Goal: Task Accomplishment & Management: Manage account settings

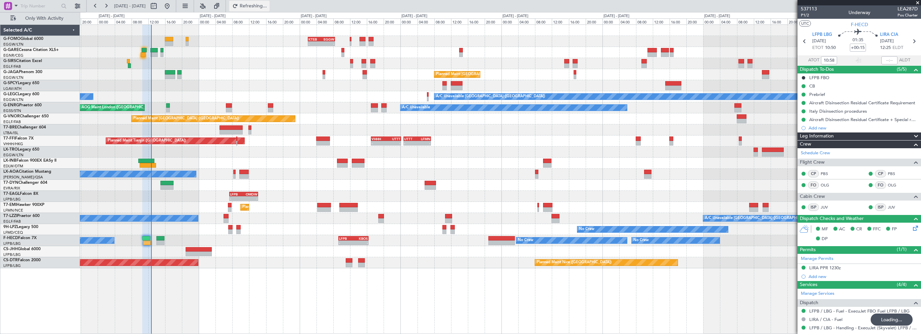
click at [267, 8] on span "Refreshing..." at bounding box center [253, 6] width 28 height 5
type input "12:32"
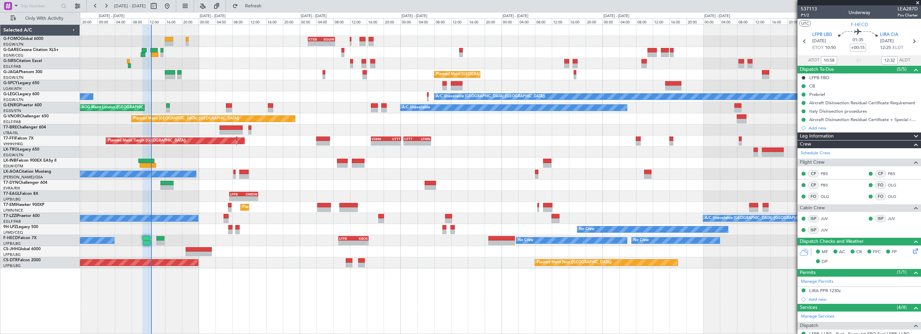
click at [915, 1] on span at bounding box center [918, 3] width 7 height 6
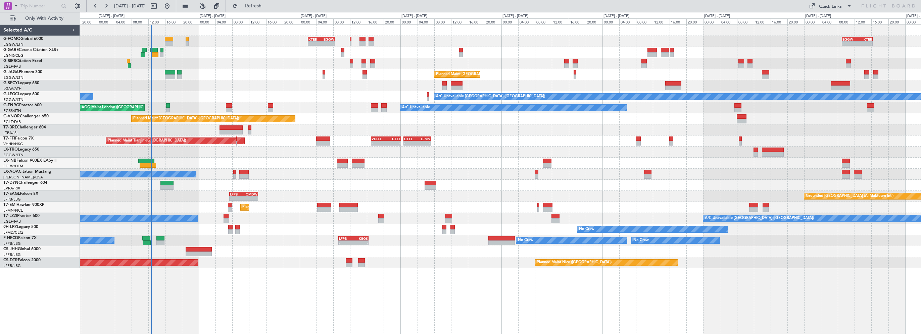
click at [384, 61] on div "Unplanned Maint [GEOGRAPHIC_DATA] ([GEOGRAPHIC_DATA])" at bounding box center [500, 63] width 841 height 11
click at [245, 50] on div at bounding box center [500, 52] width 841 height 11
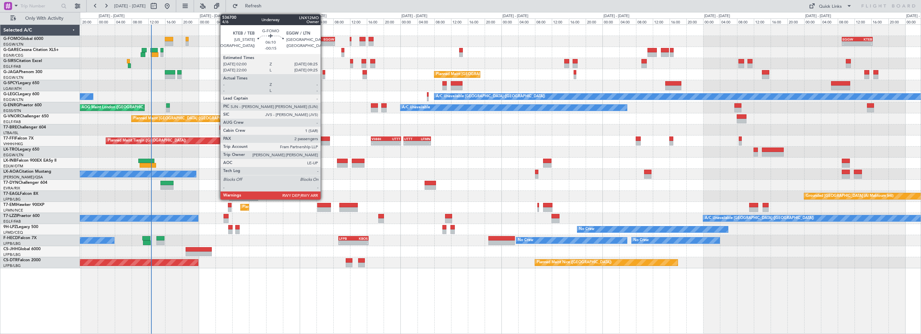
click at [324, 39] on div "EGGW" at bounding box center [327, 39] width 13 height 4
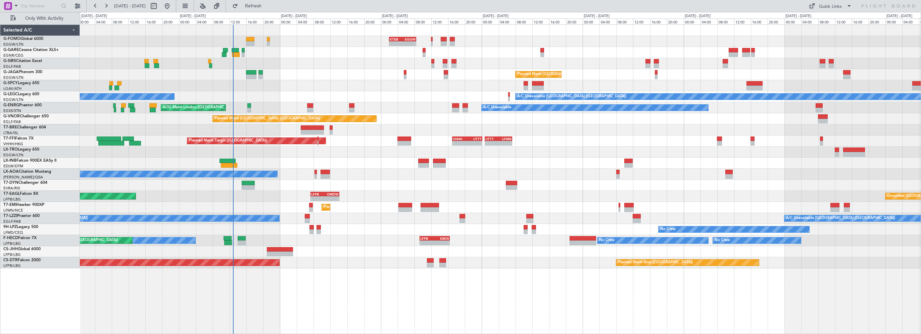
click at [557, 179] on div "No Crew Nice ([GEOGRAPHIC_DATA]) [GEOGRAPHIC_DATA] ([GEOGRAPHIC_DATA])" at bounding box center [500, 174] width 841 height 11
click at [268, 8] on span "Refresh" at bounding box center [253, 6] width 28 height 5
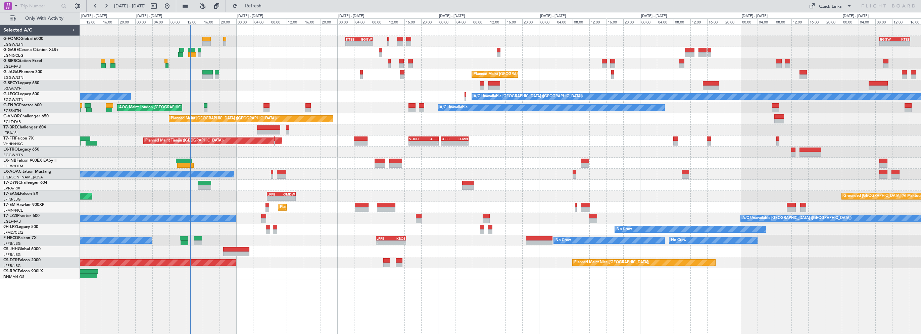
click at [310, 84] on div "- - KTEB 02:00 Z EGGW 08:25 Z - - EGGW 09:00 Z KTEB 16:20 Z Unplanned Maint [GE…" at bounding box center [500, 152] width 841 height 255
click at [268, 7] on span "Refresh" at bounding box center [253, 6] width 28 height 5
click at [318, 284] on div "- - KTEB 02:00 Z EGGW 08:25 Z - - EGGW 09:00 Z KTEB 16:20 Z Unplanned Maint [GE…" at bounding box center [500, 180] width 841 height 310
click at [401, 286] on div "- - KTEB 02:00 Z EGGW 08:25 Z - - EGGW 09:00 Z KTEB 16:20 Z Unplanned Maint [GE…" at bounding box center [500, 180] width 841 height 310
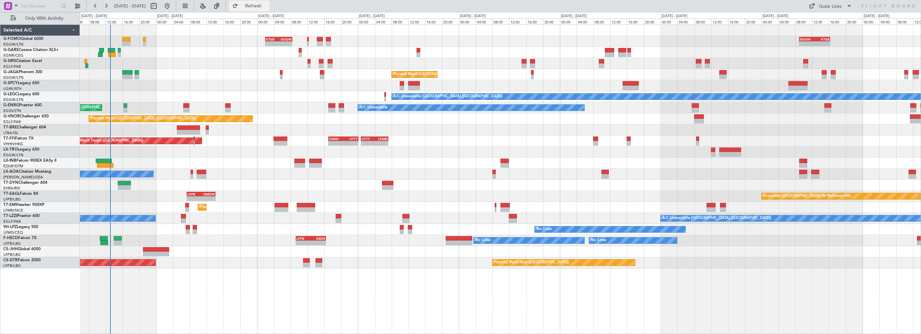
click at [263, 3] on button "Refresh" at bounding box center [249, 6] width 40 height 11
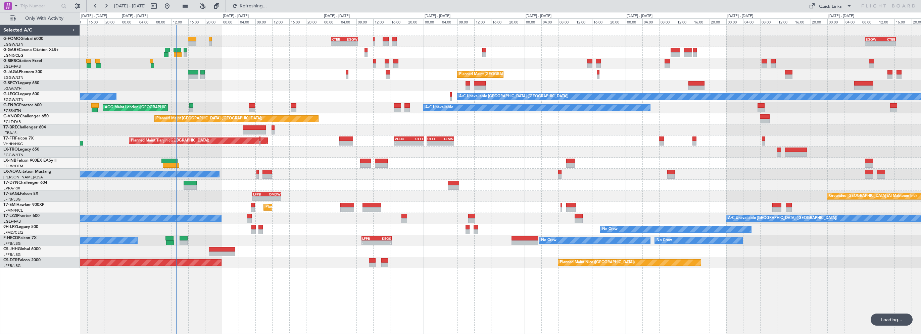
click at [298, 94] on div "- - KTEB 02:00 Z EGGW 08:25 Z - - EGGW 09:00 Z KTEB 16:20 Z Unplanned Maint [GE…" at bounding box center [500, 147] width 841 height 244
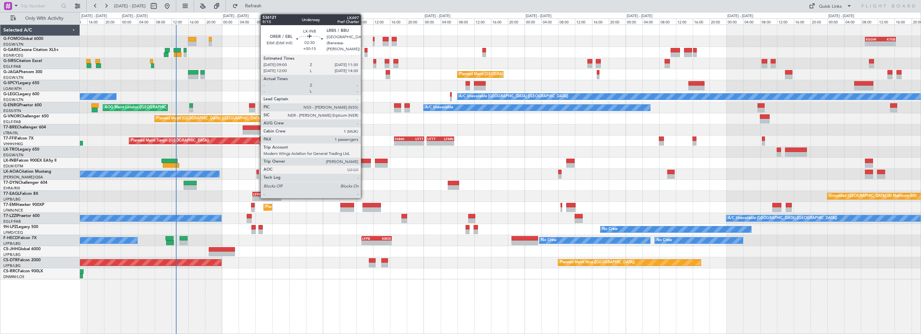
click at [364, 162] on div at bounding box center [365, 161] width 11 height 5
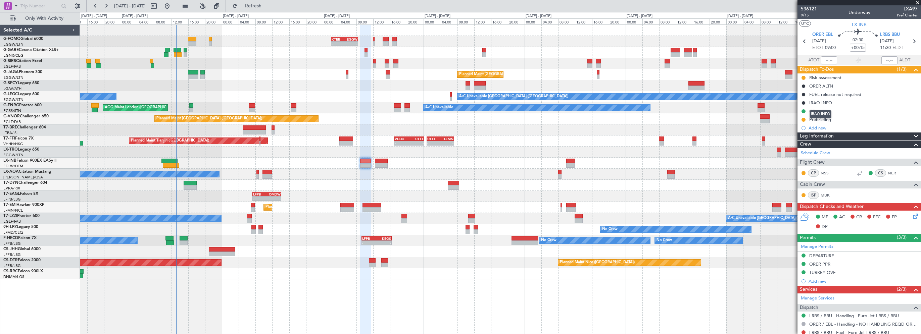
click at [818, 121] on mat-tooltip-component "IRAQ INFO" at bounding box center [820, 114] width 31 height 18
drag, startPoint x: 825, startPoint y: 118, endPoint x: 842, endPoint y: 121, distance: 17.7
click at [826, 118] on div "Prebriefing" at bounding box center [821, 120] width 22 height 6
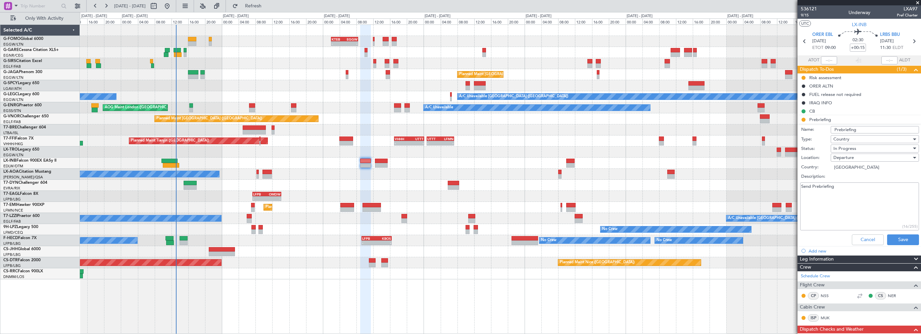
click at [831, 205] on textarea "Send Prebriefing" at bounding box center [860, 207] width 119 height 48
drag, startPoint x: 789, startPoint y: 186, endPoint x: 771, endPoint y: 185, distance: 18.1
click at [771, 185] on fb-app "[DATE] - [DATE] Refresh Quick Links Only With Activity - - KTEB 02:00 Z EGGW 08…" at bounding box center [460, 169] width 921 height 329
type textarea "18000lbs"
click at [899, 238] on button "Save" at bounding box center [903, 240] width 32 height 11
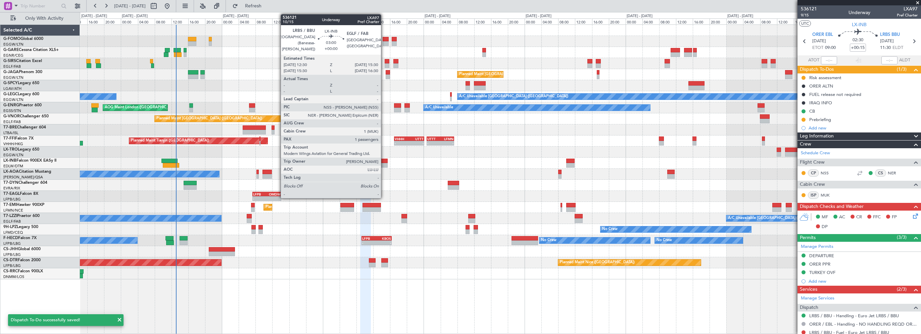
click at [384, 162] on div at bounding box center [381, 161] width 13 height 5
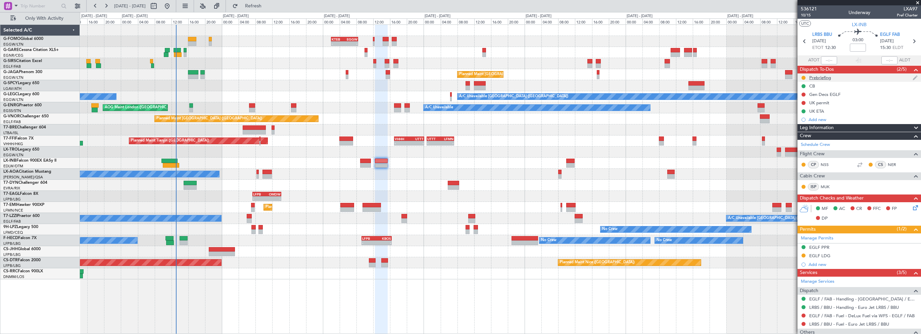
click at [824, 77] on div "Prebriefing" at bounding box center [821, 78] width 22 height 6
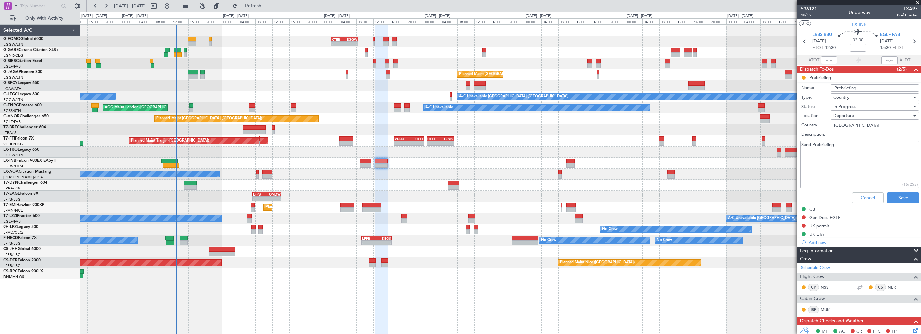
click at [860, 142] on textarea "Send Prebriefing" at bounding box center [860, 165] width 119 height 48
drag, startPoint x: 869, startPoint y: 146, endPoint x: 838, endPoint y: 150, distance: 31.2
click at [752, 149] on fb-app "[DATE] - [DATE] Refresh Quick Links Only With Activity - - KTEB 02:00 Z EGGW 08…" at bounding box center [460, 169] width 921 height 329
type textarea "Remaining -200lbs"
click at [905, 201] on button "Save" at bounding box center [903, 198] width 32 height 11
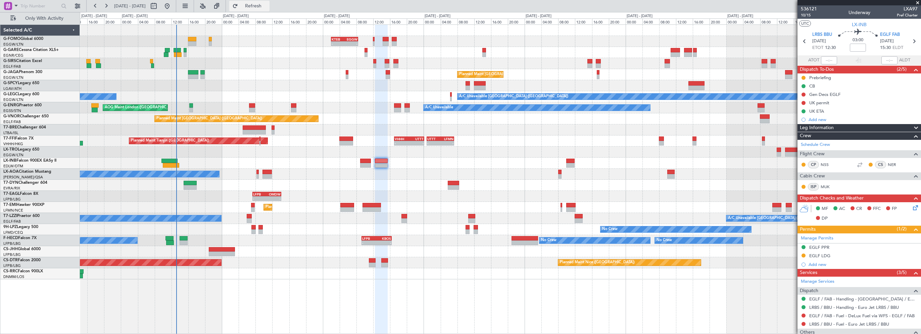
click at [268, 4] on span "Refresh" at bounding box center [253, 6] width 28 height 5
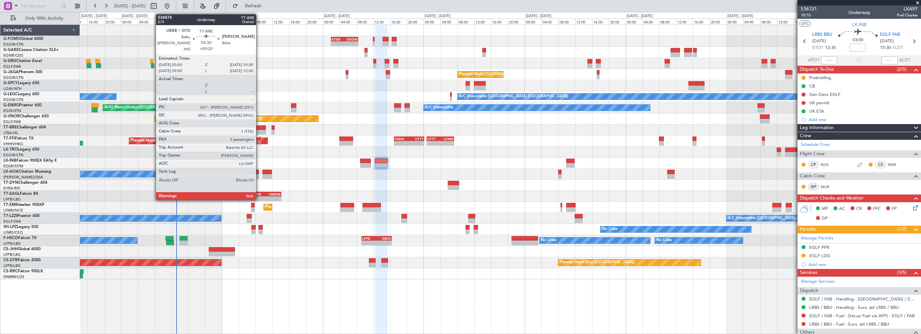
click at [259, 129] on div at bounding box center [254, 128] width 23 height 5
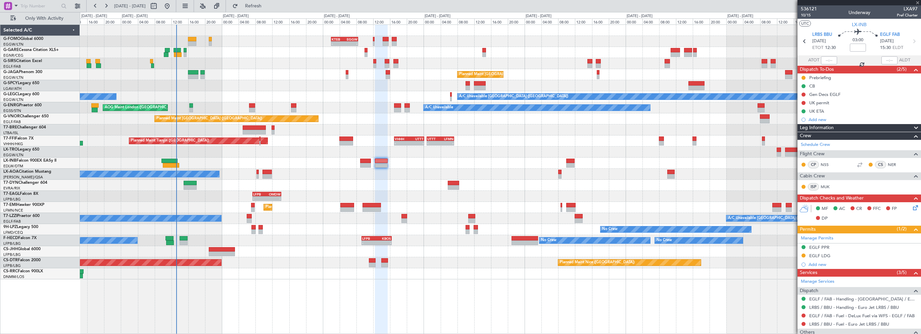
type input "+00:20"
type input "3"
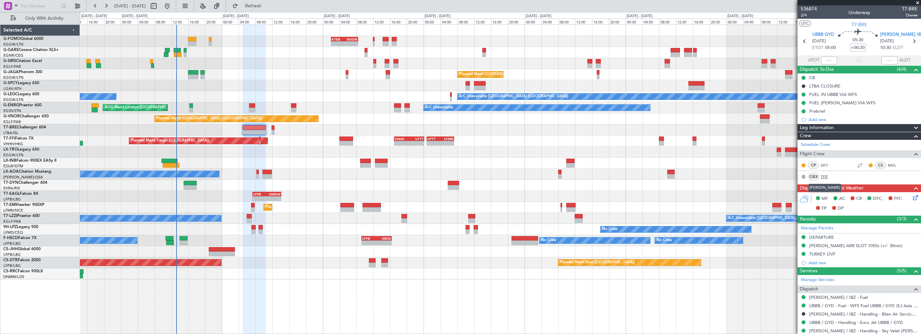
click at [826, 176] on link "TFE" at bounding box center [828, 177] width 15 height 6
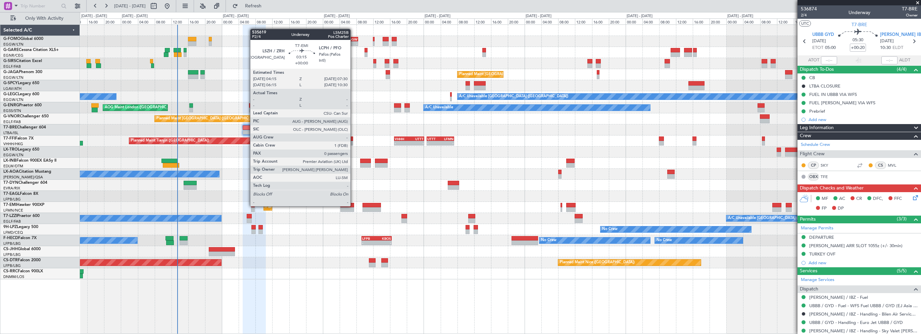
click at [353, 206] on div at bounding box center [347, 205] width 14 height 5
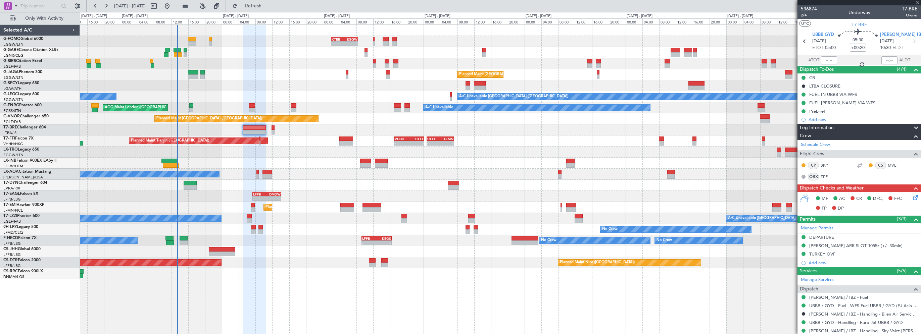
type input "0"
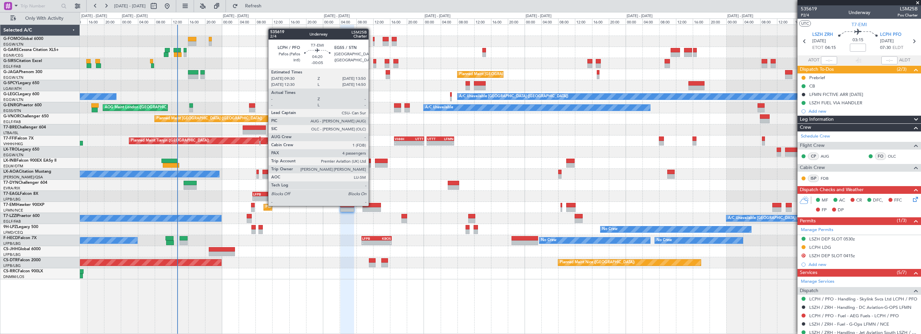
click at [372, 205] on div at bounding box center [372, 205] width 18 height 5
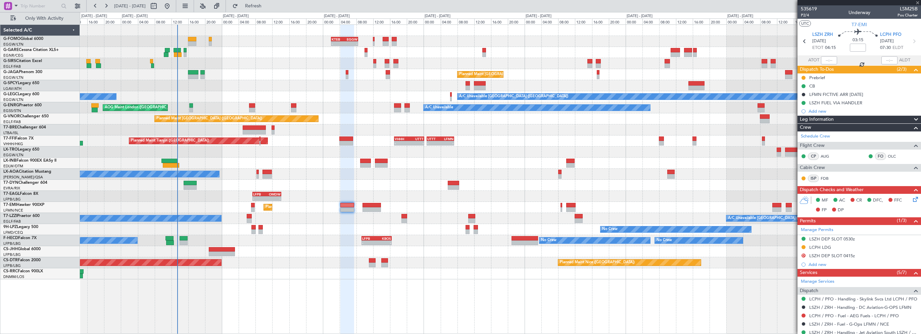
type input "-00:05"
type input "4"
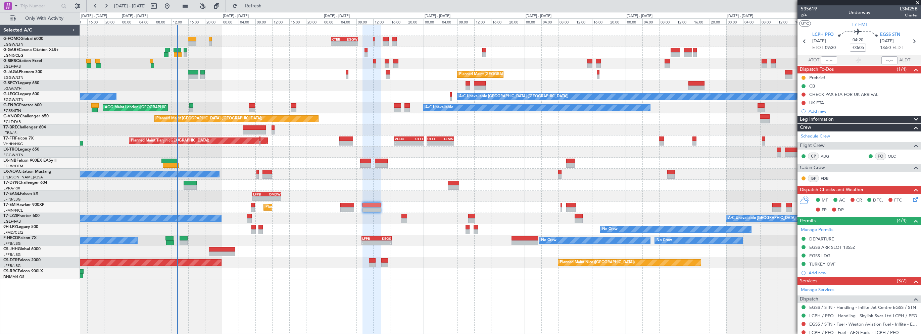
click at [397, 188] on div at bounding box center [500, 185] width 841 height 11
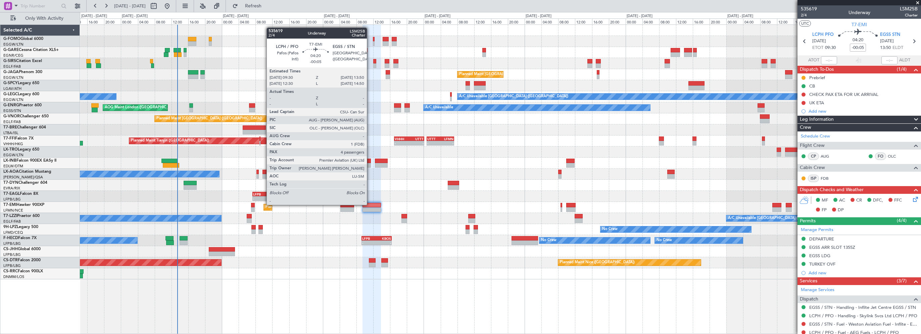
click at [370, 204] on div at bounding box center [372, 205] width 18 height 5
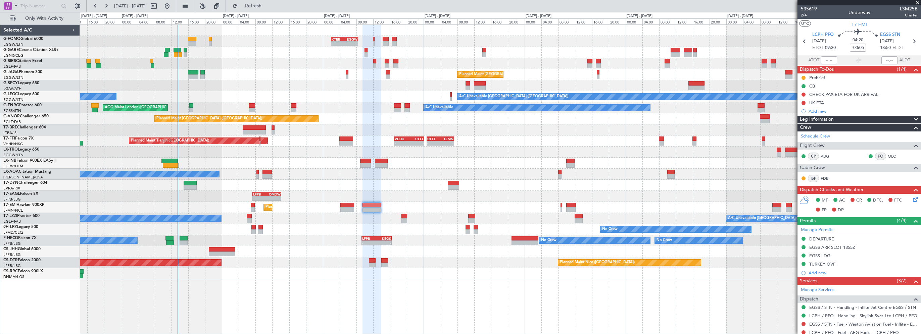
drag, startPoint x: 263, startPoint y: 6, endPoint x: 319, endPoint y: 17, distance: 57.3
click at [264, 6] on span "Refresh" at bounding box center [253, 6] width 28 height 5
click at [262, 5] on span "Refresh" at bounding box center [253, 6] width 28 height 5
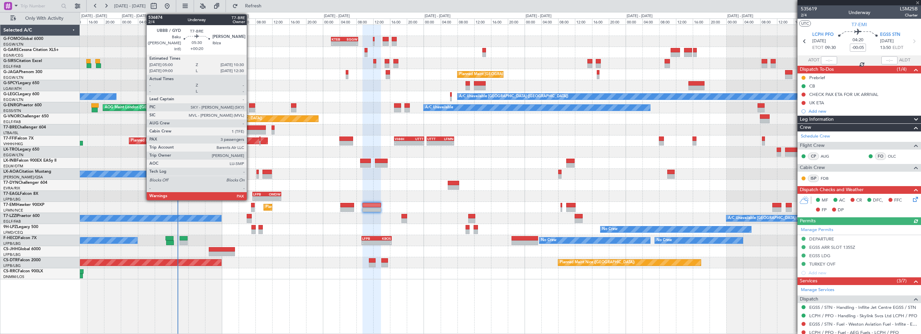
click at [250, 127] on div at bounding box center [254, 128] width 23 height 5
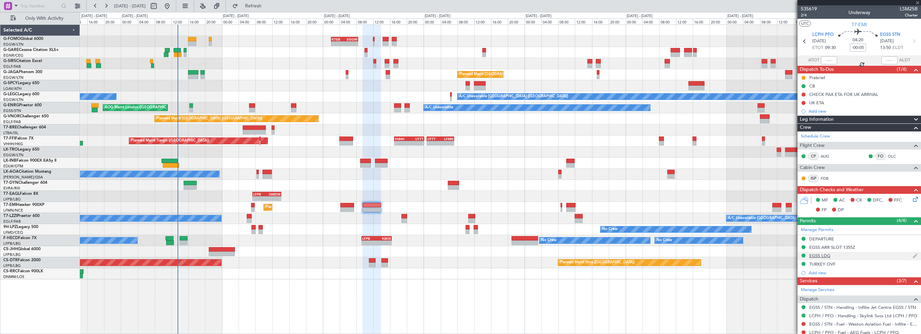
type input "+00:20"
type input "3"
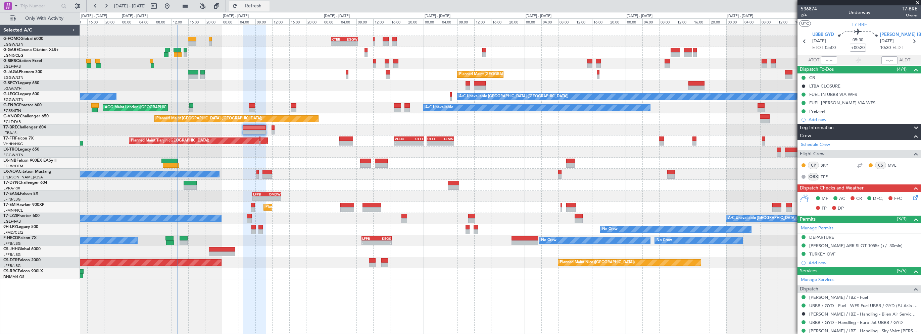
click at [260, 7] on button "Refresh" at bounding box center [249, 6] width 40 height 11
click at [268, 4] on span "Refresh" at bounding box center [253, 6] width 28 height 5
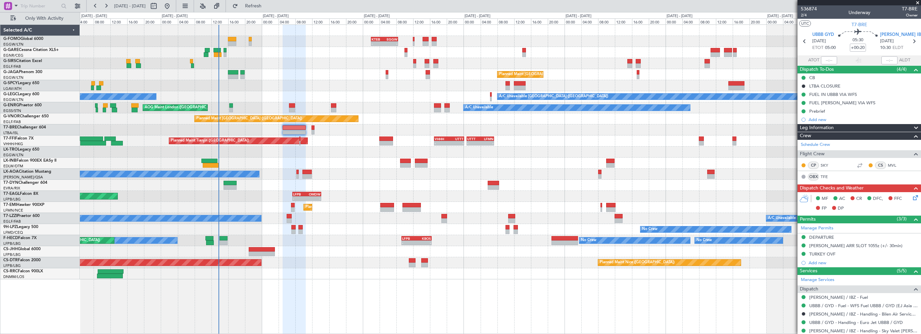
click at [279, 272] on div "Planned Maint [GEOGRAPHIC_DATA] ([GEOGRAPHIC_DATA])" at bounding box center [500, 274] width 841 height 11
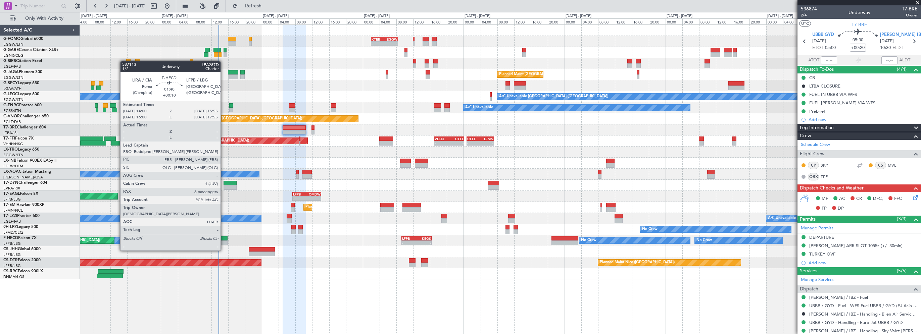
click at [224, 238] on div at bounding box center [224, 238] width 8 height 5
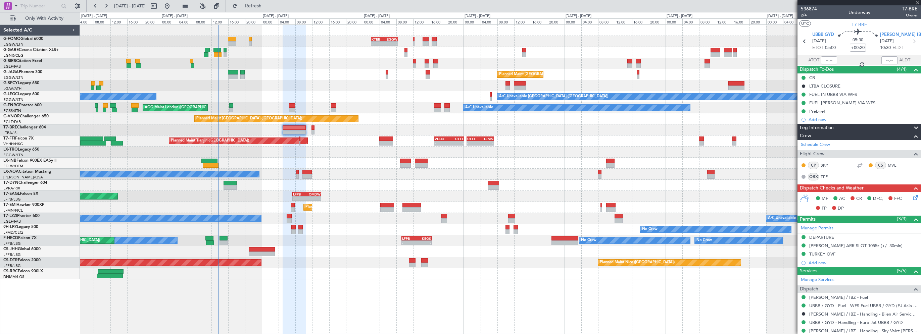
type input "+00:10"
type input "6"
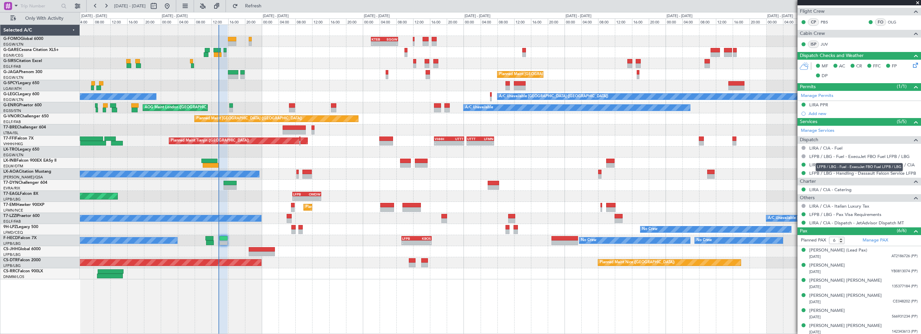
scroll to position [136, 0]
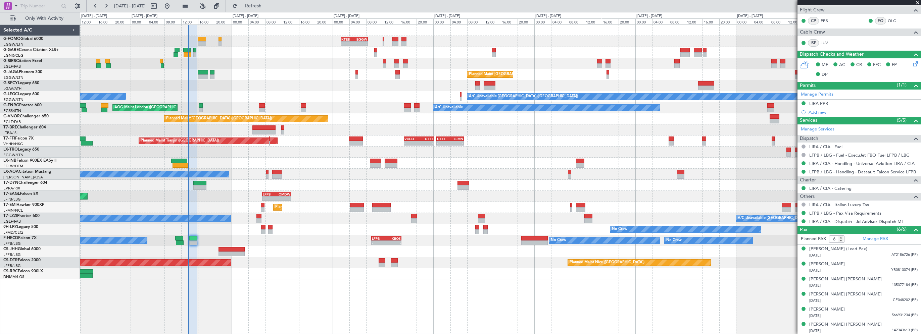
click at [524, 132] on div at bounding box center [500, 130] width 841 height 11
click at [267, 5] on span "Refresh" at bounding box center [253, 6] width 28 height 5
click at [277, 256] on div "13:57 Z 20:43 Z LFPB 13:45 Z CYBG 20:25 Z Planned Maint [GEOGRAPHIC_DATA] ([GEO…" at bounding box center [500, 251] width 841 height 11
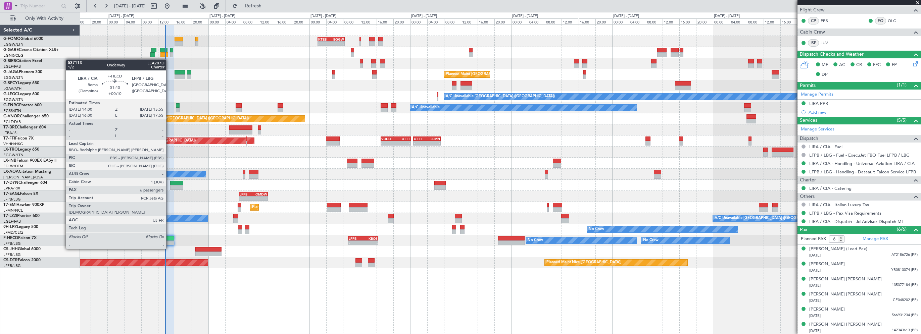
click at [170, 236] on div at bounding box center [170, 238] width 8 height 5
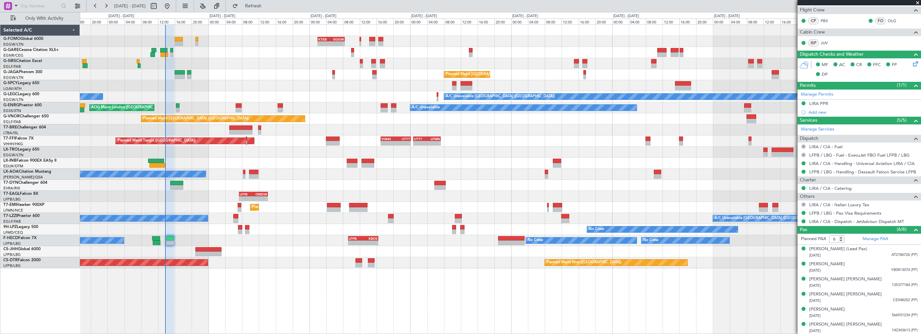
click at [285, 318] on div "- - KTEB 02:00 Z EGGW 08:25 Z - - EGGW 09:00 Z KTEB 16:20 Z Unplanned Maint [GE…" at bounding box center [500, 180] width 841 height 310
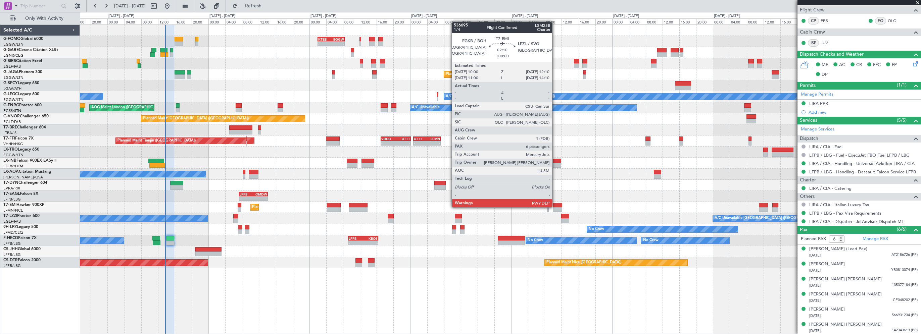
click at [555, 207] on div at bounding box center [557, 205] width 9 height 5
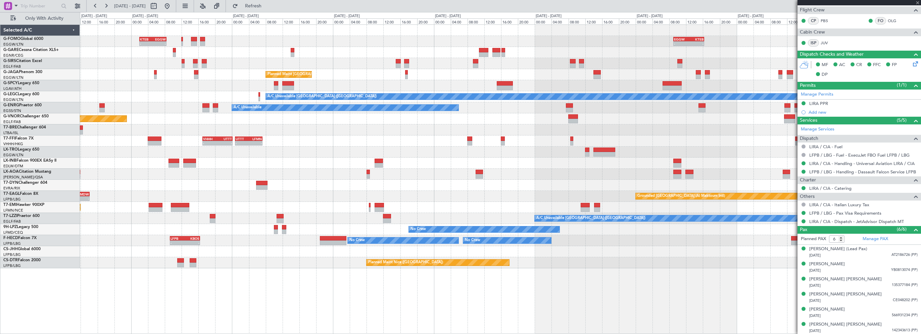
click at [477, 207] on div "- - KTEB 02:00 Z EGGW 08:25 Z - - EGGW 09:00 Z KTEB 16:20 Z Planned Maint [GEOG…" at bounding box center [500, 147] width 841 height 244
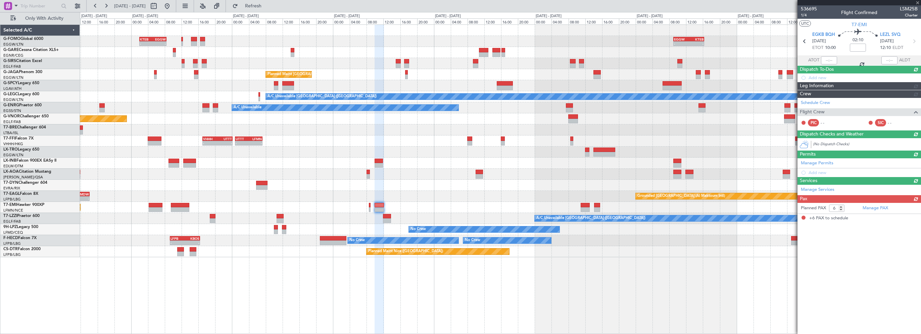
scroll to position [0, 0]
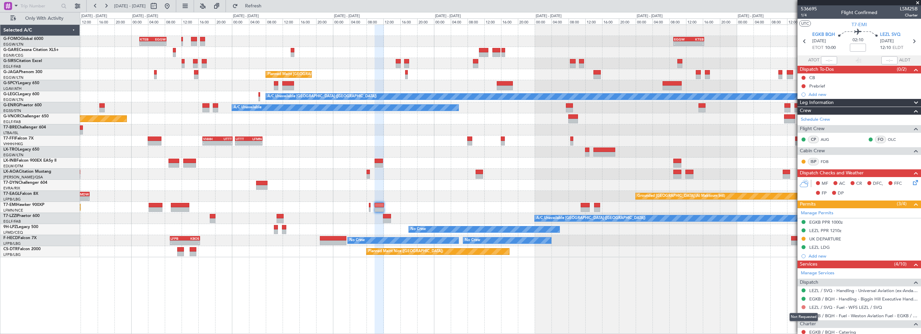
click at [804, 306] on button at bounding box center [804, 308] width 4 height 4
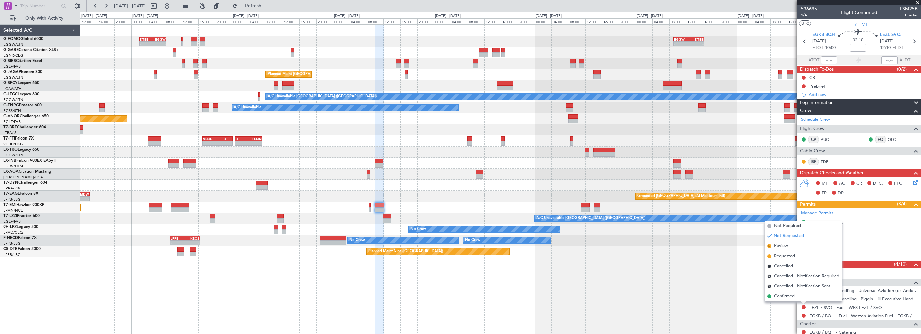
click at [822, 95] on mat-tooltip-component "Prebrief" at bounding box center [818, 98] width 26 height 18
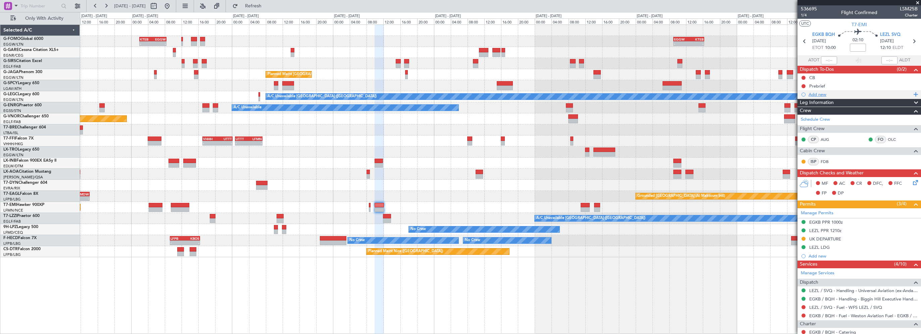
click at [822, 94] on div "Add new" at bounding box center [860, 95] width 103 height 6
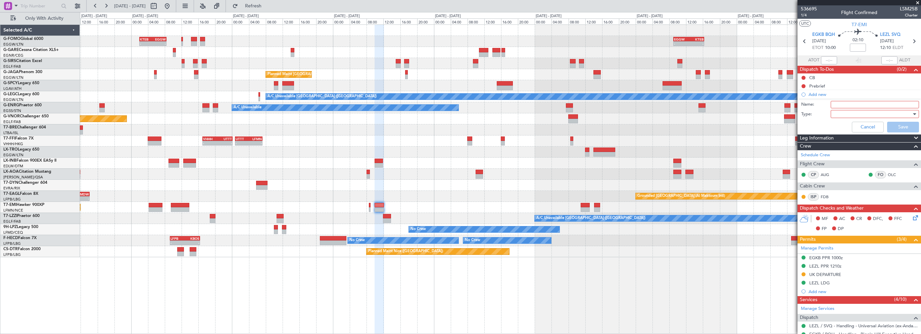
click at [837, 103] on input "Name:" at bounding box center [875, 104] width 88 height 7
drag, startPoint x: 897, startPoint y: 103, endPoint x: 800, endPoint y: 105, distance: 97.1
click at [800, 105] on div "Name: Fuel in LEZL arranged by CSU" at bounding box center [859, 105] width 130 height 10
type input "Fuel in LEZL arranged by CSU"
click at [856, 111] on div at bounding box center [873, 114] width 78 height 10
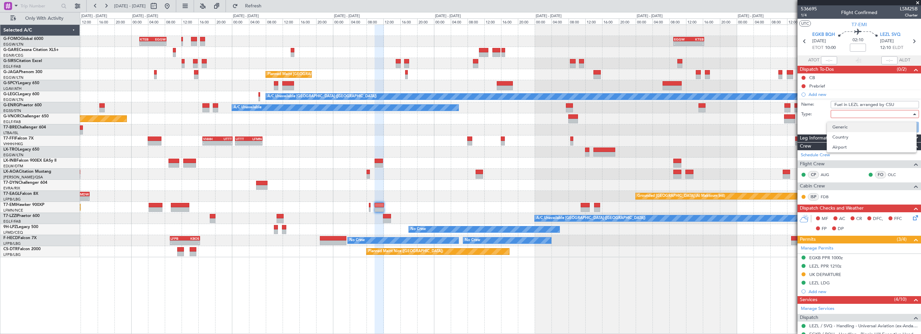
click at [852, 124] on span "Generic" at bounding box center [872, 127] width 79 height 10
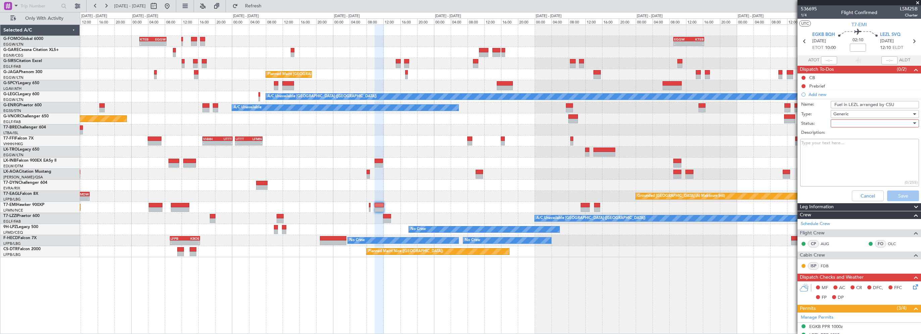
click at [852, 123] on div at bounding box center [873, 124] width 78 height 10
click at [839, 155] on span "Completed" at bounding box center [872, 157] width 79 height 10
click at [891, 195] on button "Save" at bounding box center [903, 196] width 32 height 11
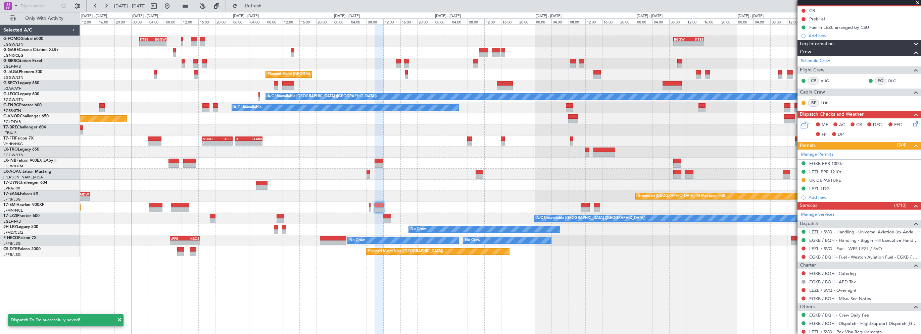
scroll to position [134, 0]
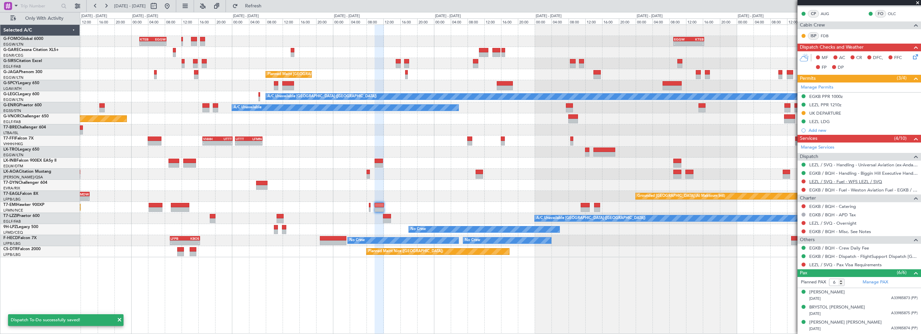
click at [855, 180] on link "LEZL / SVQ - Fuel - WFS LEZL / SVQ" at bounding box center [846, 182] width 73 height 6
click at [916, 0] on span at bounding box center [918, 3] width 7 height 6
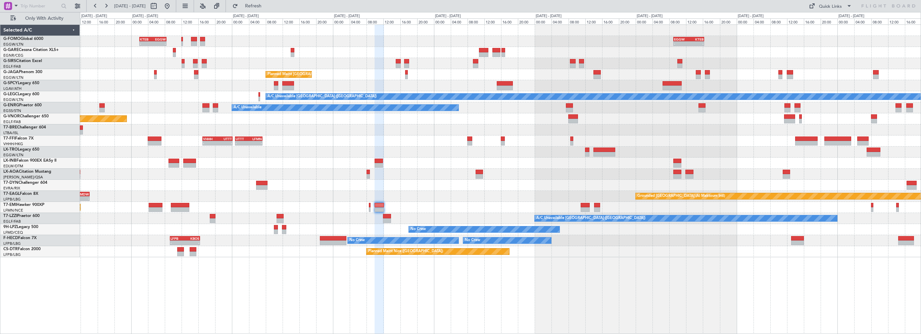
type input "0"
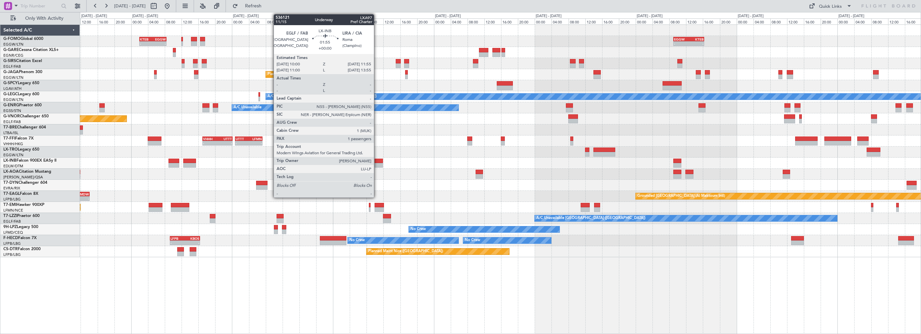
click at [377, 160] on div at bounding box center [379, 161] width 8 height 5
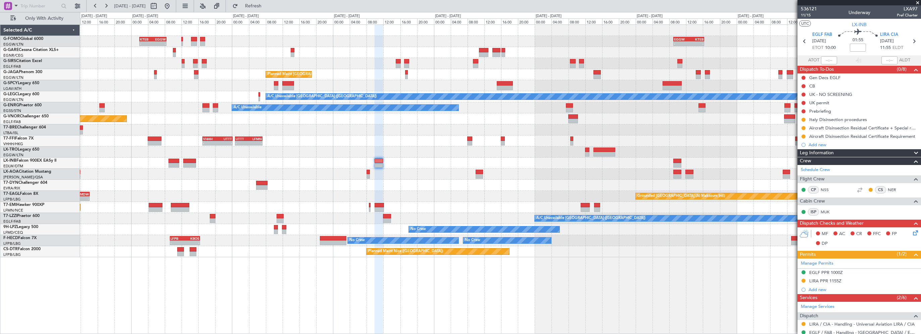
click at [905, 42] on div "LIRA CIA [DATE] 11:55 ELDT" at bounding box center [895, 42] width 30 height 20
click at [910, 42] on icon at bounding box center [914, 41] width 9 height 9
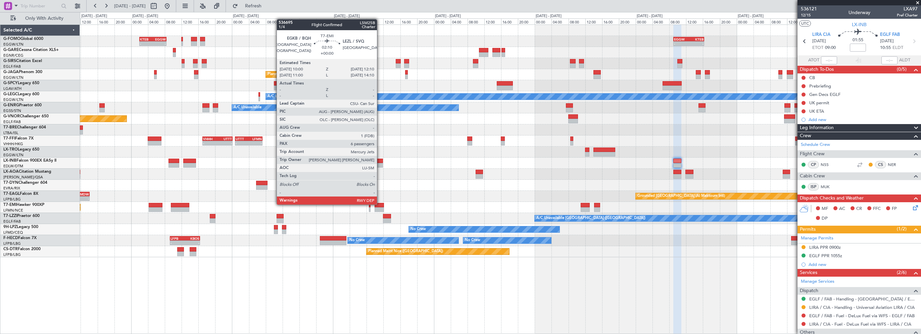
click at [380, 204] on div at bounding box center [379, 205] width 9 height 5
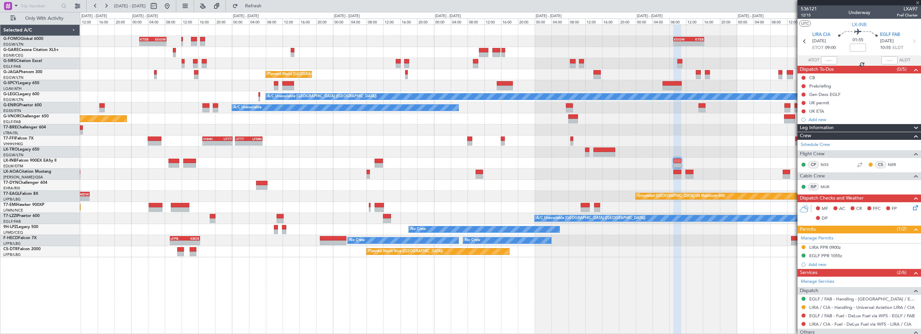
type input "6"
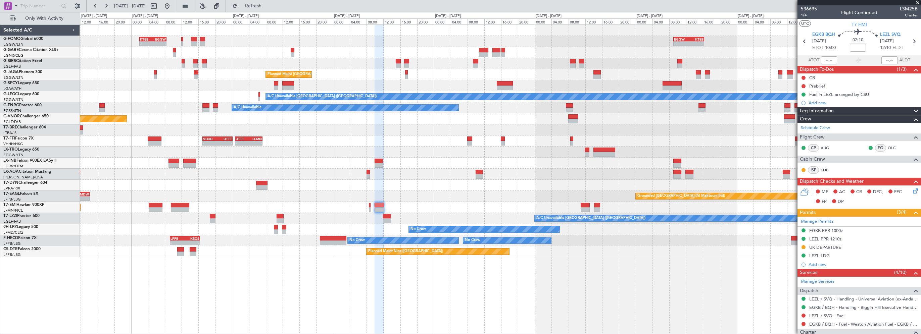
click at [676, 269] on div "- - KTEB 02:00 Z EGGW 08:25 Z - - EGGW 09:00 Z KTEB 16:20 Z Planned Maint [GEOG…" at bounding box center [500, 180] width 841 height 310
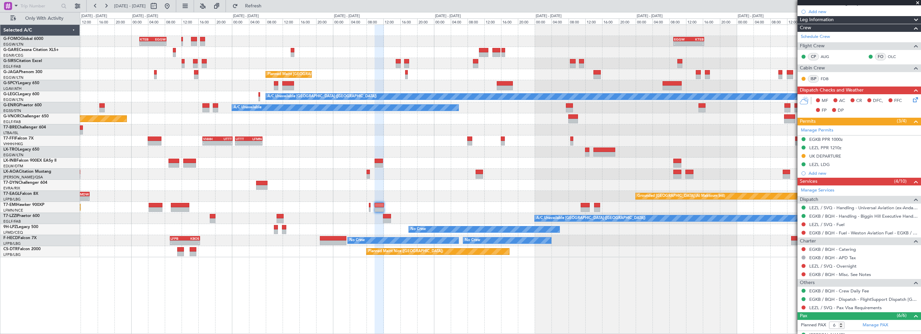
scroll to position [101, 0]
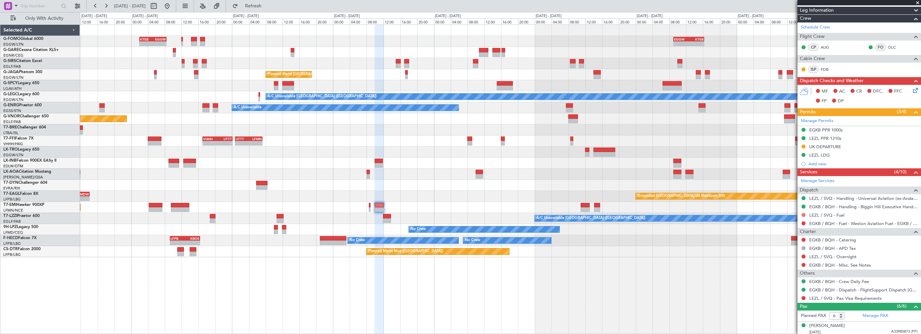
click at [804, 214] on button at bounding box center [804, 215] width 4 height 4
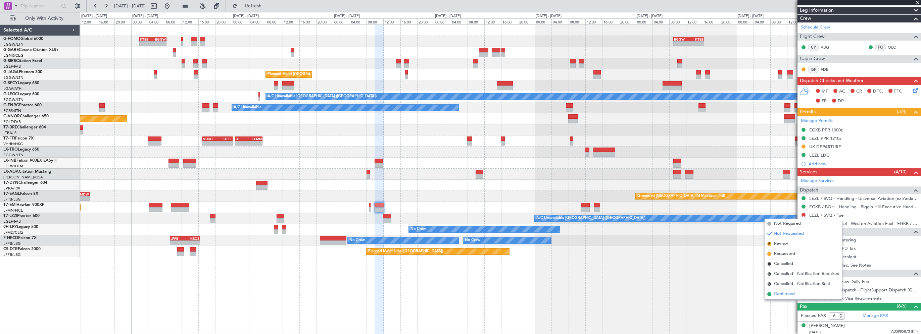
click at [782, 293] on span "Confirmed" at bounding box center [784, 294] width 21 height 7
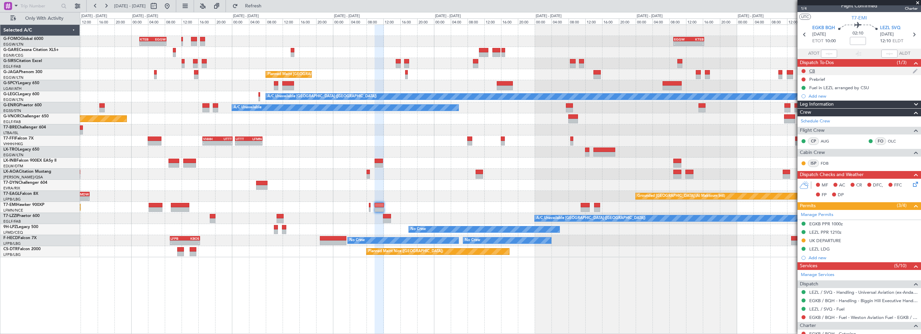
scroll to position [0, 0]
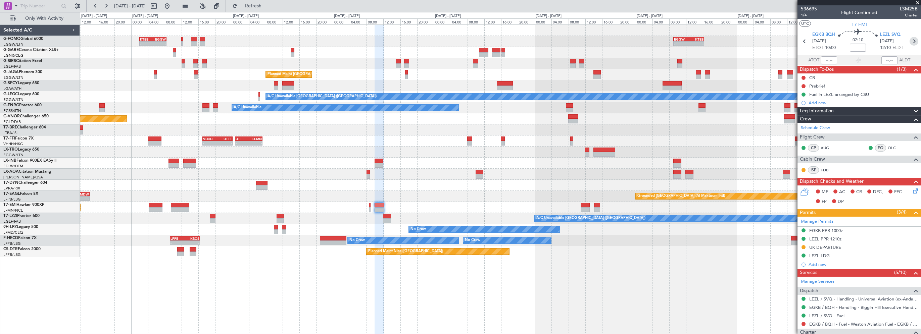
click at [910, 42] on icon at bounding box center [914, 41] width 9 height 9
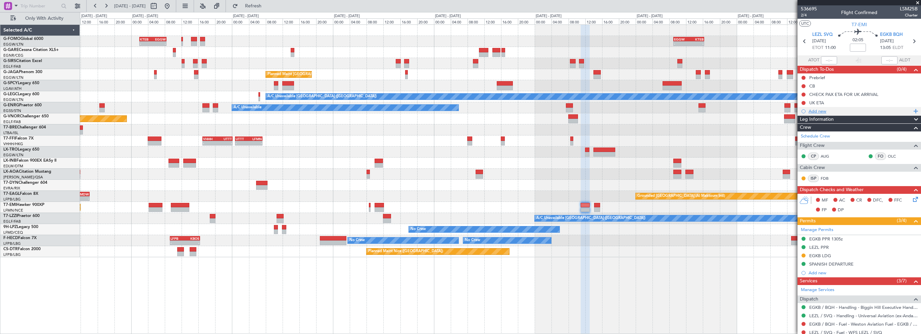
click at [821, 112] on div "Add new" at bounding box center [860, 111] width 103 height 6
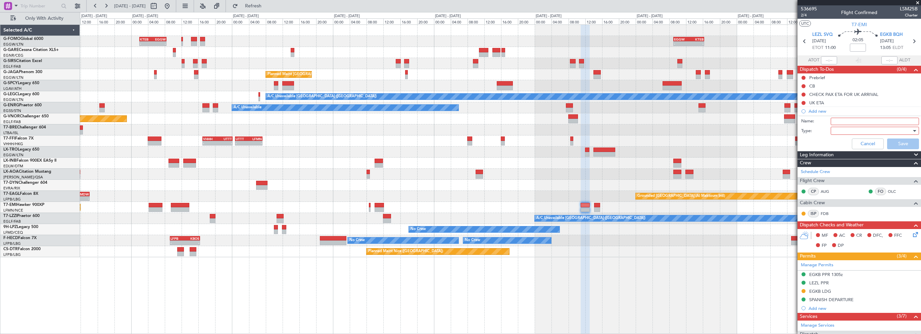
click at [843, 120] on input "Name:" at bounding box center [875, 121] width 88 height 7
paste input "Fuel in LEZL arranged by CSU"
type input "Fuel in LEZL arranged by CSU"
click at [855, 128] on div at bounding box center [873, 131] width 78 height 10
click at [849, 143] on span "Generic" at bounding box center [872, 144] width 79 height 10
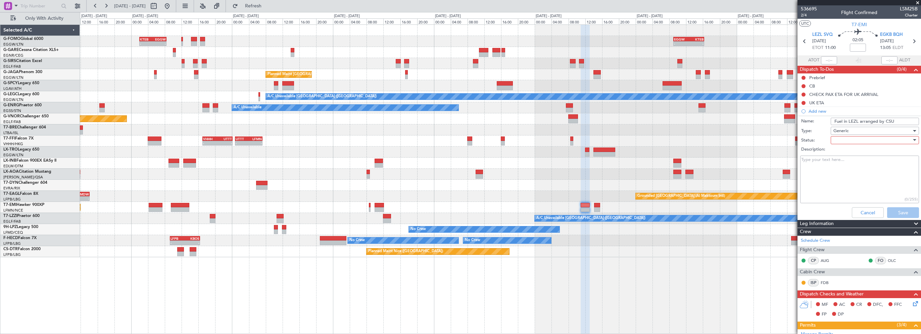
click at [849, 142] on div at bounding box center [873, 140] width 78 height 10
click at [842, 175] on span "Completed" at bounding box center [872, 174] width 79 height 10
click at [890, 211] on button "Save" at bounding box center [903, 213] width 32 height 11
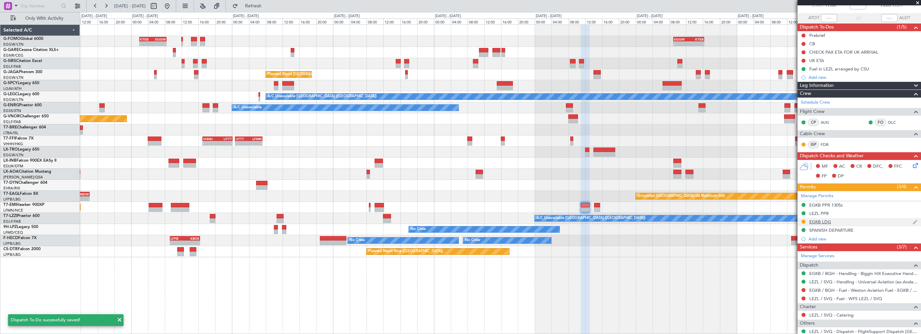
scroll to position [67, 0]
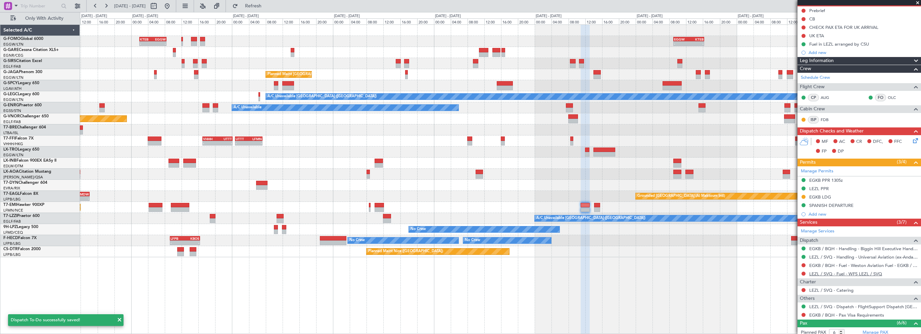
click at [864, 274] on link "LEZL / SVQ - Fuel - WFS LEZL / SVQ" at bounding box center [846, 274] width 73 height 6
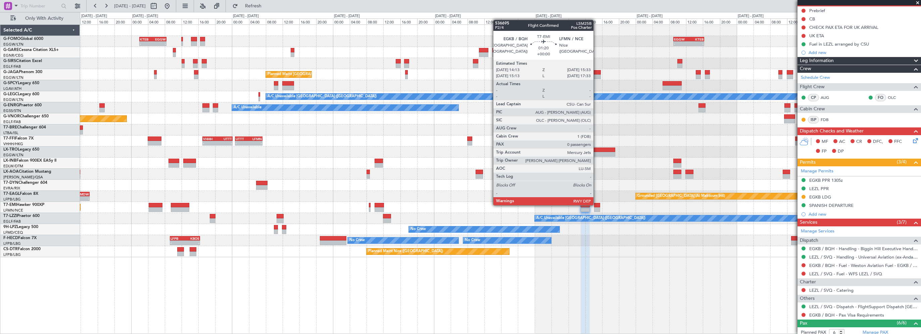
click at [597, 205] on div at bounding box center [597, 205] width 6 height 5
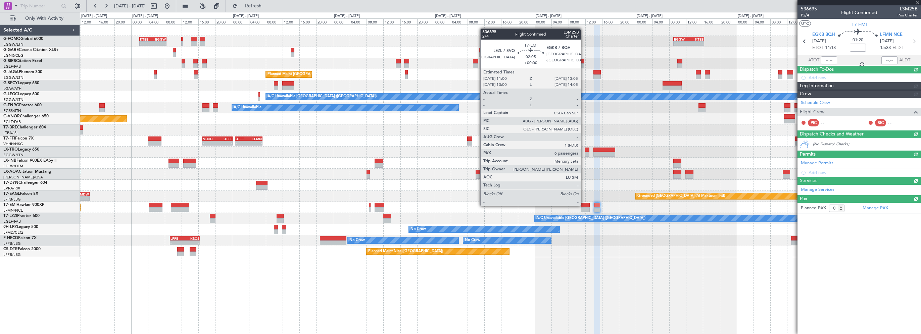
scroll to position [0, 0]
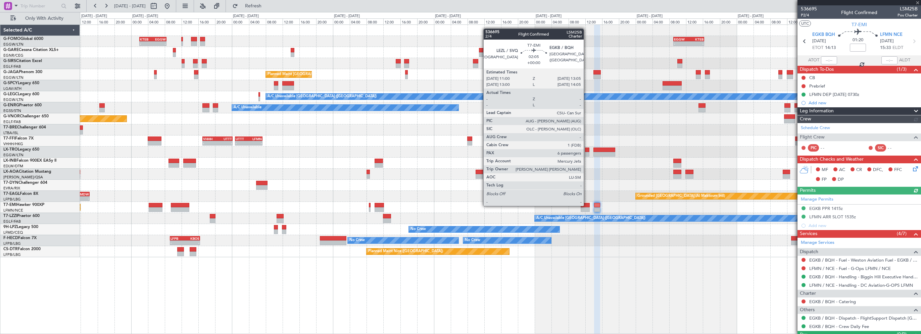
click at [587, 205] on div at bounding box center [585, 205] width 9 height 5
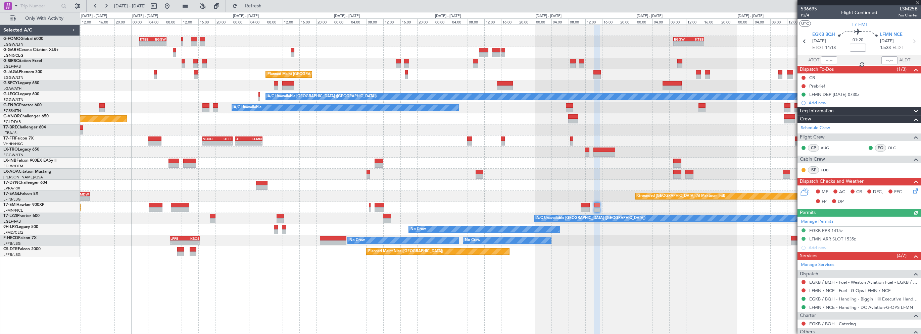
type input "6"
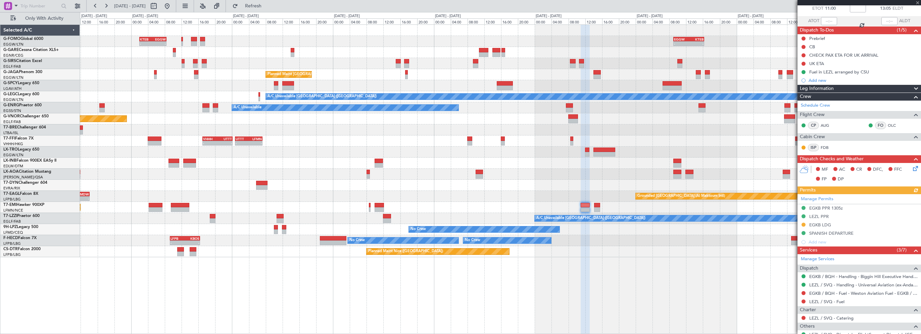
scroll to position [134, 0]
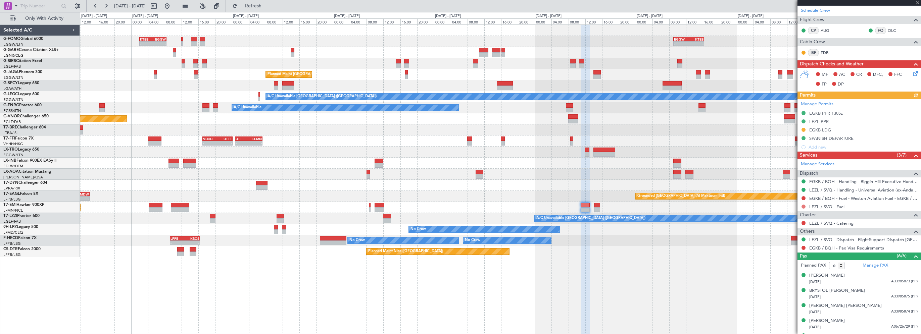
click at [804, 206] on button at bounding box center [804, 207] width 4 height 4
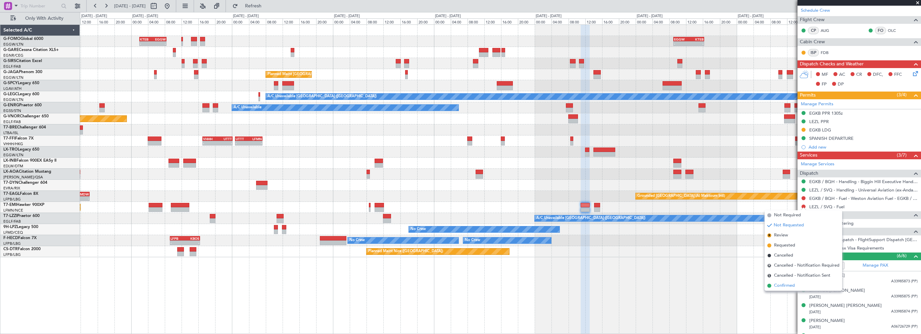
click at [781, 286] on span "Confirmed" at bounding box center [784, 286] width 21 height 7
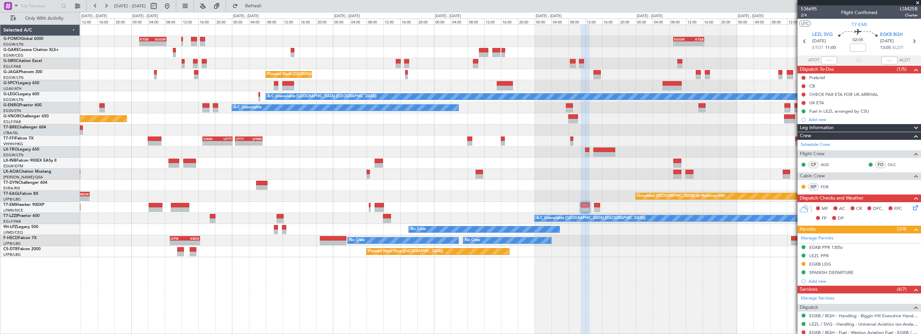
scroll to position [134, 0]
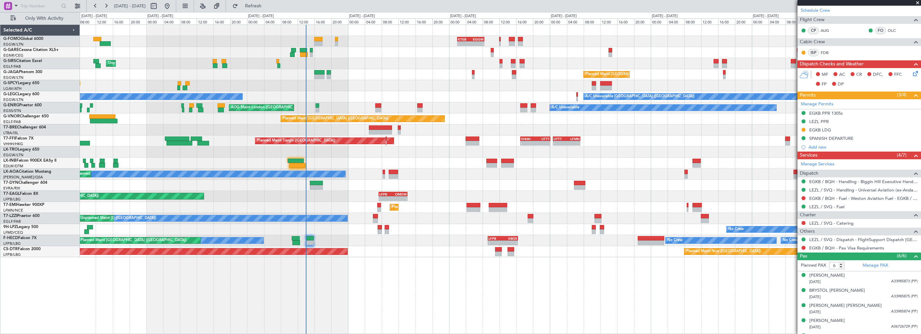
click at [831, 162] on fb-app "[DATE] - [DATE] Refresh Quick Links Only With Activity - - KTEB 02:00 Z EGGW 08…" at bounding box center [460, 169] width 921 height 329
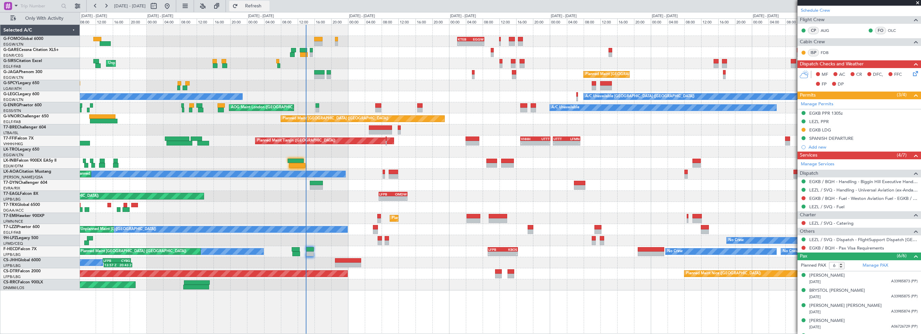
click at [264, 2] on button "Refresh" at bounding box center [249, 6] width 40 height 11
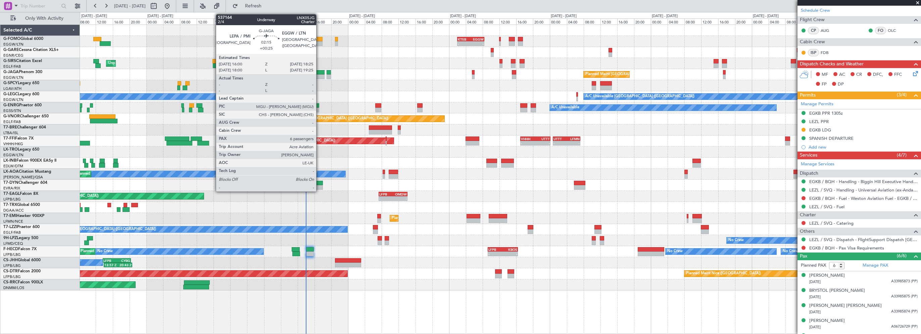
click at [319, 72] on div at bounding box center [319, 72] width 10 height 5
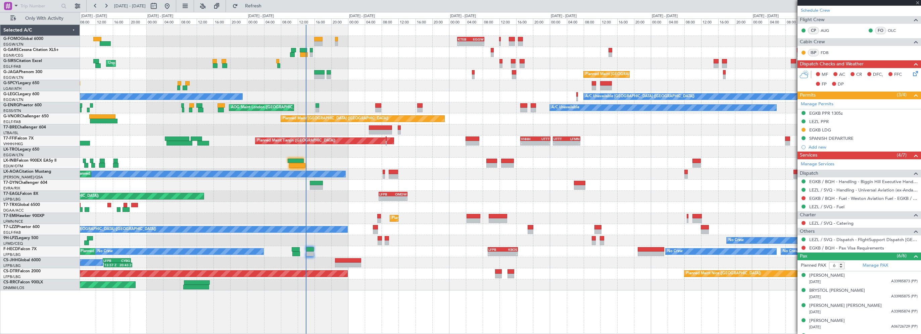
type input "+00:25"
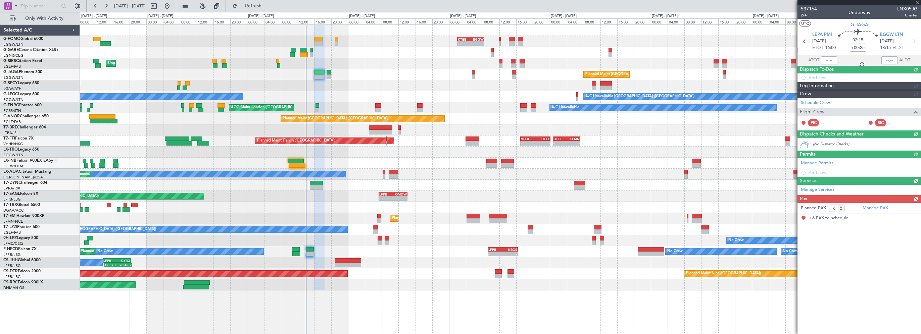
scroll to position [0, 0]
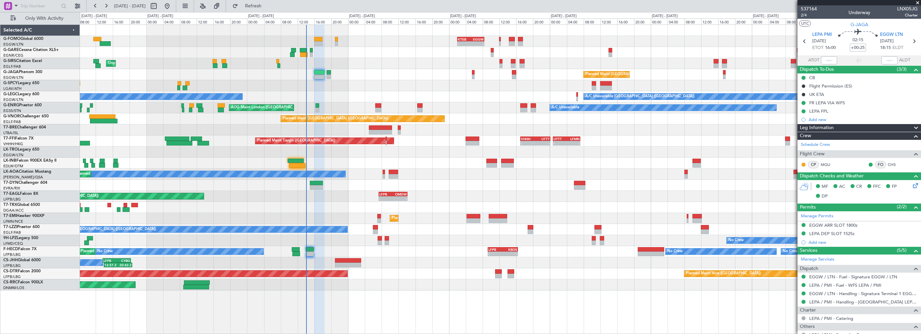
click at [325, 159] on div at bounding box center [500, 163] width 841 height 11
click at [285, 158] on div at bounding box center [500, 163] width 841 height 11
click at [291, 158] on div at bounding box center [500, 163] width 841 height 11
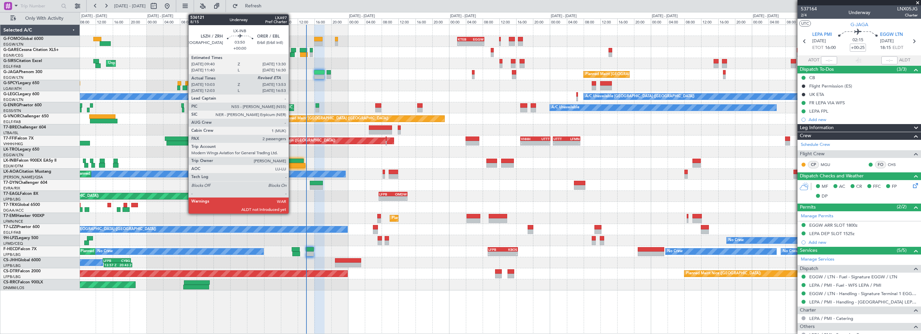
click at [292, 160] on div at bounding box center [296, 161] width 16 height 5
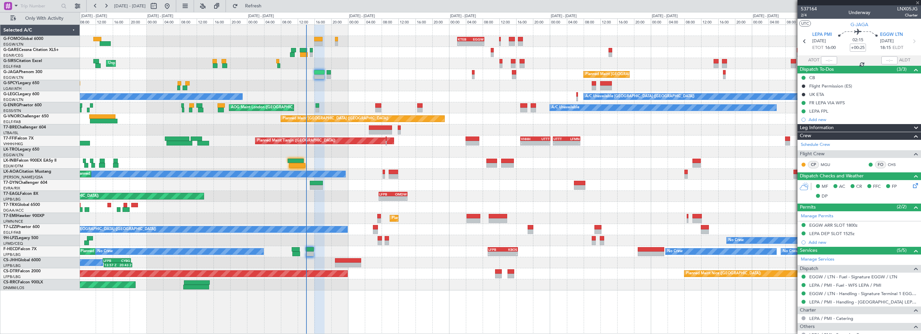
type input "10:03"
type input "2"
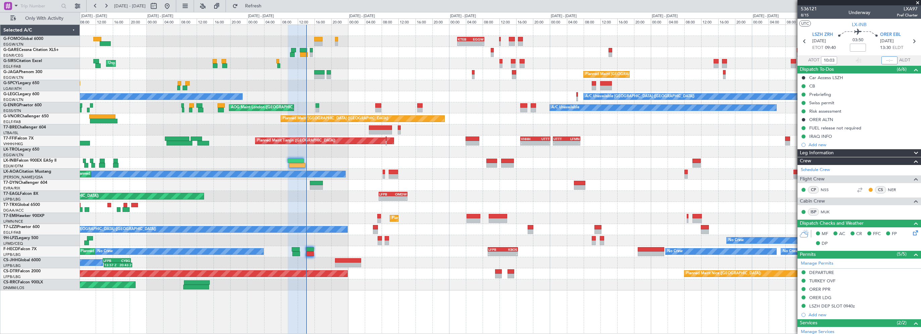
drag, startPoint x: 887, startPoint y: 59, endPoint x: 917, endPoint y: 60, distance: 30.6
click at [887, 59] on input "text" at bounding box center [890, 60] width 16 height 8
click at [765, 164] on div at bounding box center [500, 163] width 841 height 11
type input "13:55"
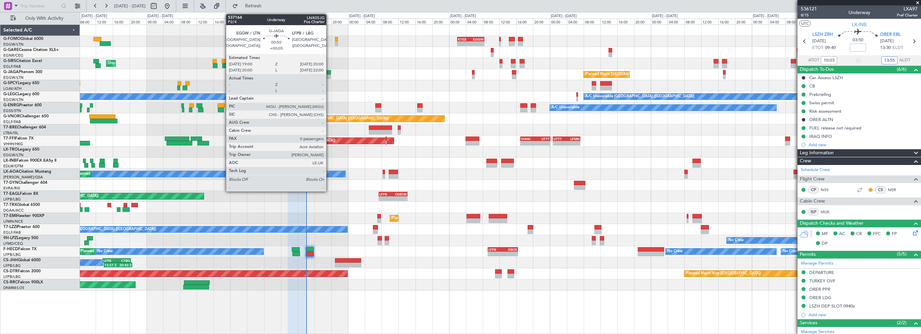
click at [329, 72] on div at bounding box center [329, 72] width 4 height 5
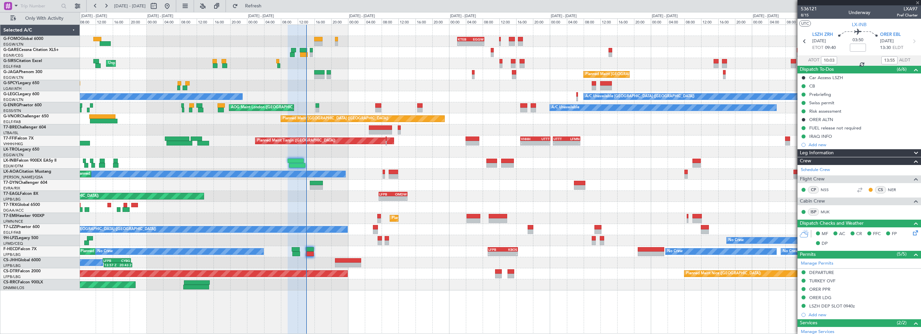
type input "+00:05"
type input "0"
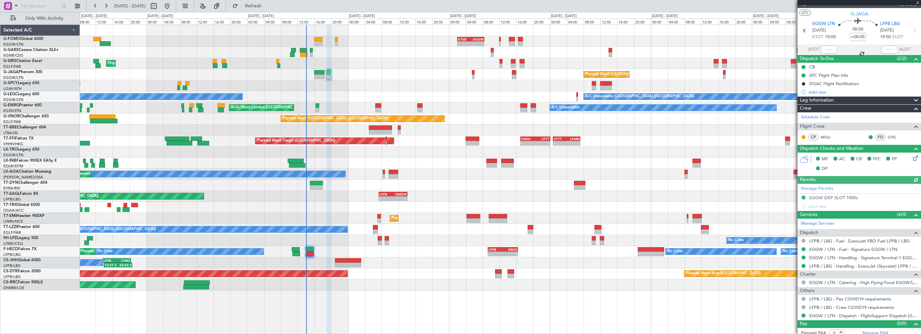
scroll to position [14, 0]
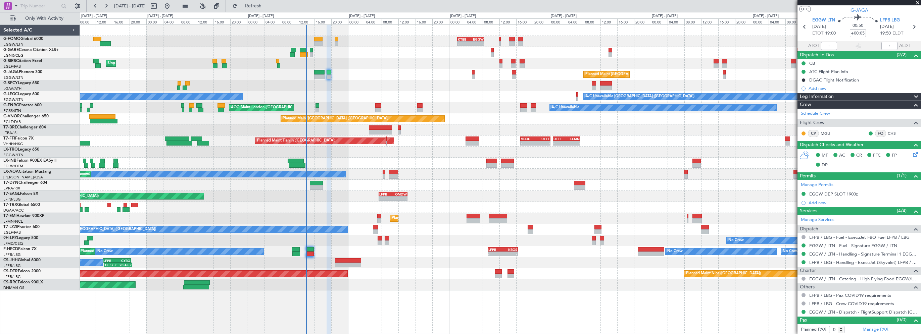
click at [391, 71] on div "Planned Maint [GEOGRAPHIC_DATA] ([GEOGRAPHIC_DATA])" at bounding box center [500, 74] width 841 height 11
click at [268, 5] on span "Refresh" at bounding box center [253, 6] width 28 height 5
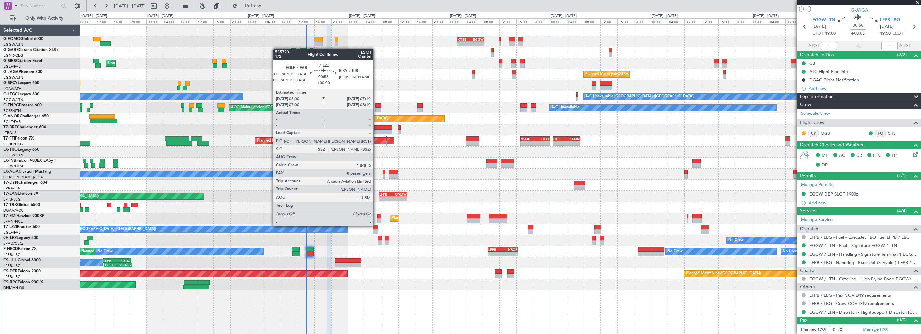
click at [376, 226] on div at bounding box center [375, 227] width 5 height 5
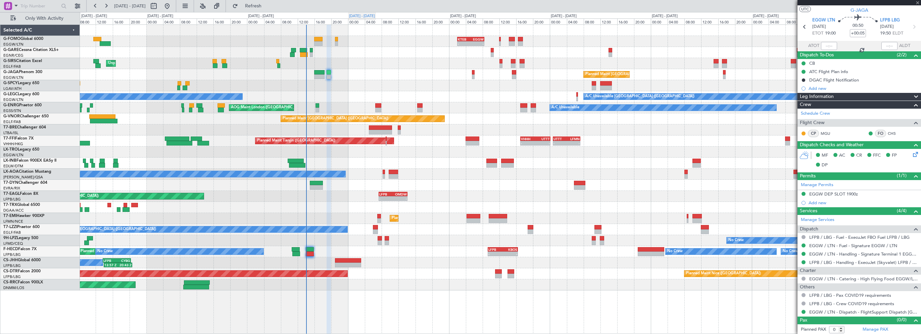
type input "8"
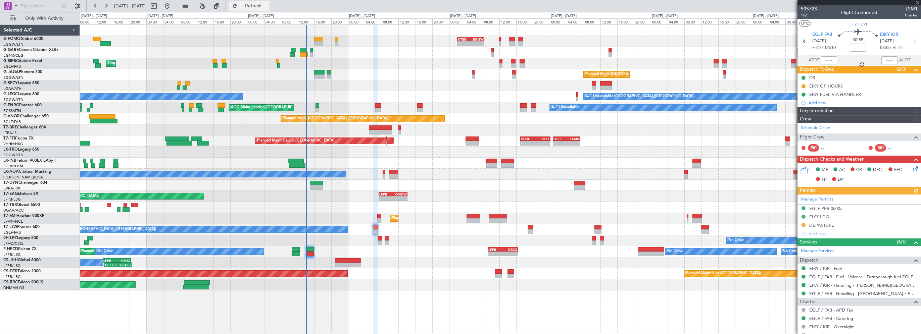
click at [268, 5] on span "Refresh" at bounding box center [253, 6] width 28 height 5
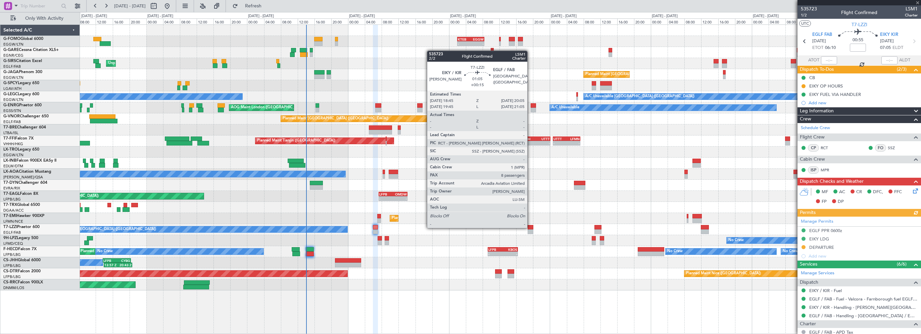
click at [531, 228] on div at bounding box center [531, 227] width 6 height 5
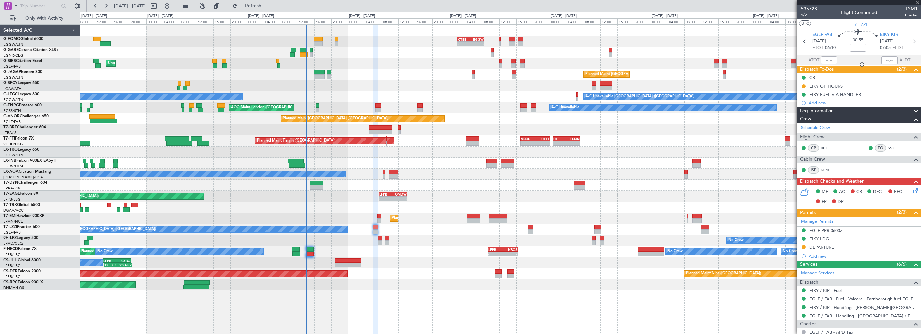
type input "+00:15"
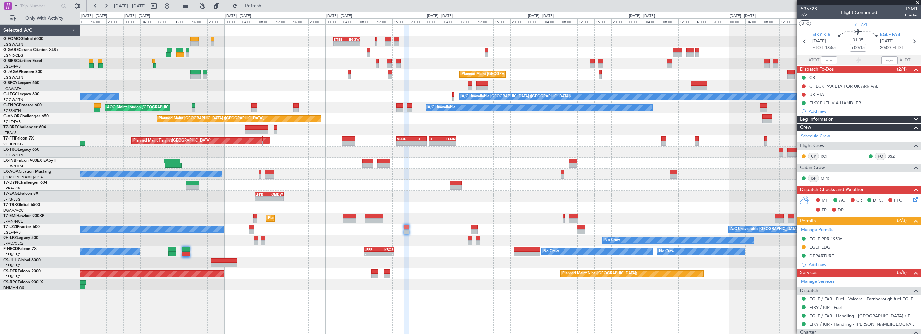
click at [203, 214] on div "- - KTEB 02:00 Z EGGW 08:25 Z - - EGGW 09:00 Z KTEB 16:20 Z Unplanned Maint [GE…" at bounding box center [500, 158] width 841 height 266
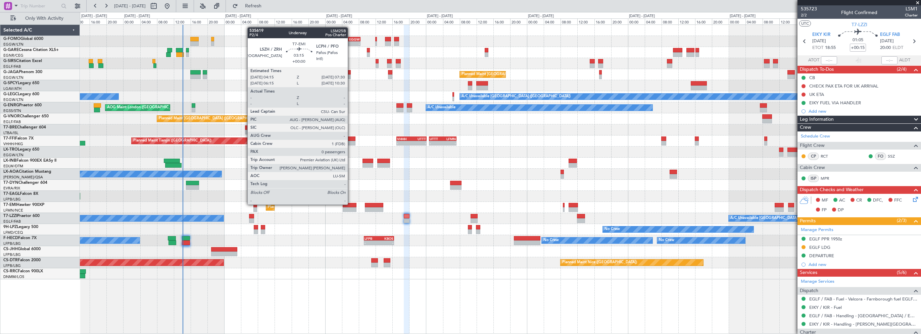
click at [351, 204] on div at bounding box center [350, 205] width 14 height 5
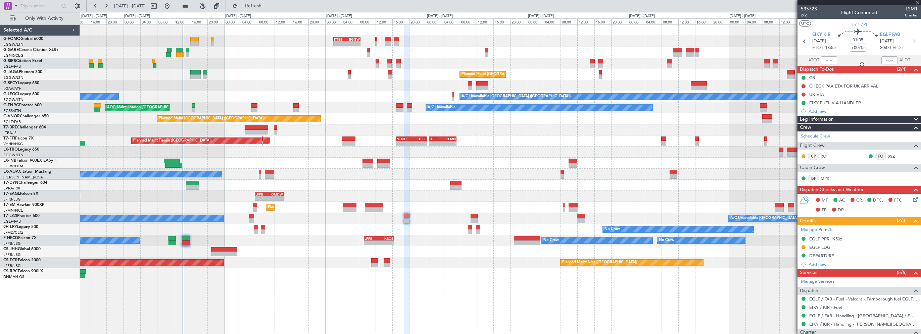
type input "0"
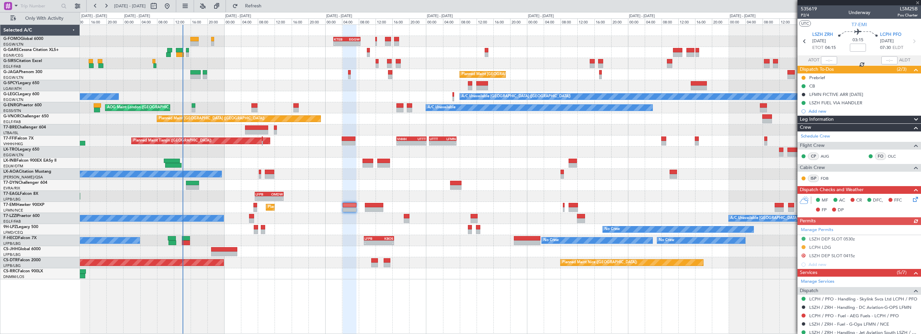
scroll to position [70, 0]
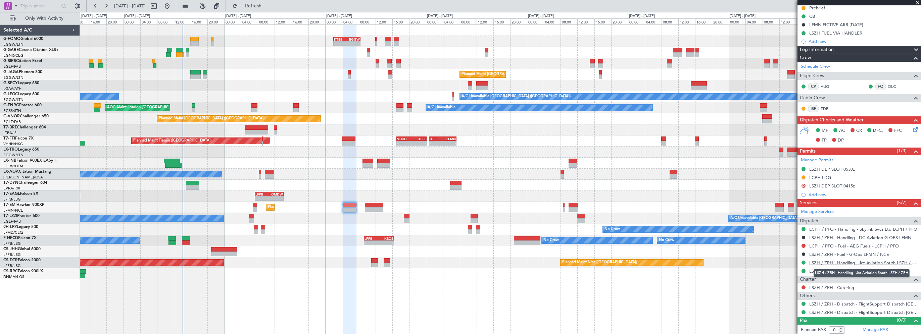
click at [855, 262] on link "LSZH / ZRH - Handling - Jet Aviation South LSZH / ZRH" at bounding box center [864, 263] width 108 height 6
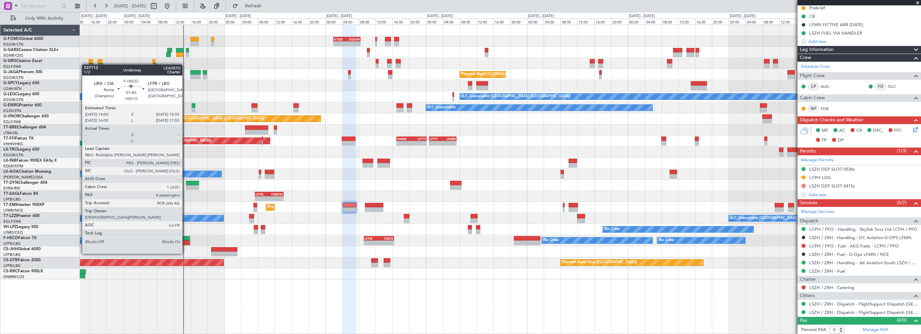
click at [185, 241] on div at bounding box center [186, 243] width 8 height 5
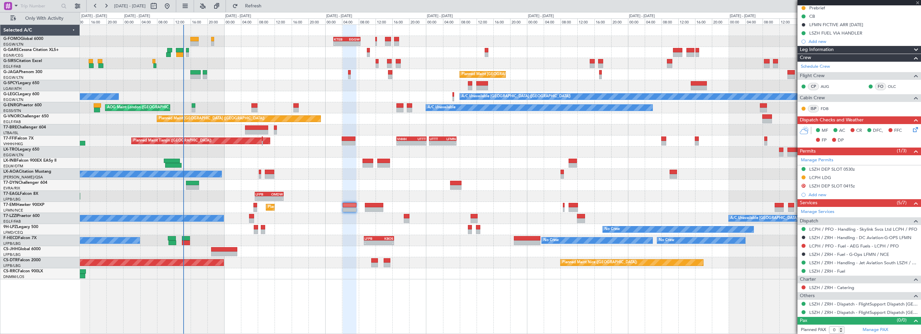
type input "+00:10"
type input "6"
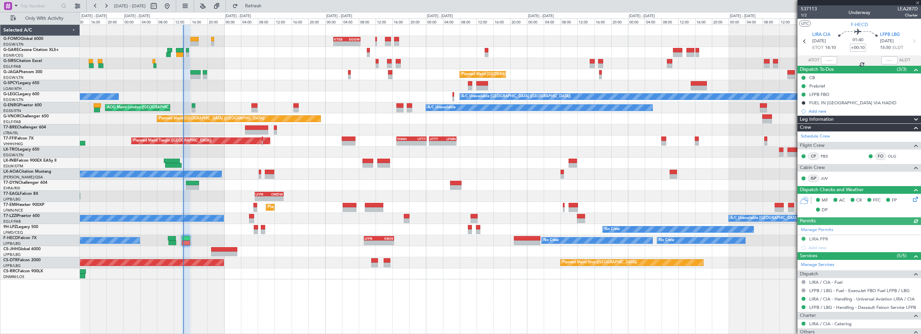
click at [827, 59] on div at bounding box center [829, 60] width 16 height 8
drag, startPoint x: 828, startPoint y: 60, endPoint x: 858, endPoint y: 58, distance: 30.0
click at [829, 60] on input "text" at bounding box center [829, 60] width 16 height 8
type input "14:15"
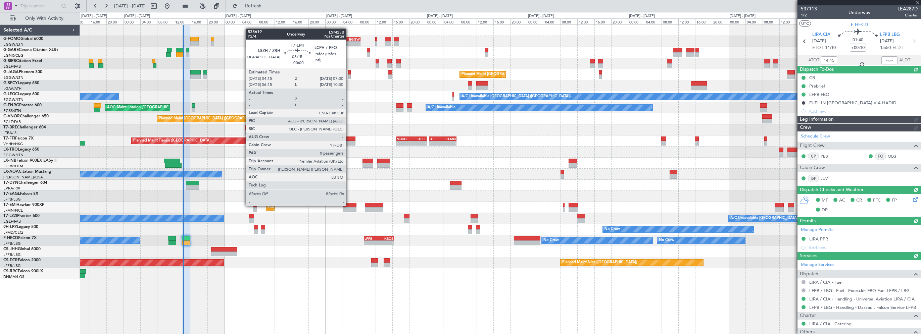
click at [349, 205] on div at bounding box center [350, 205] width 14 height 5
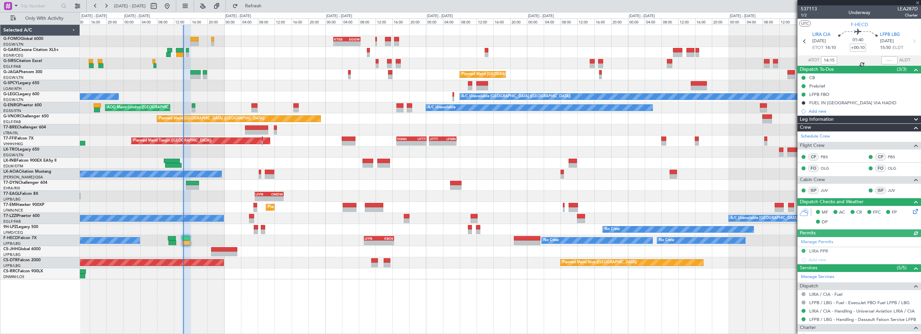
type input "0"
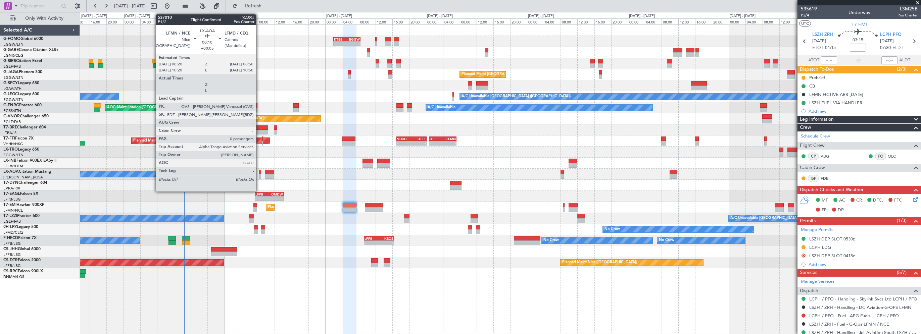
click at [259, 172] on div at bounding box center [260, 172] width 2 height 5
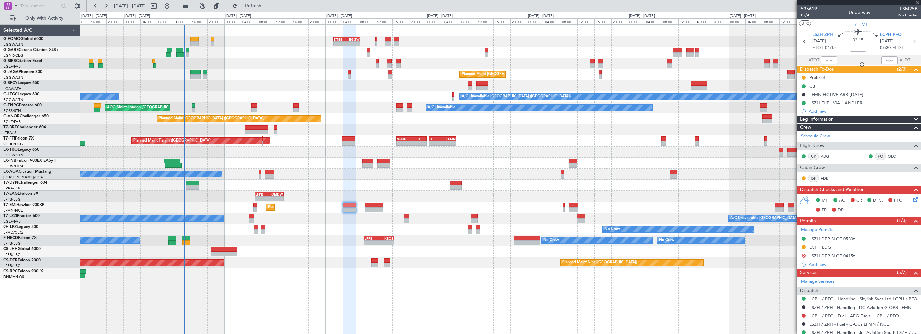
type input "+00:05"
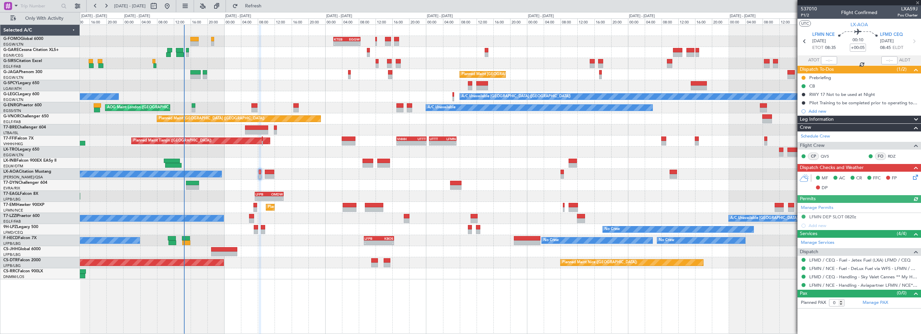
click at [832, 118] on span "Leg Information" at bounding box center [817, 120] width 34 height 8
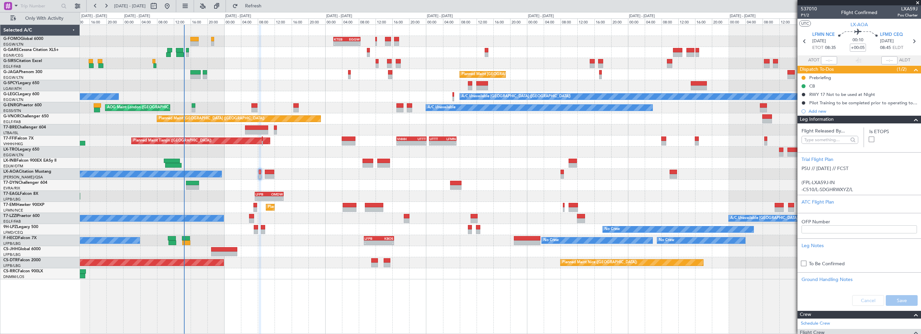
click at [868, 120] on div "Leg Information" at bounding box center [860, 120] width 124 height 8
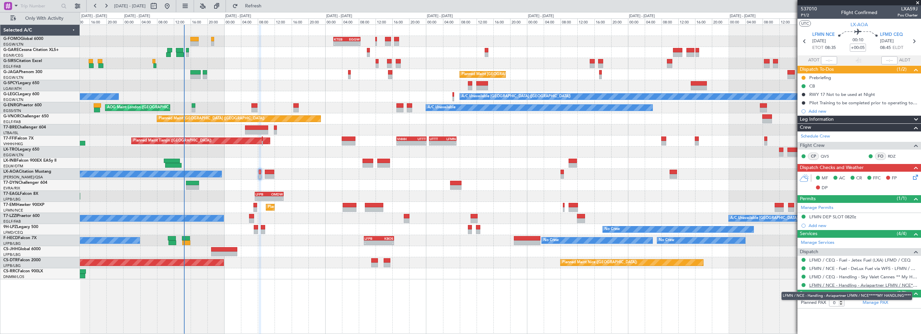
click at [871, 284] on link "LFMN / NCE - Handling - Aviapartner LFMN / NCE*****MY HANDLING****" at bounding box center [864, 286] width 108 height 6
click at [268, 5] on span "Refresh" at bounding box center [253, 6] width 28 height 5
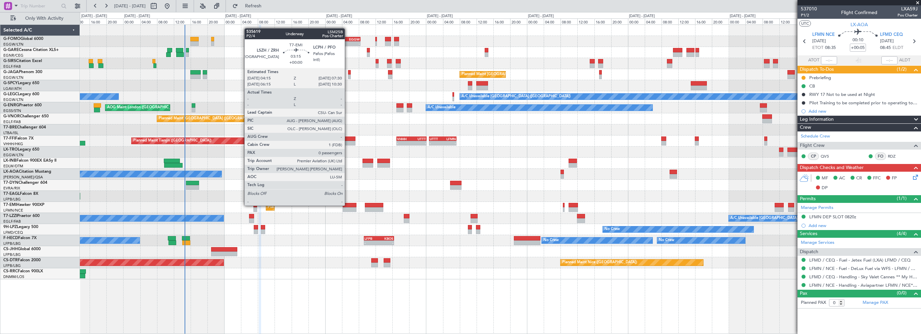
click at [348, 205] on div at bounding box center [350, 205] width 14 height 5
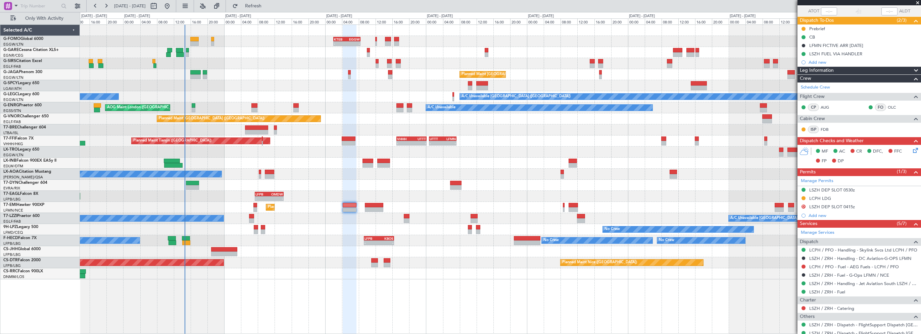
scroll to position [70, 0]
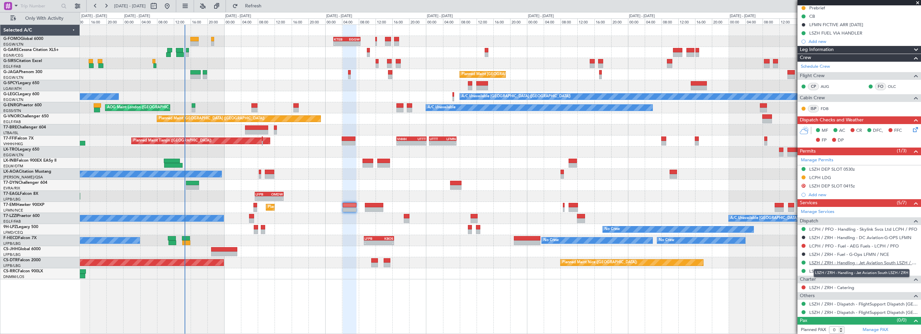
click at [840, 264] on link "LSZH / ZRH - Handling - Jet Aviation South LSZH / ZRH" at bounding box center [864, 263] width 108 height 6
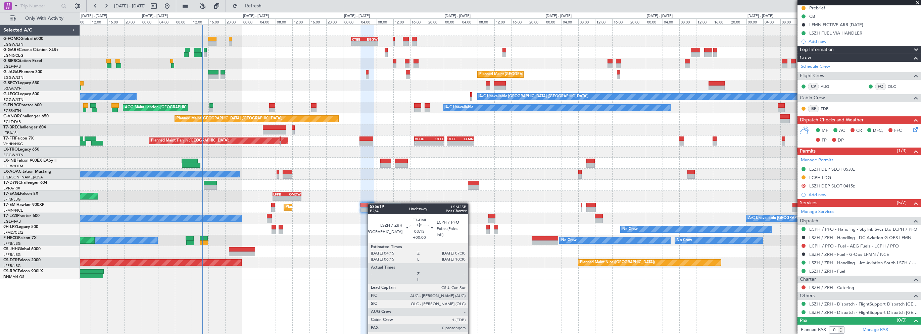
click at [371, 203] on div at bounding box center [368, 205] width 14 height 5
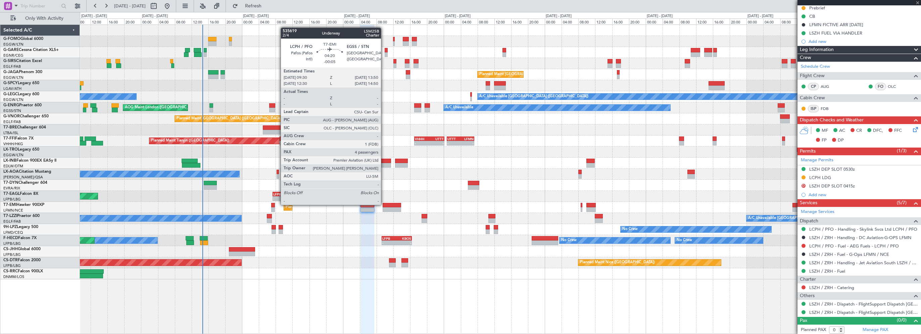
scroll to position [0, 0]
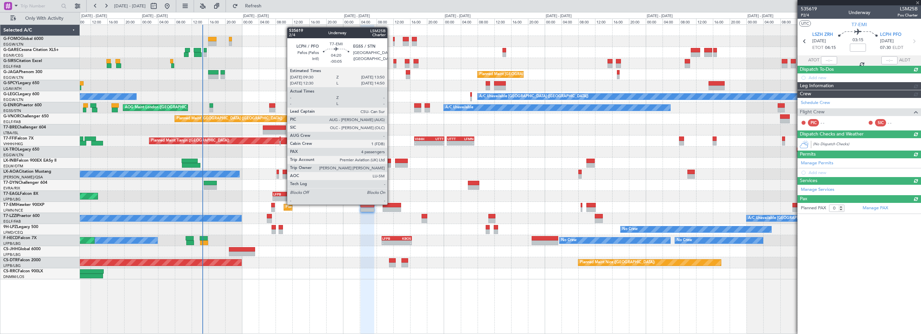
click at [391, 204] on div at bounding box center [392, 205] width 18 height 5
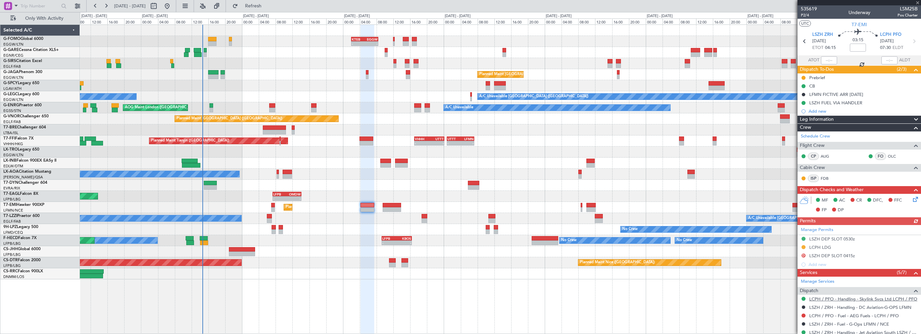
type input "-00:05"
type input "4"
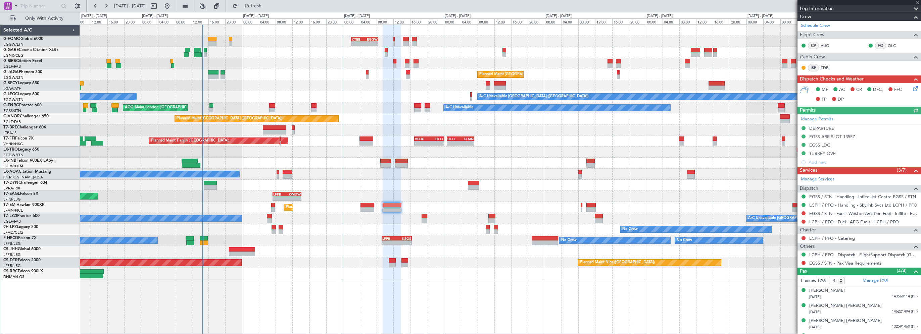
scroll to position [122, 0]
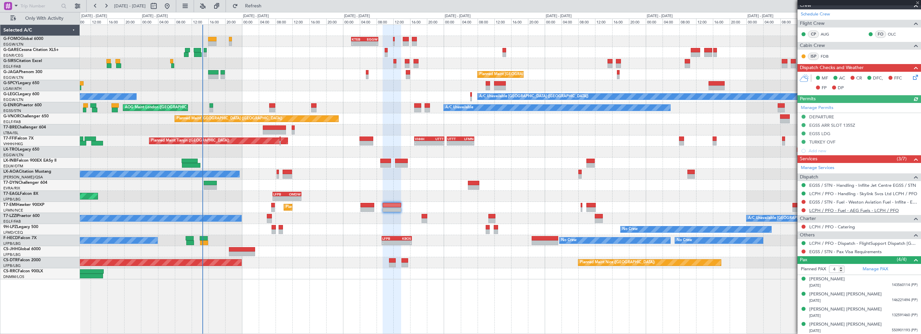
click at [852, 209] on link "LCPH / PFO - Fuel - AEG Fuels - LCPH / PFO" at bounding box center [855, 211] width 90 height 6
click at [870, 192] on link "LCPH / PFO - Handling - Skylink Svcs Ltd LCPH / PFO" at bounding box center [864, 194] width 108 height 6
click at [369, 202] on div "Planned Maint [GEOGRAPHIC_DATA]" at bounding box center [500, 207] width 841 height 11
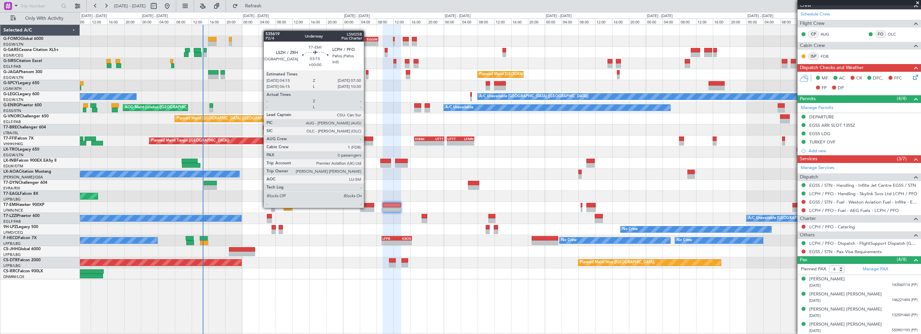
click at [367, 208] on div at bounding box center [368, 210] width 14 height 5
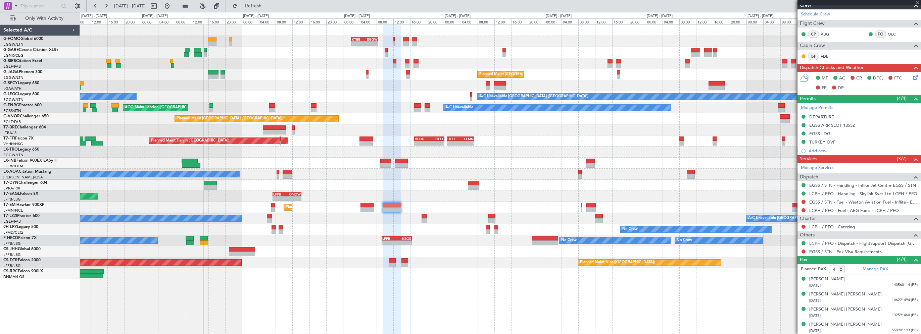
type input "0"
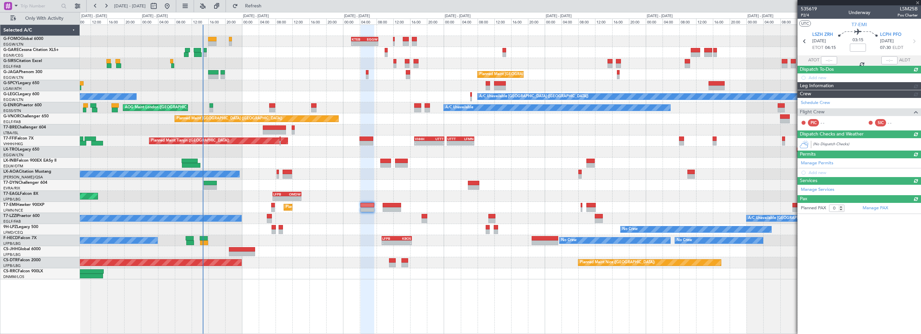
scroll to position [0, 0]
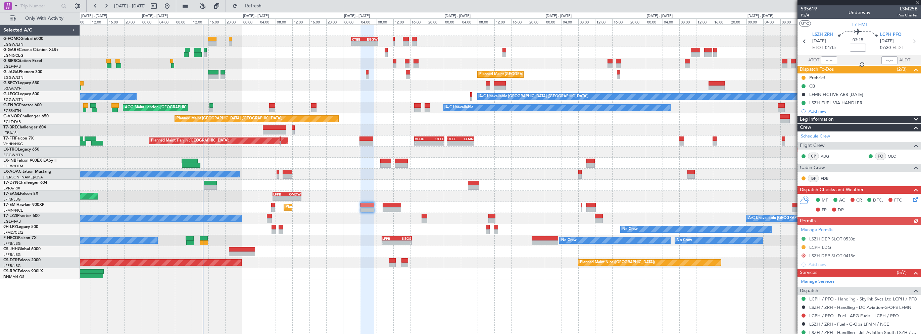
click at [818, 121] on span "Leg Information" at bounding box center [817, 120] width 34 height 8
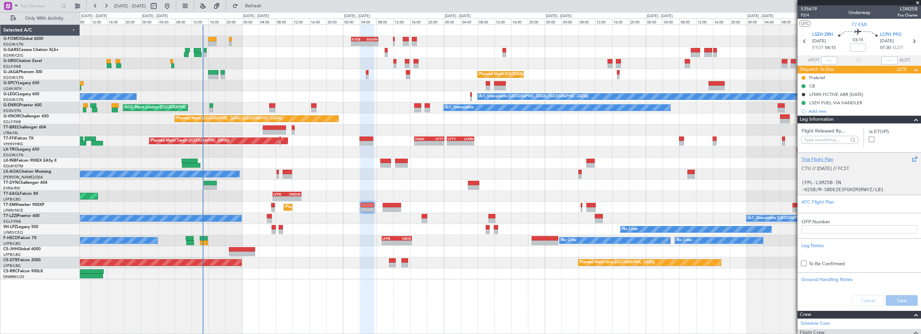
click at [823, 159] on div "Trial Flight Plan" at bounding box center [860, 159] width 116 height 7
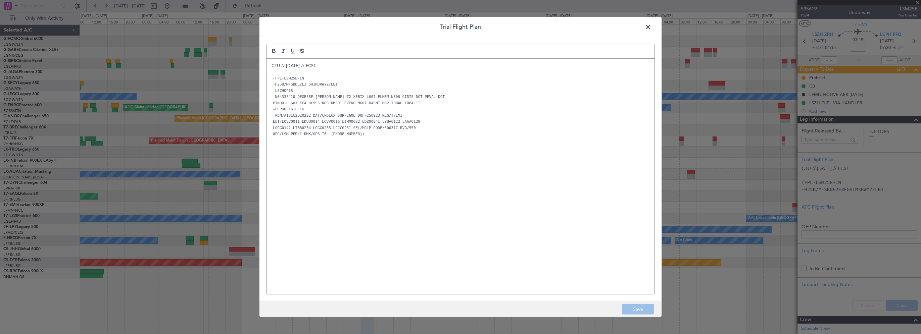
click at [270, 64] on div "CTU // 23SEP // FCST (FPL-LSM25B-IN -H25B/M-SBDE2E3FGHIM3RWYZ/LB1 -LSZH0415 -N0…" at bounding box center [461, 177] width 388 height 236
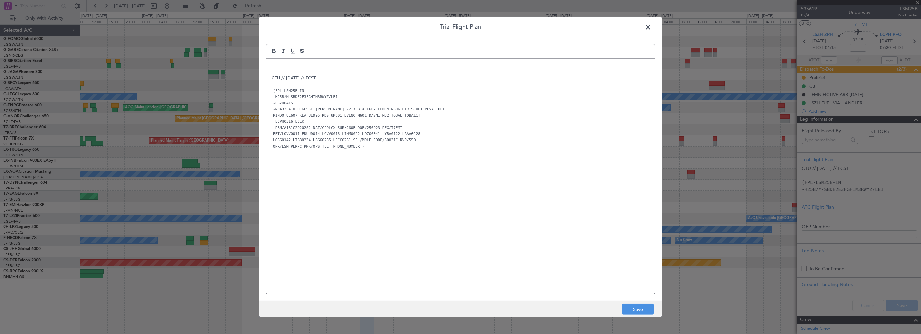
click at [279, 61] on div "CTU // 23SEP // FCST (FPL-LSM25B-IN -H25B/M-SBDE2E3FGHIM3RWYZ/LB1 -LSZH0415 -N0…" at bounding box center [461, 177] width 388 height 236
click at [289, 77] on p "CTU // [DATE] // FCST" at bounding box center [461, 78] width 378 height 6
drag, startPoint x: 274, startPoint y: 67, endPoint x: 264, endPoint y: 67, distance: 9.7
click at [264, 67] on div "Trial Flight Plan VTU // CTU // 21SEP // FCST (FPL-LSM25B-IN -H25B/M-SBDE2E3FGH…" at bounding box center [460, 167] width 403 height 301
click at [297, 60] on quill-editor "CTU // CTU // 21SEP // FCST (FPL-LSM25B-IN -H25B/M-SBDE2E3FGHIM3RWYZ/LB1 -LSZH0…" at bounding box center [460, 162] width 389 height 236
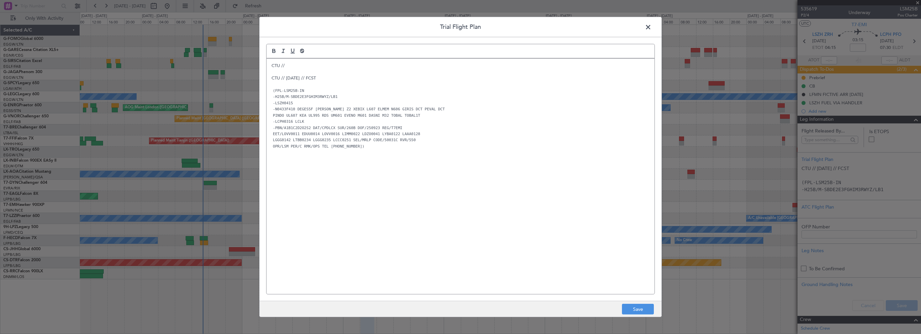
click at [294, 67] on p "CTU //" at bounding box center [461, 66] width 378 height 6
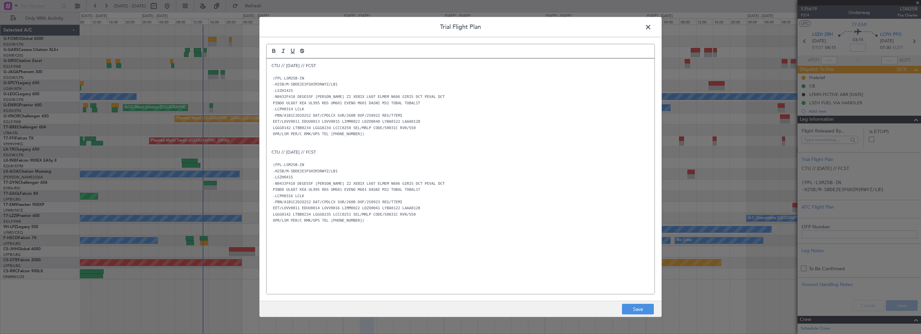
click at [454, 204] on p "-PBN/A1B1C2D2O2S2 DAT/CPDLCX SUR/260B DOF/250923 REG/T7EMI" at bounding box center [461, 202] width 378 height 6
click at [646, 308] on button "Save" at bounding box center [638, 309] width 32 height 11
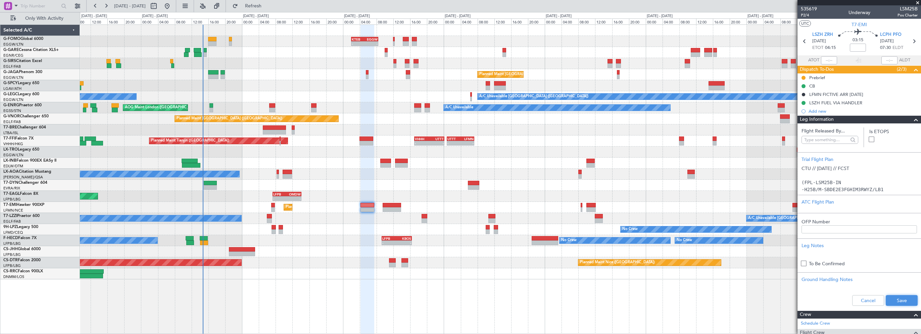
drag, startPoint x: 885, startPoint y: 296, endPoint x: 890, endPoint y: 297, distance: 5.4
click at [886, 296] on button "Save" at bounding box center [902, 300] width 32 height 11
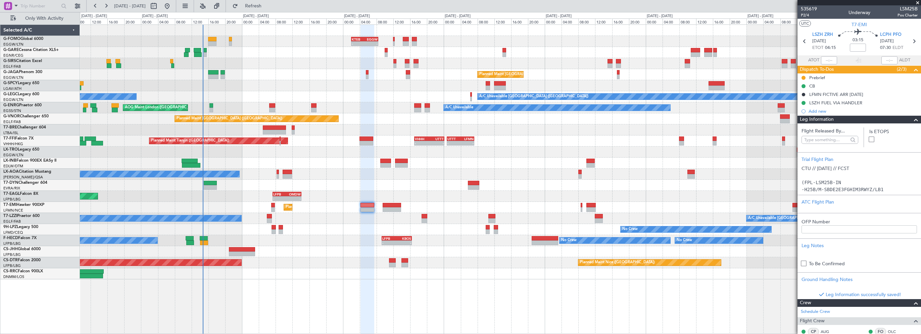
click at [917, 3] on span at bounding box center [918, 3] width 7 height 6
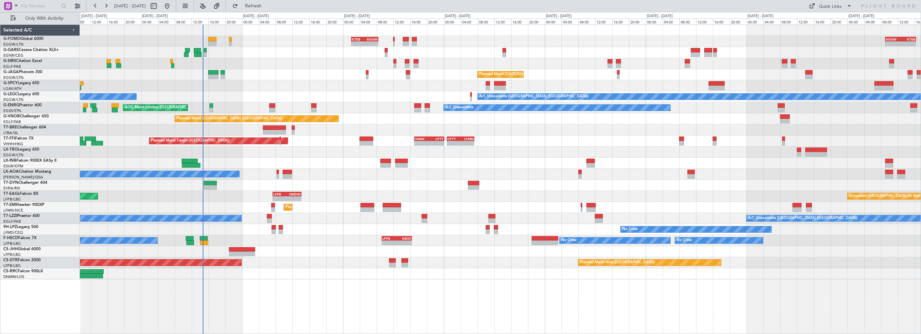
click at [344, 276] on div "- - KTEB 02:00 Z EGGW 08:25 Z - - EGGW 09:00 Z KTEB 16:20 Z Unplanned Maint Lon…" at bounding box center [500, 180] width 841 height 310
click at [268, 8] on button "Refresh" at bounding box center [249, 6] width 40 height 11
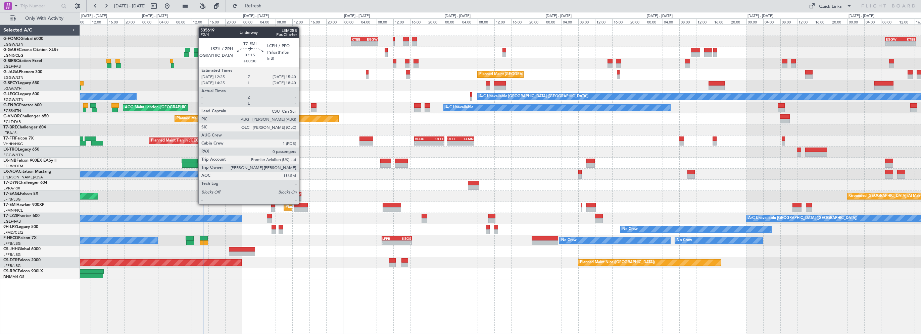
click at [302, 204] on div at bounding box center [301, 205] width 14 height 5
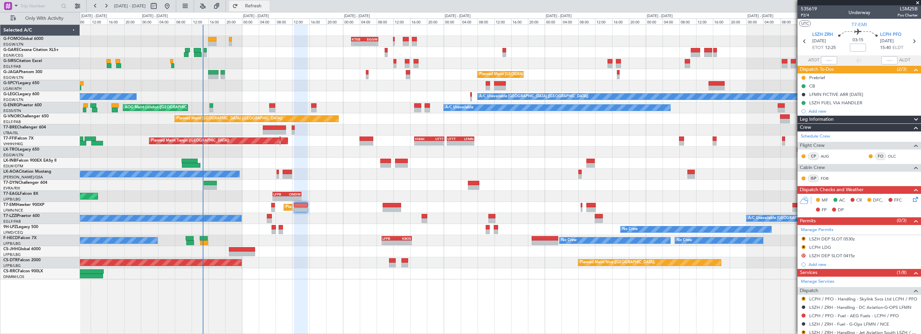
click at [268, 4] on span "Refresh" at bounding box center [253, 6] width 28 height 5
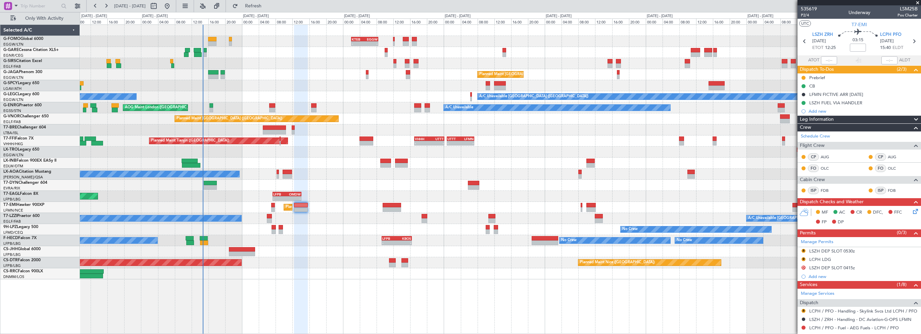
click at [305, 164] on div at bounding box center [500, 163] width 841 height 11
click at [261, 3] on button "Refresh" at bounding box center [249, 6] width 40 height 11
click at [268, 4] on span "Refresh" at bounding box center [253, 6] width 28 height 5
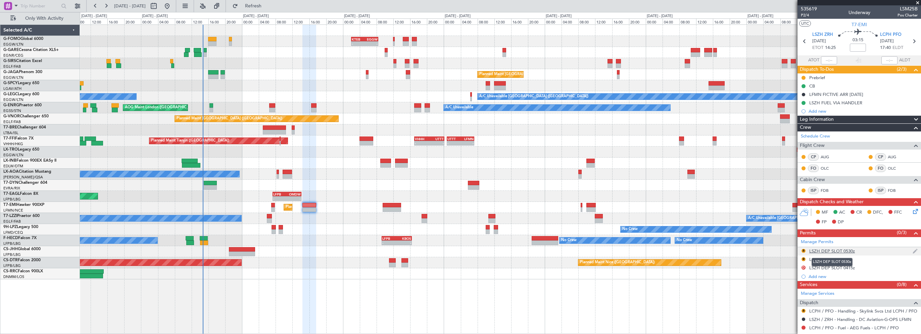
click at [842, 250] on div "LSZH DEP SLOT 0530z" at bounding box center [833, 251] width 46 height 6
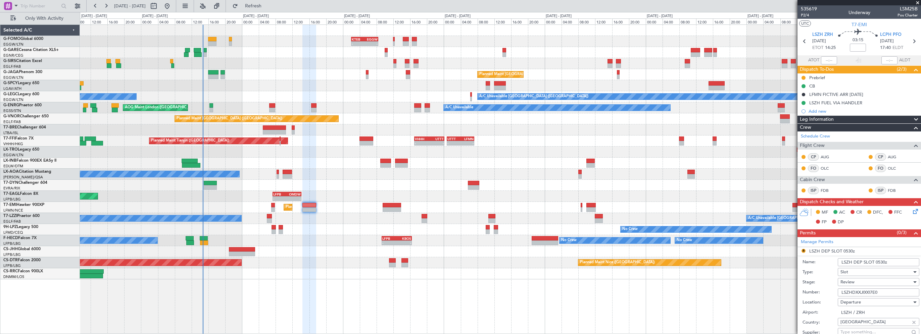
drag, startPoint x: 884, startPoint y: 262, endPoint x: 878, endPoint y: 264, distance: 5.9
click at [876, 263] on input "LSZH DEP SLOT 0530z" at bounding box center [879, 263] width 82 height 8
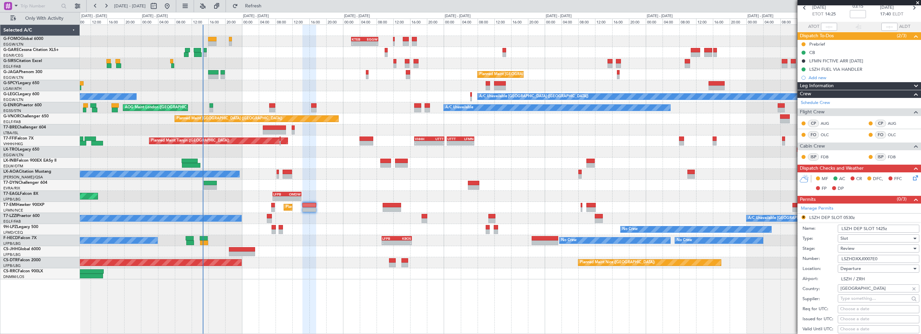
type input "LSZH DEP SLOT 1425z"
click at [858, 247] on div "Review" at bounding box center [877, 249] width 72 height 10
click at [859, 293] on span "Requested" at bounding box center [876, 292] width 71 height 10
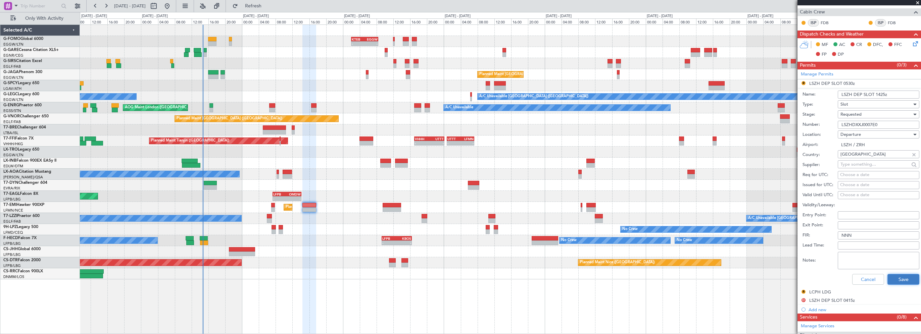
click at [890, 281] on button "Save" at bounding box center [904, 279] width 32 height 11
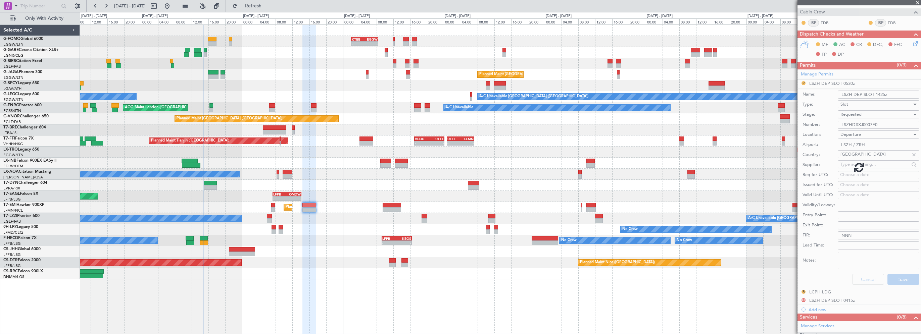
scroll to position [90, 0]
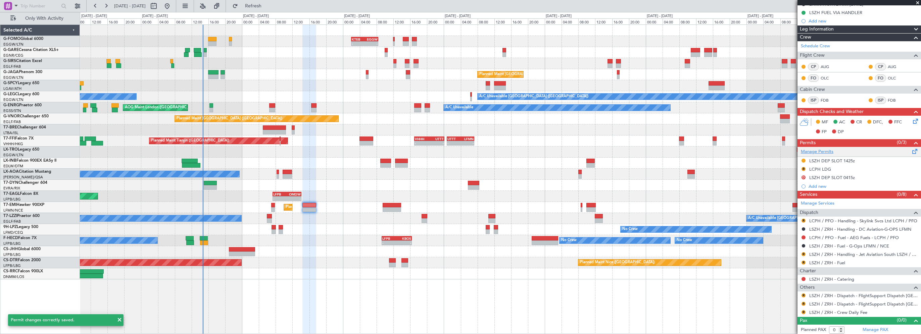
click at [817, 149] on link "Manage Permits" at bounding box center [817, 152] width 33 height 7
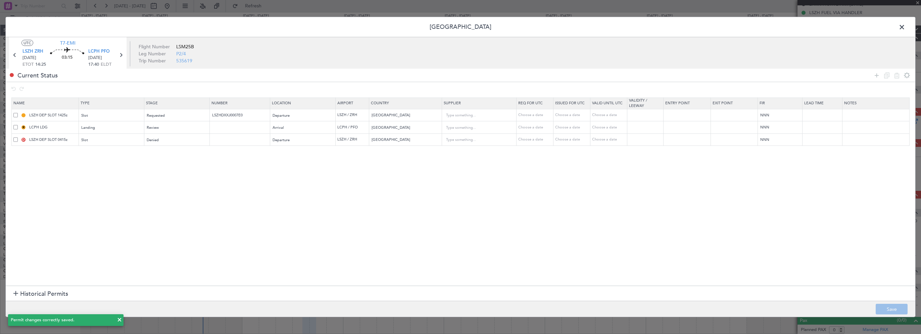
click at [16, 138] on span at bounding box center [15, 139] width 4 height 4
click at [18, 137] on input "checkbox" at bounding box center [18, 137] width 0 height 0
click at [895, 75] on icon at bounding box center [897, 75] width 8 height 8
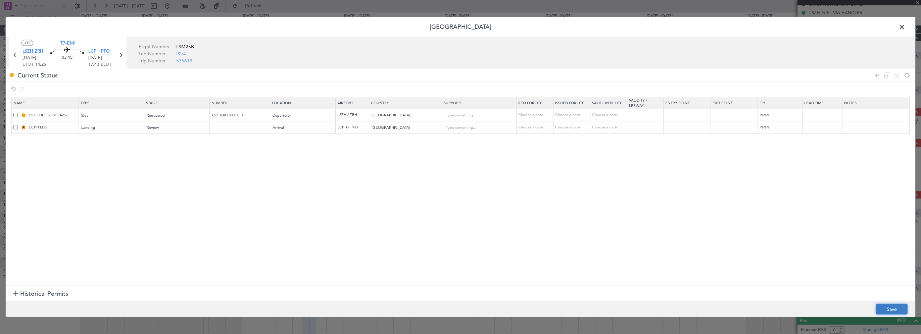
click at [886, 311] on button "Save" at bounding box center [892, 309] width 32 height 11
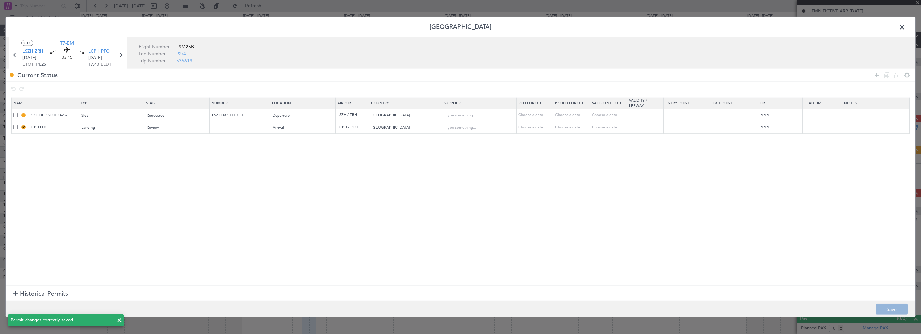
scroll to position [82, 0]
click at [407, 227] on section "Name Type Stage Number Location Airport Country Supplier Req For Utc Issued For…" at bounding box center [461, 191] width 910 height 190
click at [906, 28] on span at bounding box center [906, 28] width 0 height 13
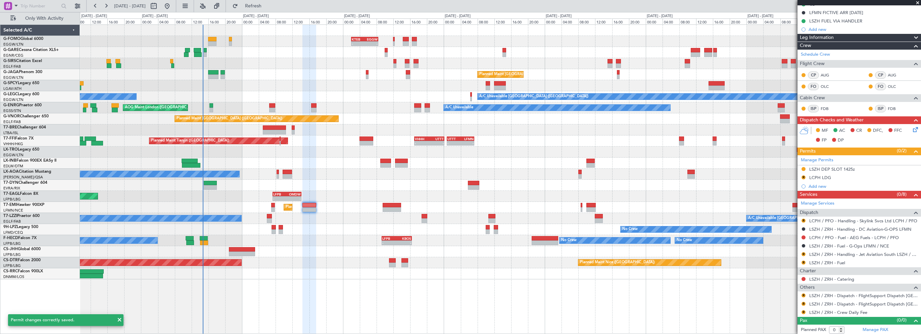
click at [670, 323] on div "- - KTEB 02:00 Z EGGW 08:25 Z - - EGGW 09:00 Z KTEB 16:20 Z Unplanned Maint Lon…" at bounding box center [500, 180] width 841 height 310
click at [803, 253] on button "R" at bounding box center [804, 255] width 4 height 4
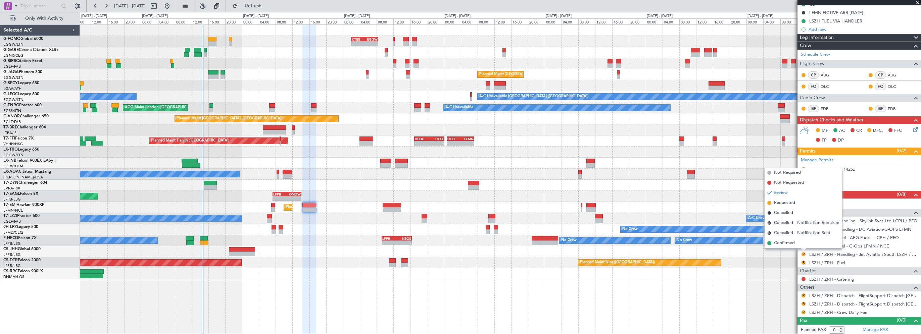
click at [786, 203] on span "Requested" at bounding box center [784, 203] width 21 height 7
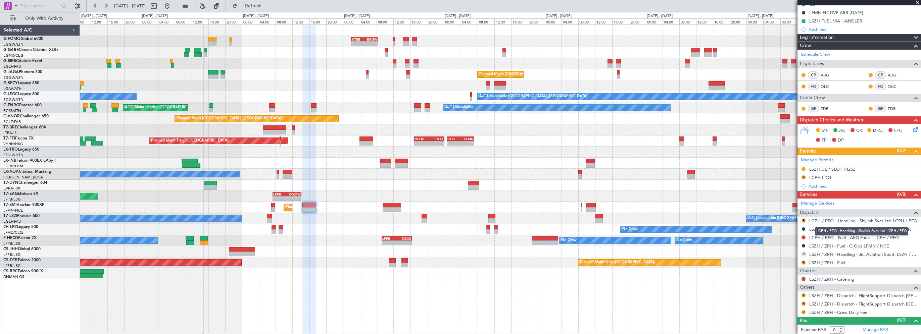
click at [858, 219] on link "LCPH / PFO - Handling - Skylink Svcs Ltd LCPH / PFO" at bounding box center [864, 221] width 108 height 6
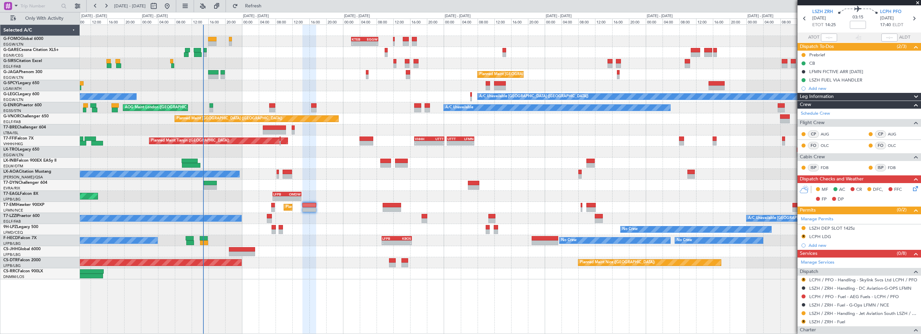
scroll to position [0, 0]
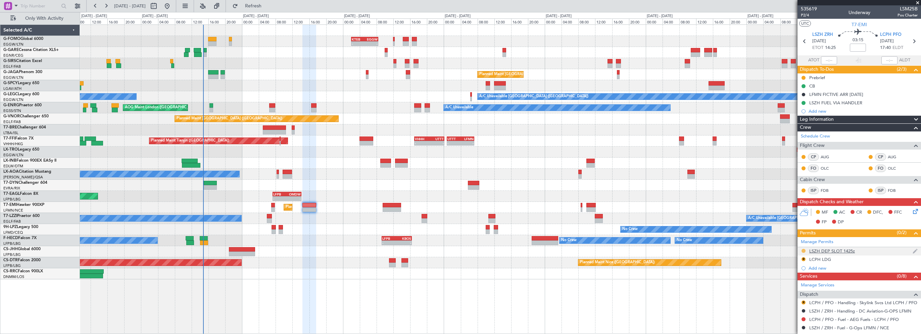
click at [804, 249] on button at bounding box center [804, 251] width 4 height 4
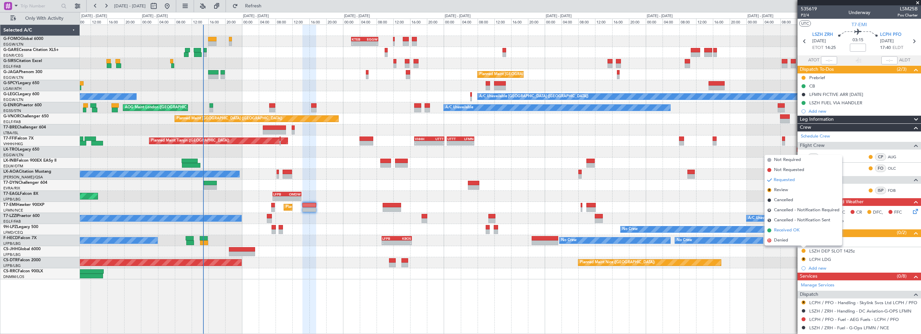
click at [782, 227] on span "Received OK" at bounding box center [787, 230] width 26 height 7
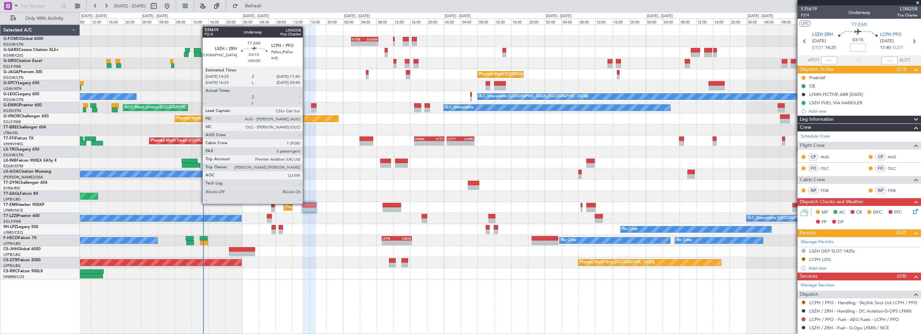
click at [306, 204] on div at bounding box center [310, 205] width 14 height 5
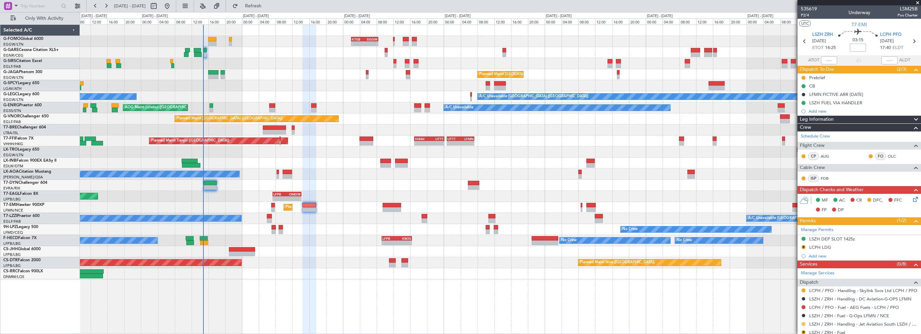
click at [804, 324] on button at bounding box center [804, 324] width 4 height 4
click at [782, 315] on span "Confirmed" at bounding box center [784, 313] width 21 height 7
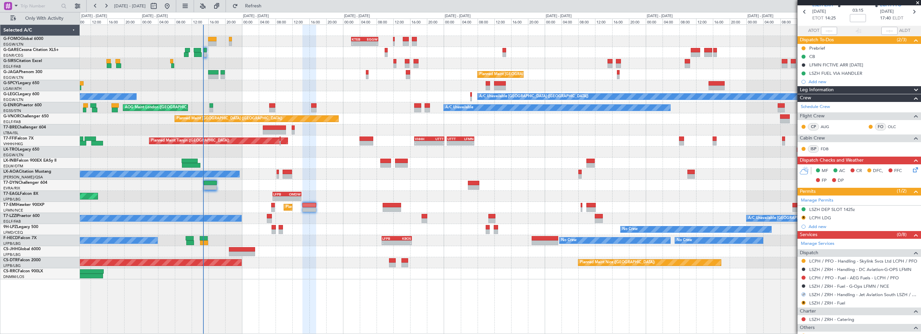
scroll to position [67, 0]
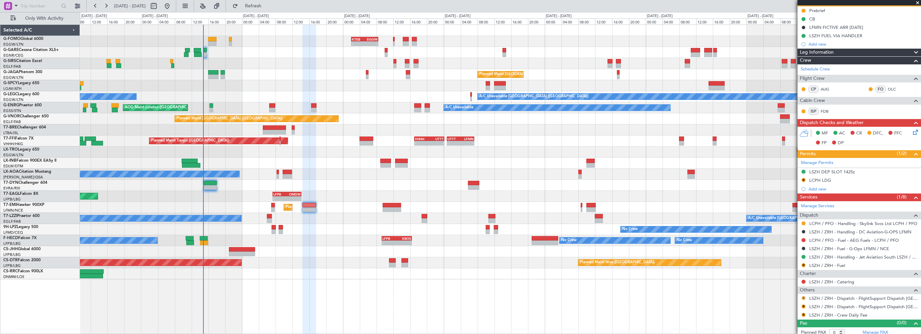
click at [805, 297] on button "R" at bounding box center [804, 298] width 4 height 4
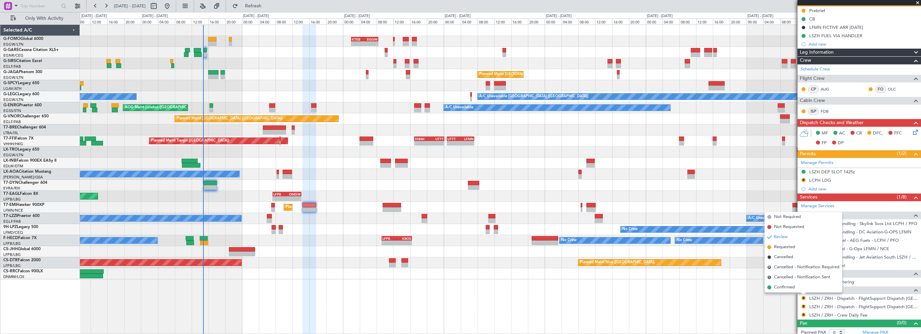
click at [785, 247] on span "Requested" at bounding box center [784, 247] width 21 height 7
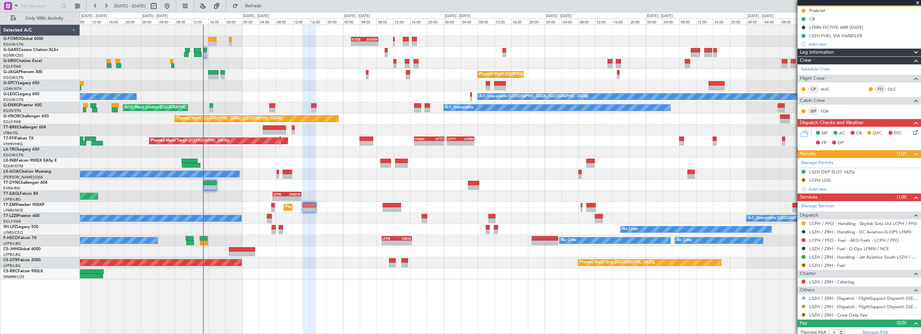
click at [804, 307] on button "R" at bounding box center [804, 307] width 4 height 4
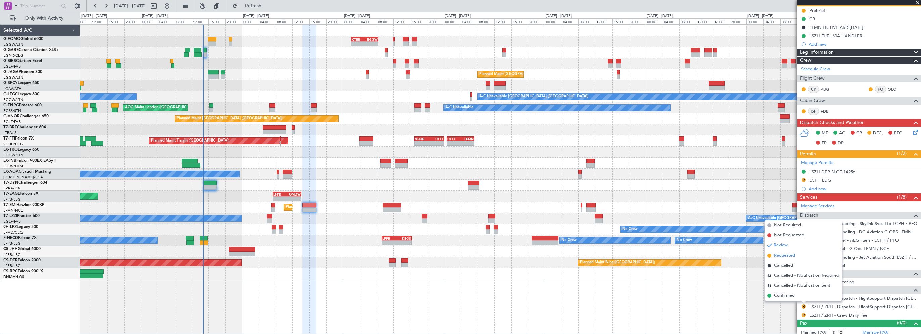
click at [789, 257] on span "Requested" at bounding box center [784, 256] width 21 height 7
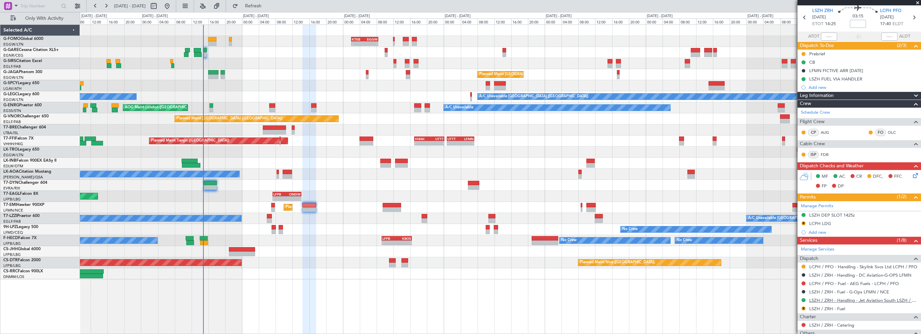
scroll to position [34, 0]
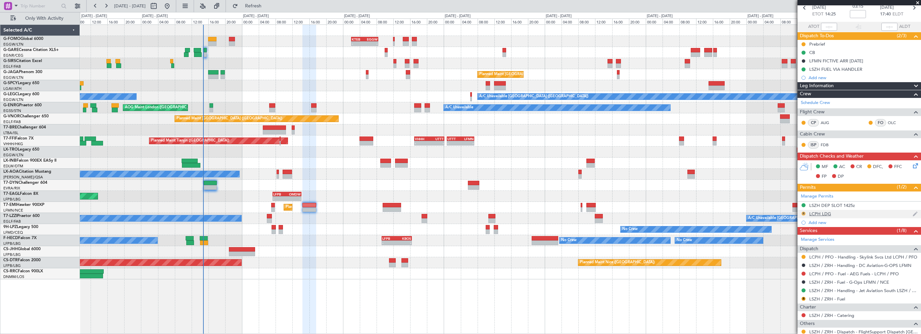
click at [806, 212] on div "R" at bounding box center [803, 213] width 5 height 5
click at [803, 212] on button "R" at bounding box center [804, 214] width 4 height 4
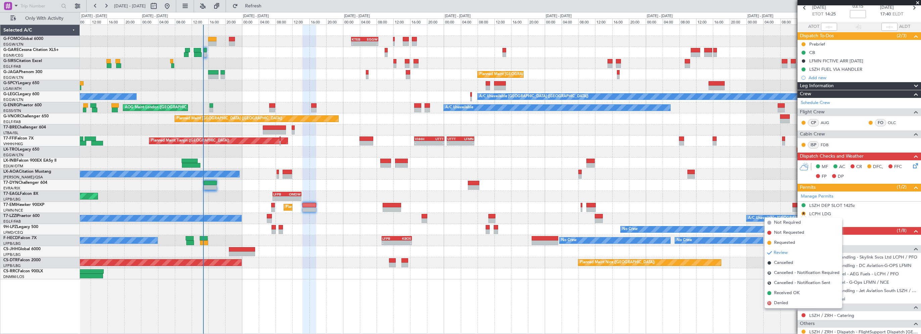
click at [789, 244] on span "Requested" at bounding box center [784, 243] width 21 height 7
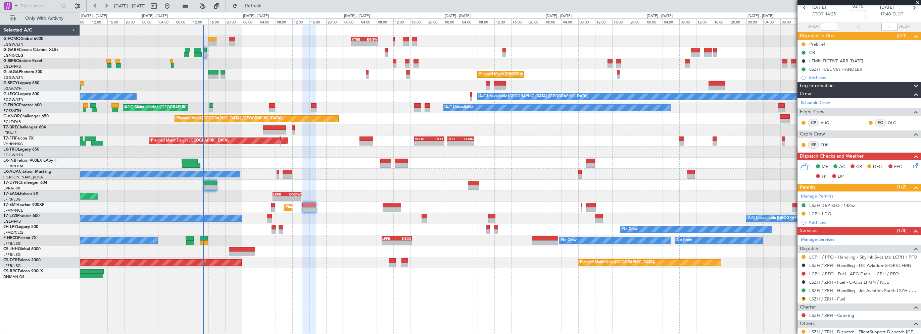
click at [828, 298] on link "LSZH / ZRH - Fuel" at bounding box center [828, 299] width 36 height 6
click at [804, 297] on button "R" at bounding box center [804, 299] width 4 height 4
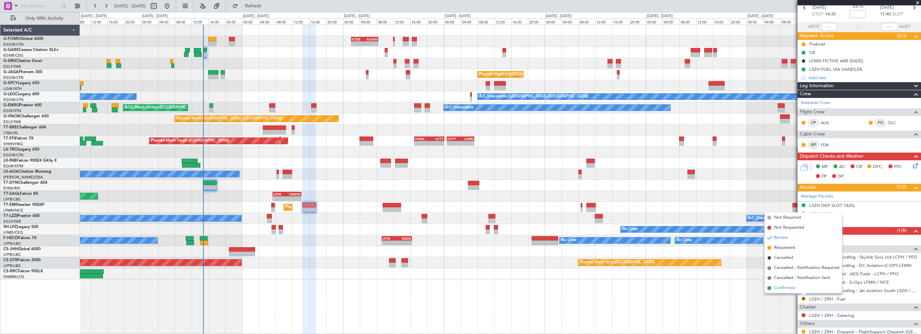
click at [778, 286] on span "Confirmed" at bounding box center [784, 288] width 21 height 7
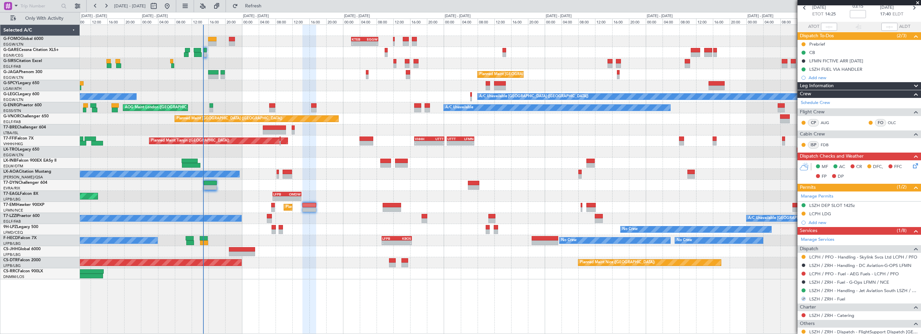
click at [600, 271] on div "Planned Maint [GEOGRAPHIC_DATA] ([GEOGRAPHIC_DATA])" at bounding box center [500, 274] width 841 height 11
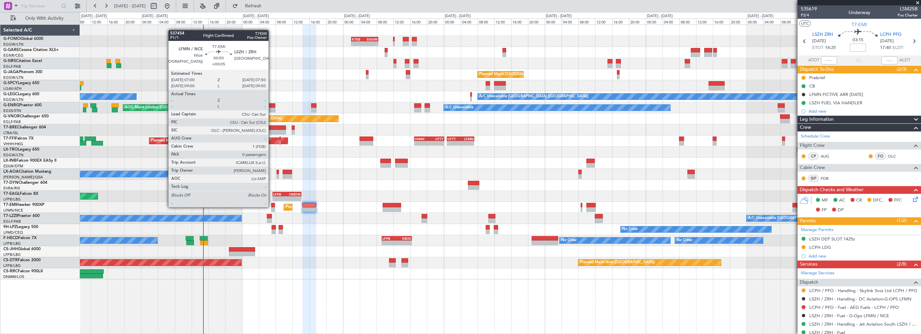
click at [272, 207] on div at bounding box center [273, 205] width 4 height 5
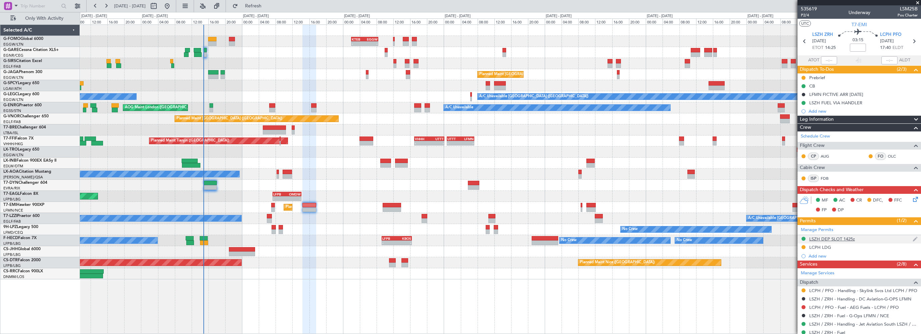
click at [829, 237] on div "LSZH DEP SLOT 1425z" at bounding box center [833, 239] width 46 height 6
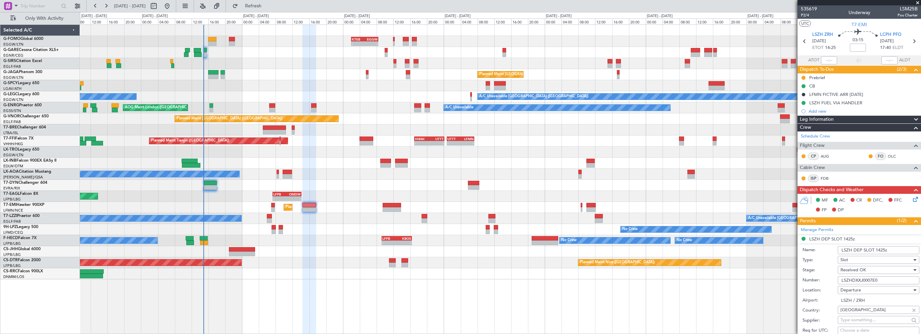
drag, startPoint x: 888, startPoint y: 277, endPoint x: 828, endPoint y: 282, distance: 60.6
click at [828, 282] on div "Number: LSZHDXXJ0007E0" at bounding box center [861, 281] width 117 height 10
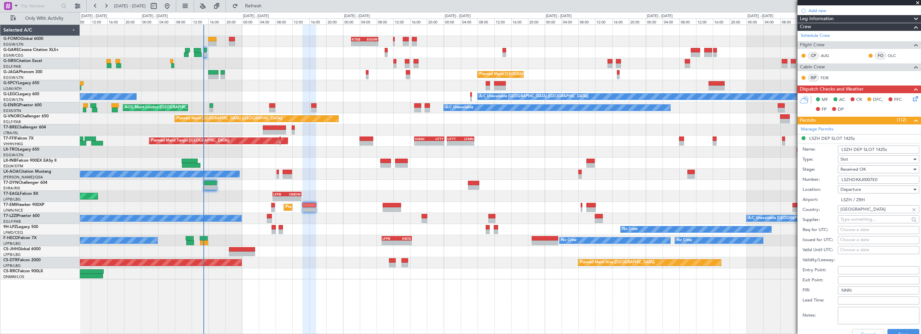
scroll to position [201, 0]
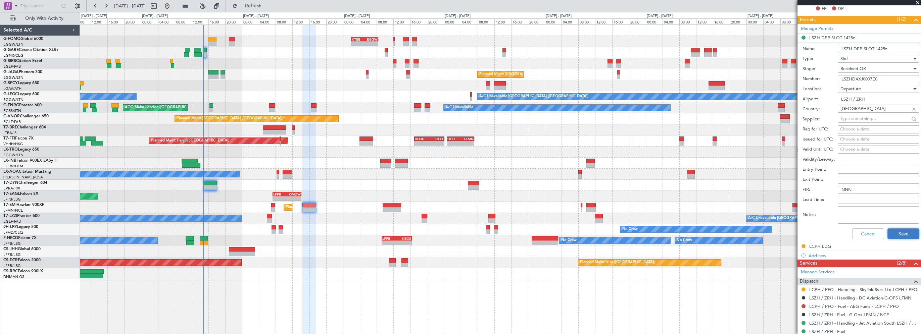
click at [894, 232] on button "Save" at bounding box center [904, 234] width 32 height 11
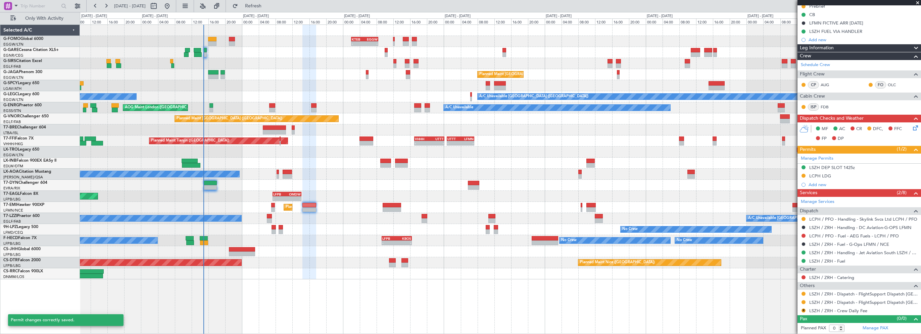
scroll to position [70, 0]
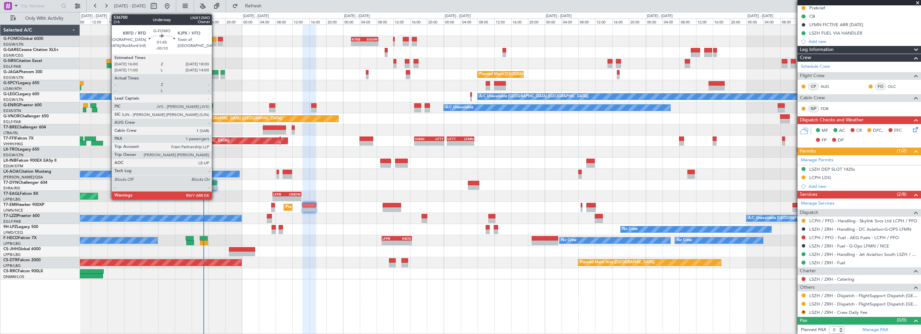
click at [215, 39] on div at bounding box center [212, 39] width 9 height 5
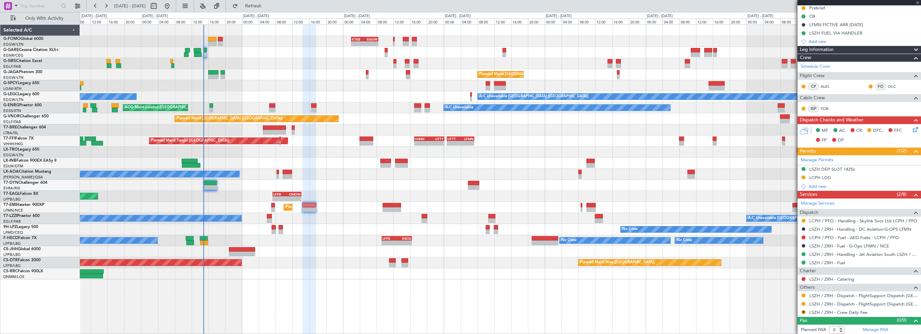
click at [232, 52] on div at bounding box center [500, 52] width 841 height 11
click at [260, 6] on button "Refresh" at bounding box center [249, 6] width 40 height 11
click at [258, 64] on div "Unplanned Maint [GEOGRAPHIC_DATA] ([GEOGRAPHIC_DATA])" at bounding box center [500, 63] width 841 height 11
type input "-00:10"
type input "1"
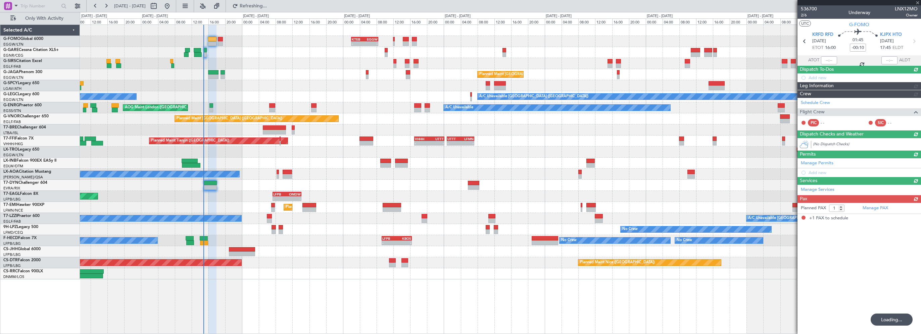
scroll to position [0, 0]
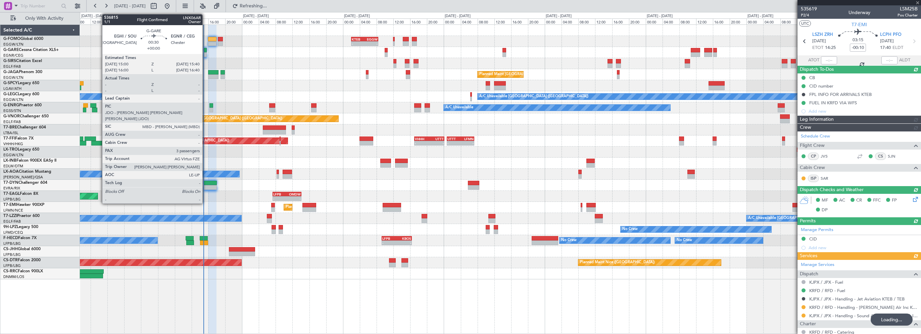
type input "0"
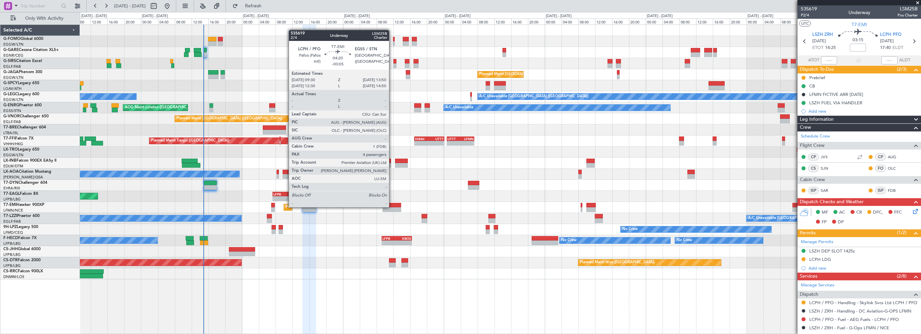
click at [392, 207] on div at bounding box center [392, 205] width 18 height 5
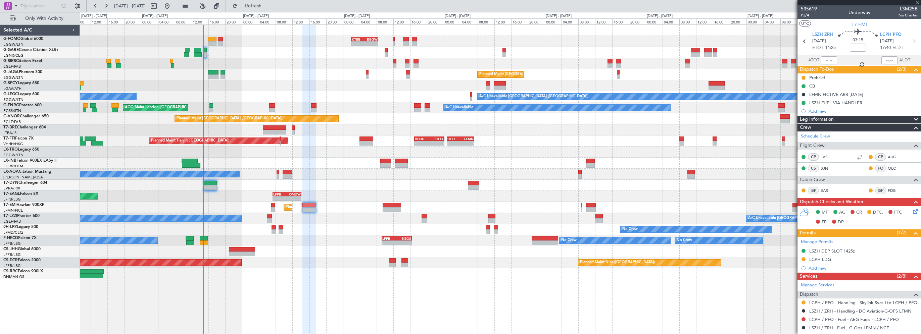
type input "-00:05"
type input "4"
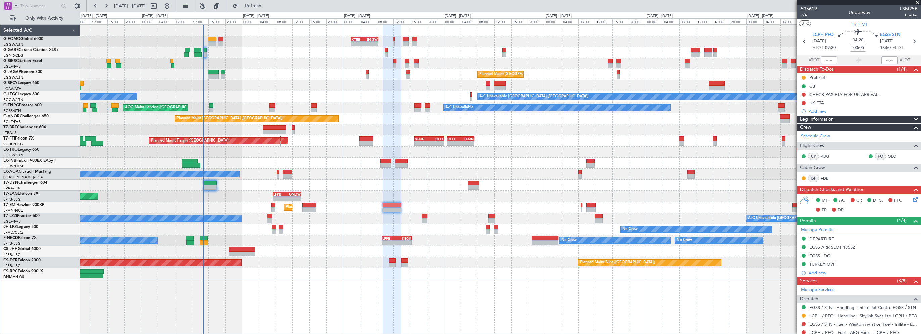
click at [269, 77] on div "Planned Maint [GEOGRAPHIC_DATA] ([GEOGRAPHIC_DATA])" at bounding box center [500, 74] width 841 height 11
click at [284, 59] on div "Unplanned Maint [GEOGRAPHIC_DATA] ([GEOGRAPHIC_DATA])" at bounding box center [500, 63] width 841 height 11
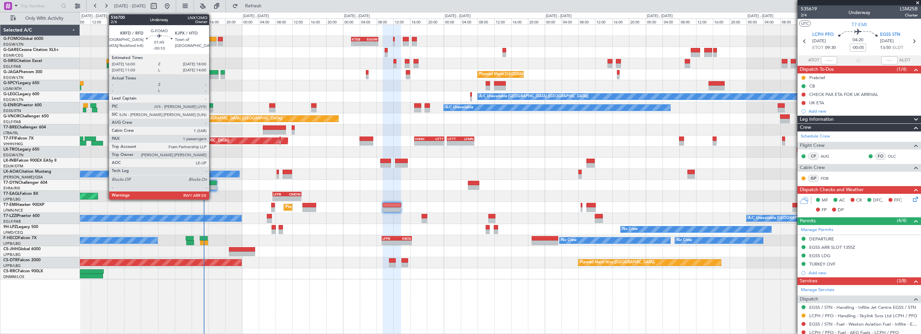
click at [213, 39] on div at bounding box center [212, 39] width 9 height 5
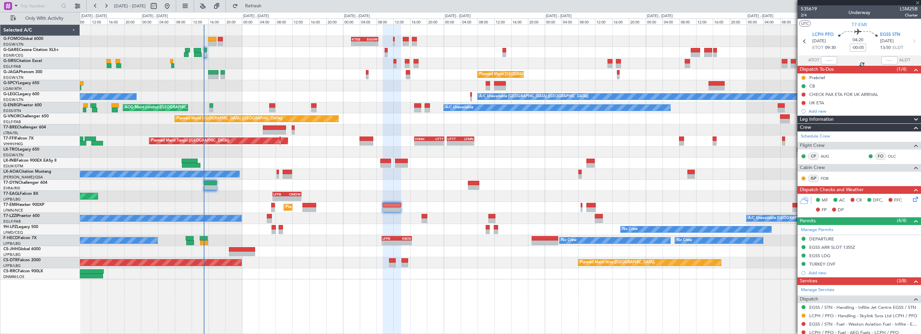
type input "-00:10"
type input "1"
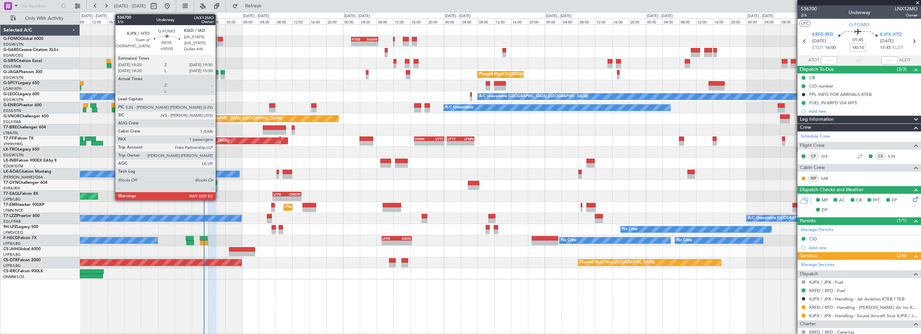
click at [220, 38] on div at bounding box center [220, 39] width 5 height 5
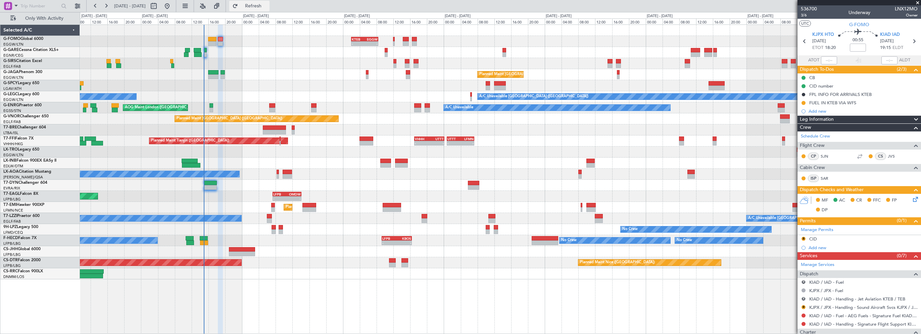
click at [268, 6] on span "Refresh" at bounding box center [253, 6] width 28 height 5
click at [293, 59] on div "Unplanned Maint [GEOGRAPHIC_DATA] ([GEOGRAPHIC_DATA])" at bounding box center [500, 63] width 841 height 11
click at [268, 4] on span "Refresh" at bounding box center [253, 6] width 28 height 5
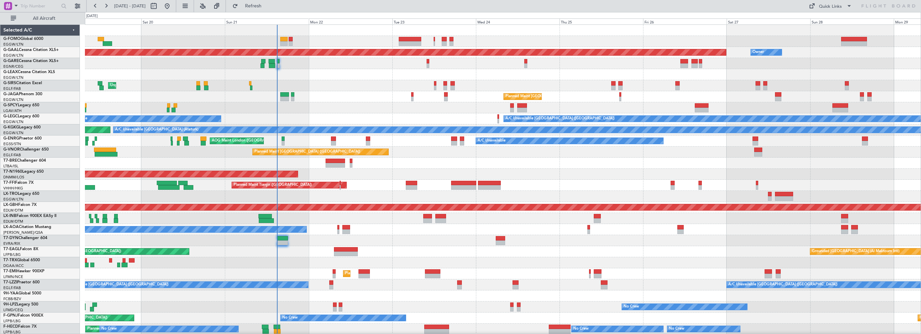
click at [444, 133] on div "Planned Maint Dusseldorf Owner Unplanned Maint [GEOGRAPHIC_DATA] ([GEOGRAPHIC_D…" at bounding box center [503, 213] width 836 height 377
click at [331, 83] on div "Unplanned Maint [GEOGRAPHIC_DATA] ([GEOGRAPHIC_DATA])" at bounding box center [503, 85] width 836 height 11
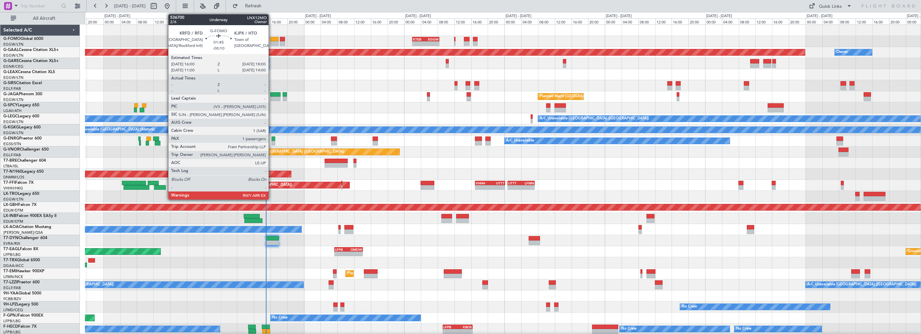
click at [273, 40] on div at bounding box center [274, 39] width 8 height 5
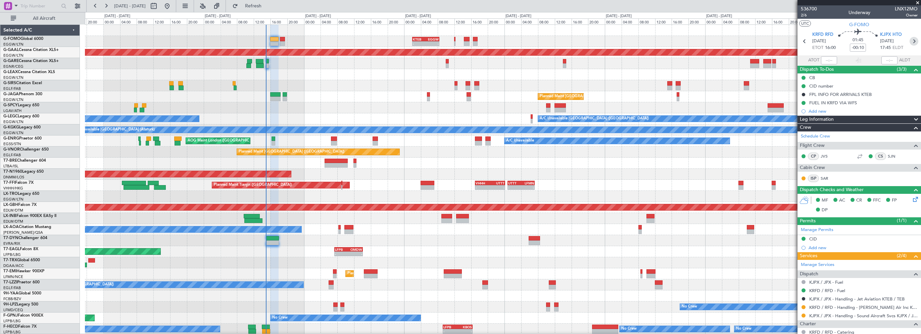
click at [911, 40] on icon at bounding box center [914, 41] width 9 height 9
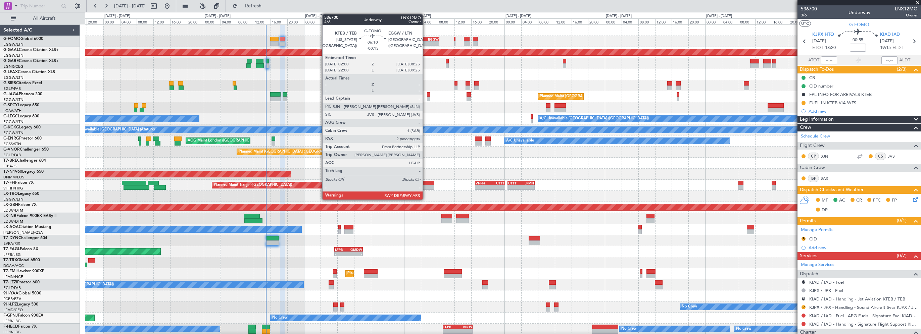
click at [426, 37] on div "KTEB 02:00 Z EGGW 08:25 Z" at bounding box center [425, 39] width 27 height 5
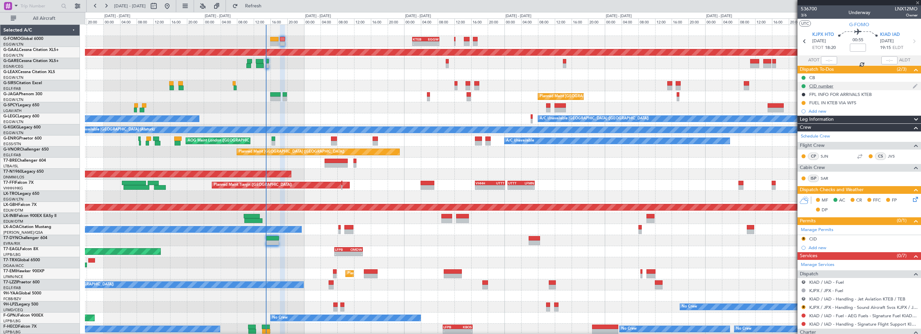
type input "-00:15"
type input "2"
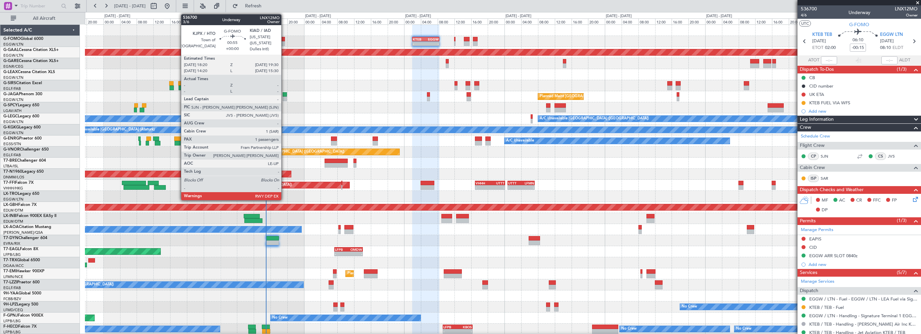
click at [284, 37] on div at bounding box center [282, 39] width 5 height 5
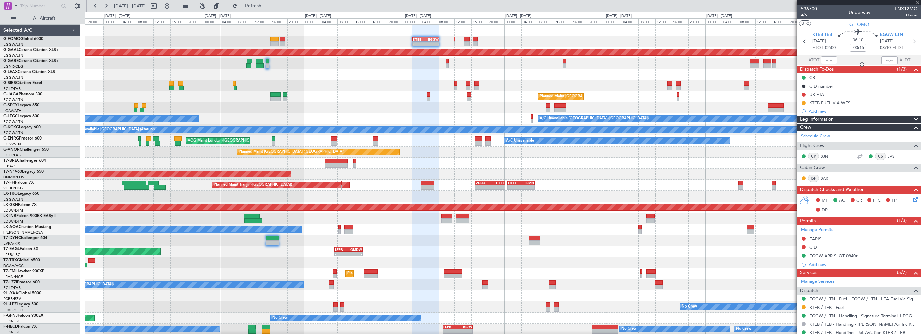
type input "1"
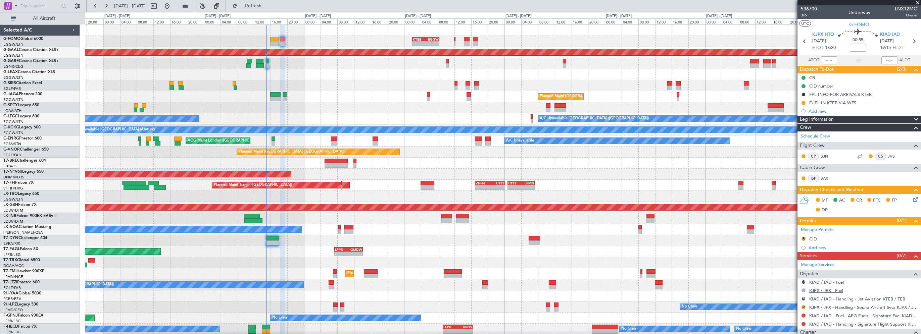
scroll to position [85, 0]
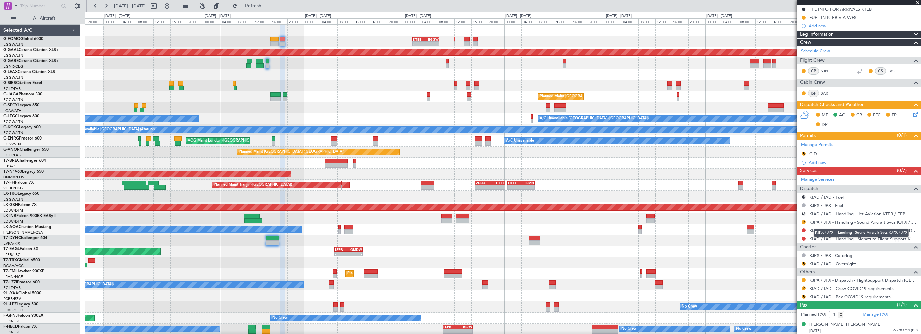
click at [835, 222] on link "KJPX / JPX - Handling - Sound Aircraft Svcs KJPX / JPX" at bounding box center [864, 223] width 108 height 6
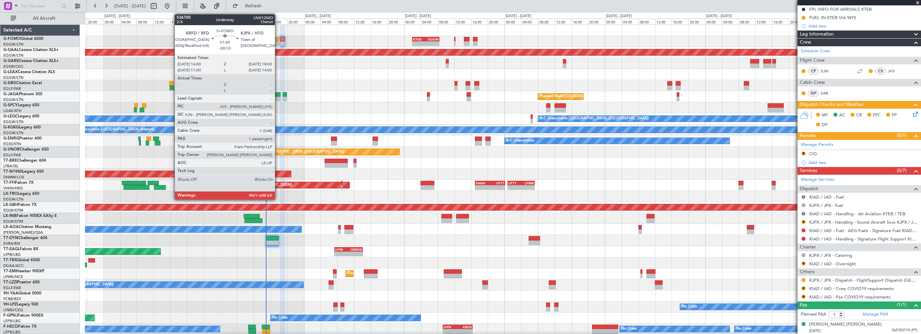
click at [278, 37] on div at bounding box center [274, 39] width 8 height 5
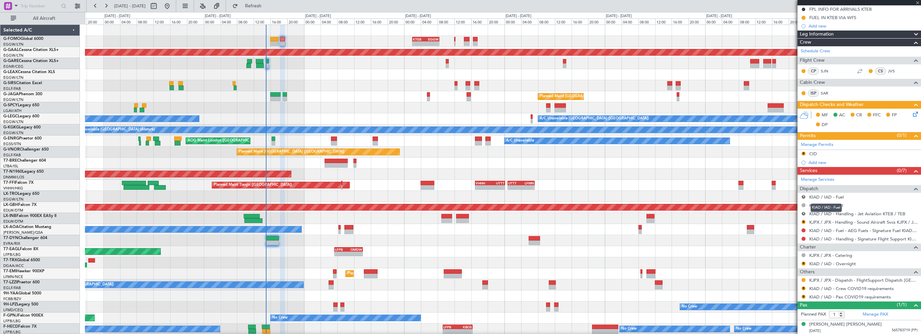
type input "-00:10"
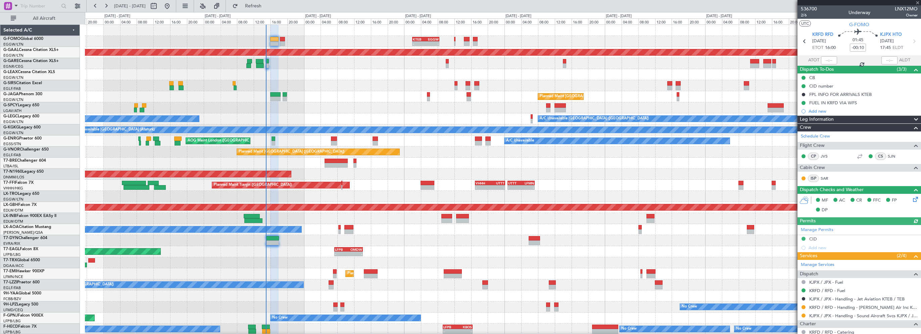
scroll to position [68, 0]
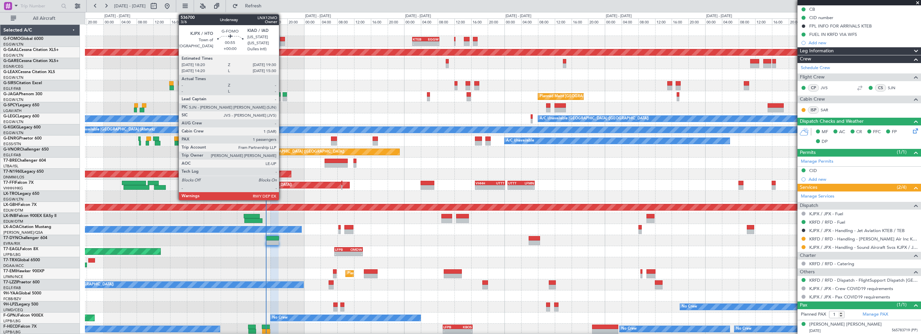
click at [282, 38] on div at bounding box center [282, 39] width 5 height 5
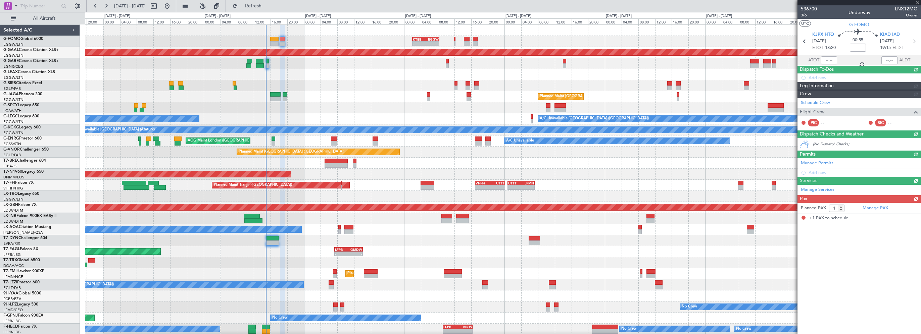
scroll to position [0, 0]
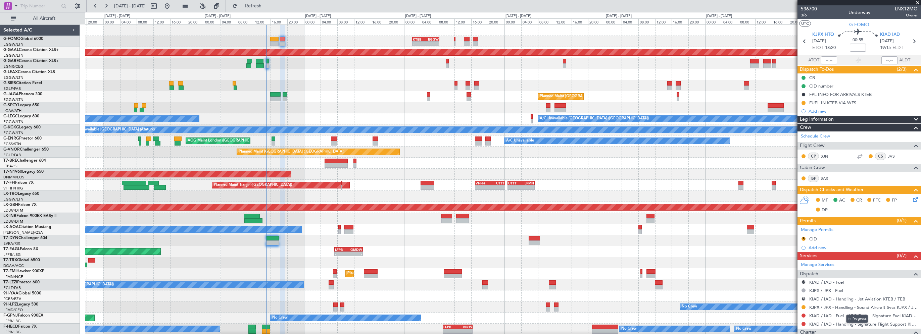
click at [848, 325] on mat-tooltip-component "In Progress" at bounding box center [857, 319] width 31 height 18
click at [864, 323] on link "KIAD / IAD - Handling - Signature Flight Support KIAD / IAD" at bounding box center [864, 325] width 108 height 6
click at [821, 111] on div "Add new" at bounding box center [860, 111] width 103 height 6
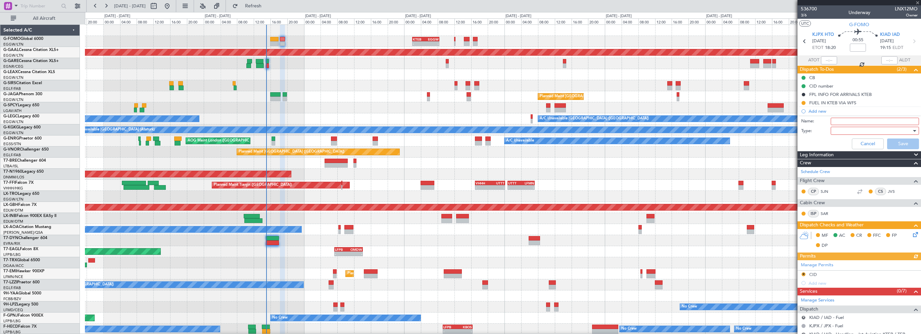
click at [838, 120] on input "Name:" at bounding box center [875, 121] width 88 height 7
type input "Parking KIAD"
click at [834, 129] on div at bounding box center [873, 131] width 78 height 10
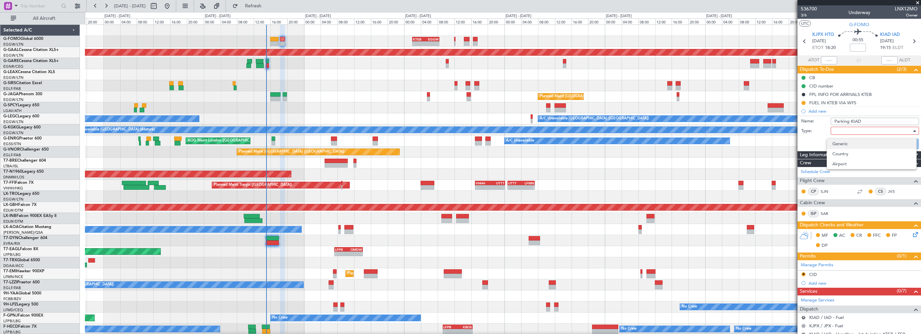
click at [837, 143] on span "Generic" at bounding box center [872, 144] width 79 height 10
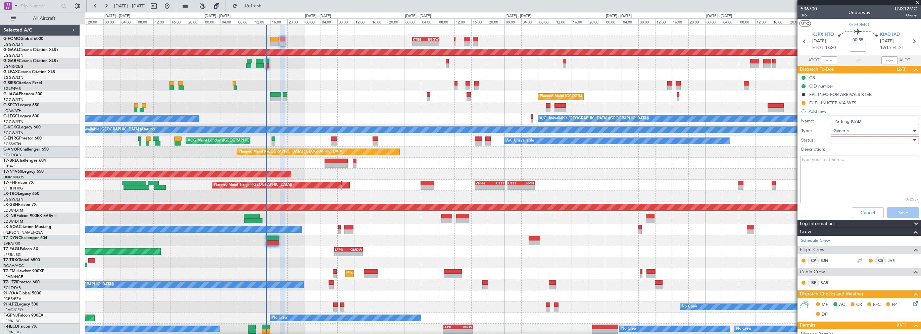
click at [843, 138] on div at bounding box center [873, 140] width 78 height 10
click at [834, 162] on span "In Progress" at bounding box center [872, 163] width 79 height 10
click at [827, 166] on textarea "Description:" at bounding box center [860, 180] width 119 height 48
paste textarea "Sked ETD KIAD/IAD 24/Sep 2000Z - ETA KTEB/TEB 24/Sep 2045Z Crew 3 PAX 1"
type textarea "Sked ETD KIAD/IAD 24/Sep 2000Z - ETA KTEB/TEB 24/Sep 2045Z Crew 3 PAX 1"
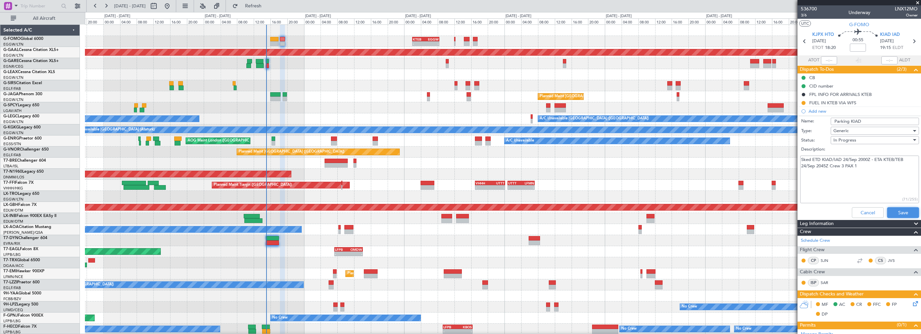
click at [896, 214] on button "Save" at bounding box center [903, 213] width 32 height 11
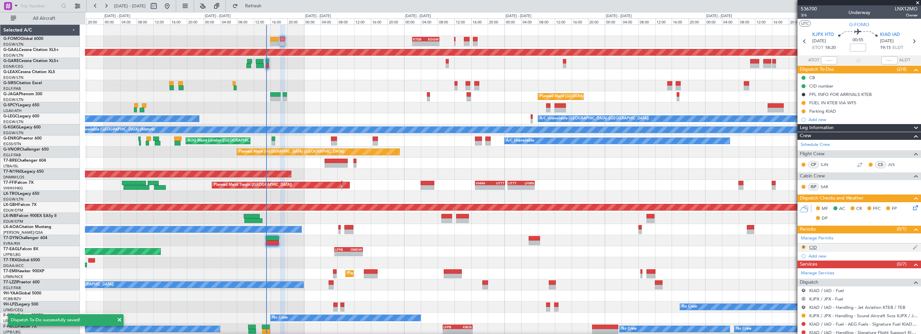
click at [803, 246] on button "R" at bounding box center [804, 247] width 4 height 4
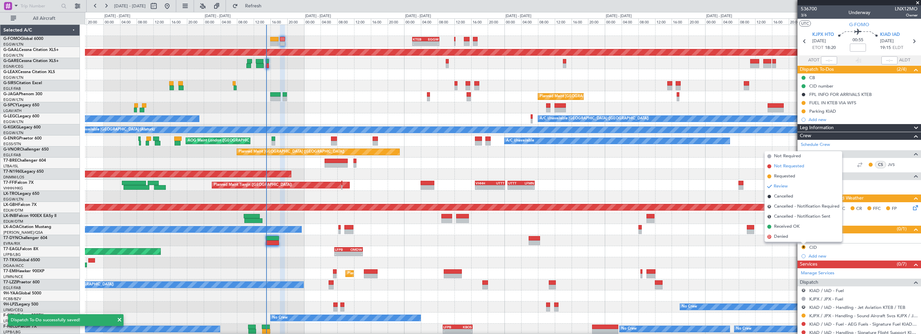
click at [795, 168] on span "Not Requested" at bounding box center [789, 166] width 30 height 7
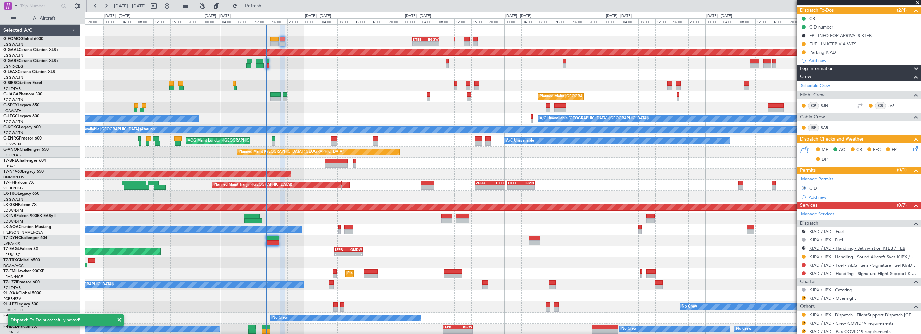
scroll to position [94, 0]
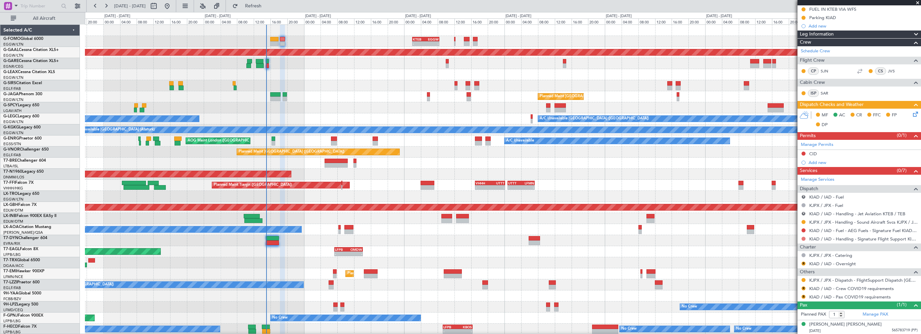
click at [803, 237] on button at bounding box center [804, 239] width 4 height 4
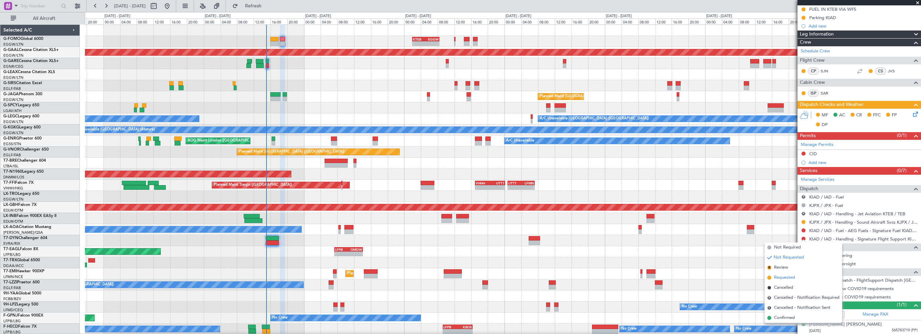
click at [785, 278] on span "Requested" at bounding box center [784, 278] width 21 height 7
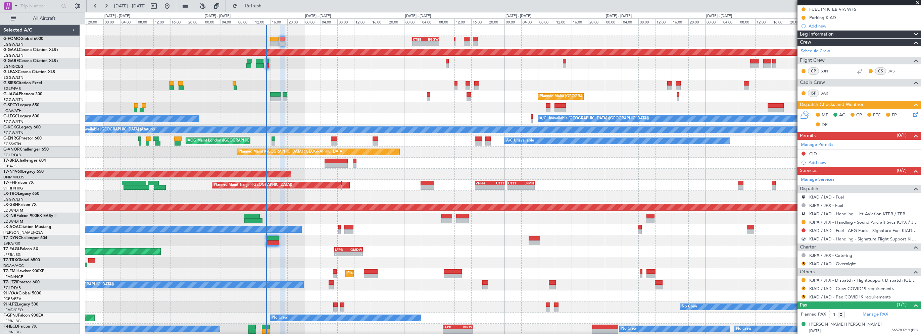
click at [804, 262] on button "R" at bounding box center [804, 264] width 4 height 4
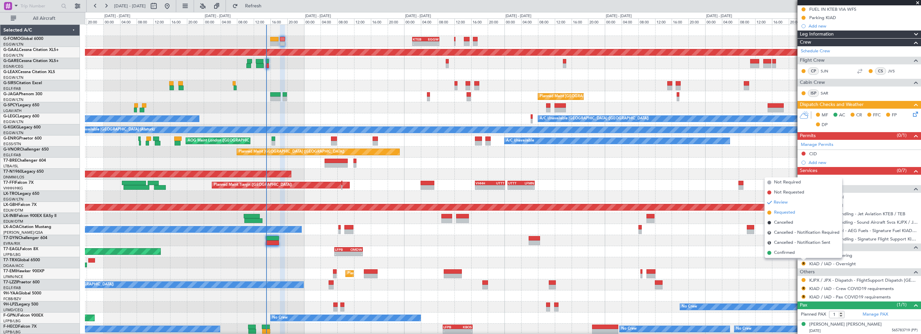
click at [787, 212] on span "Requested" at bounding box center [784, 213] width 21 height 7
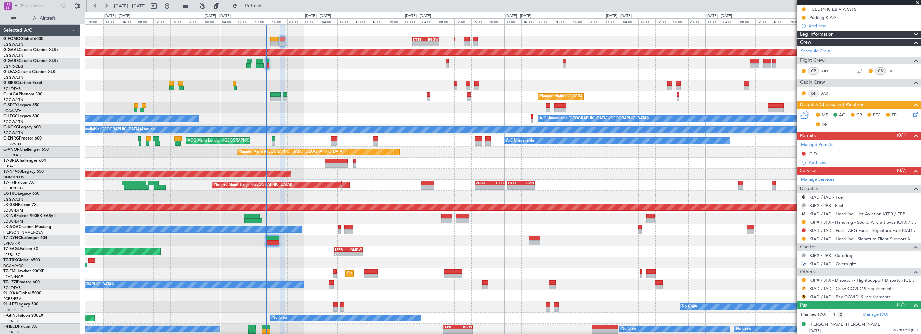
click at [805, 287] on button "R" at bounding box center [804, 289] width 4 height 4
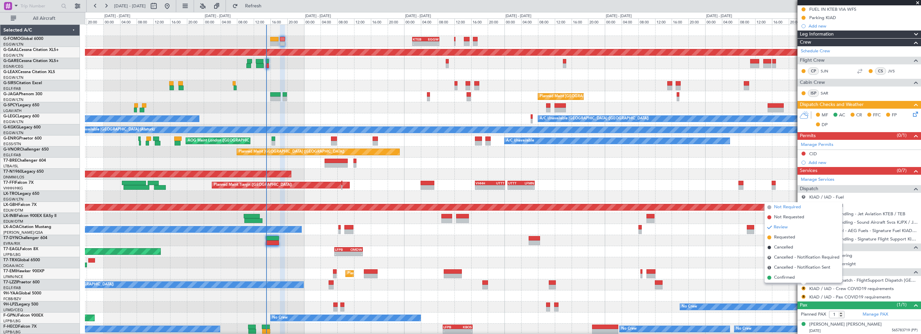
click at [798, 208] on span "Not Required" at bounding box center [787, 207] width 27 height 7
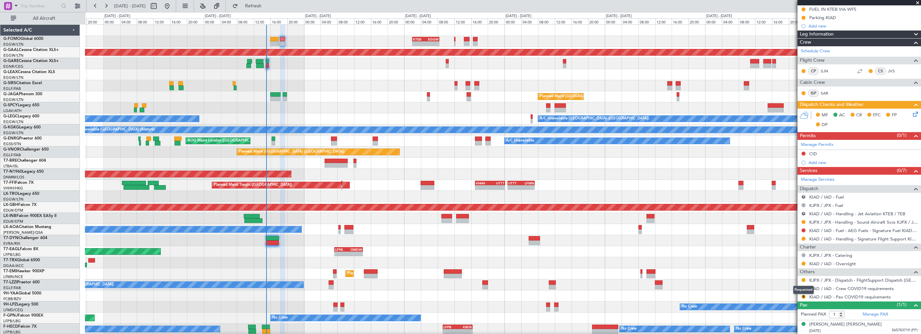
click at [803, 295] on mat-tooltip-component "Requested" at bounding box center [804, 290] width 30 height 18
click at [804, 295] on button "R" at bounding box center [804, 297] width 4 height 4
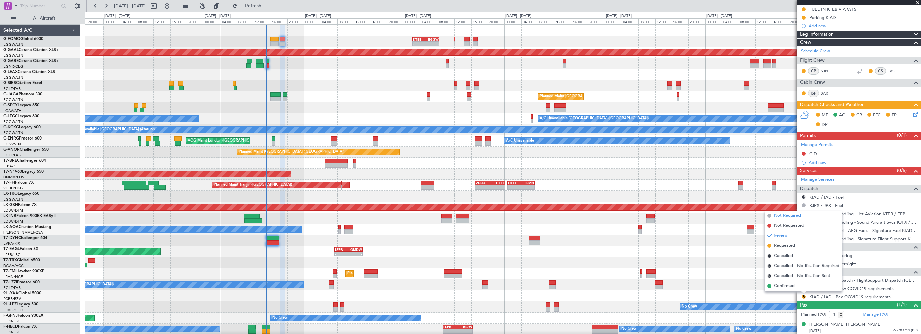
click at [785, 214] on span "Not Required" at bounding box center [787, 216] width 27 height 7
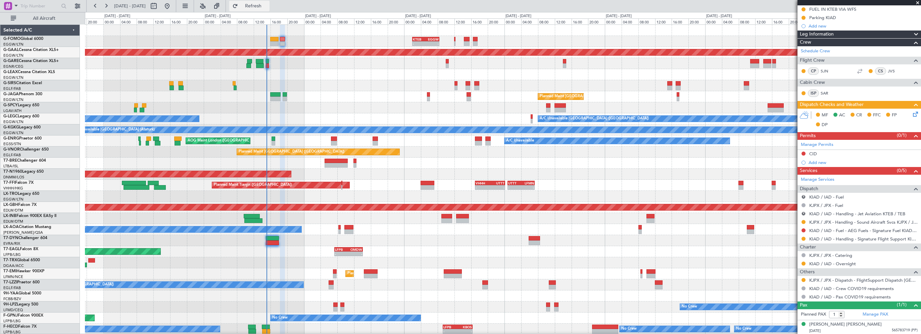
click at [268, 6] on span "Refresh" at bounding box center [253, 6] width 28 height 5
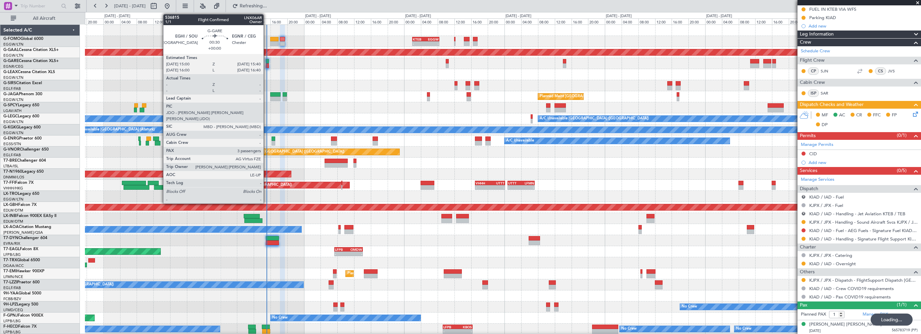
click at [345, 71] on div at bounding box center [503, 74] width 836 height 11
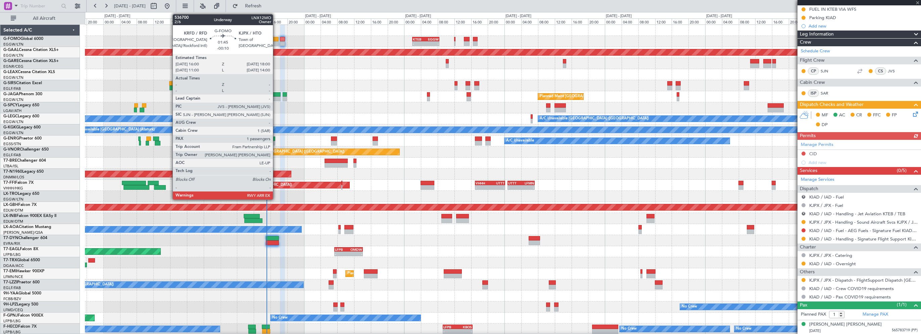
click at [276, 38] on div at bounding box center [274, 39] width 8 height 5
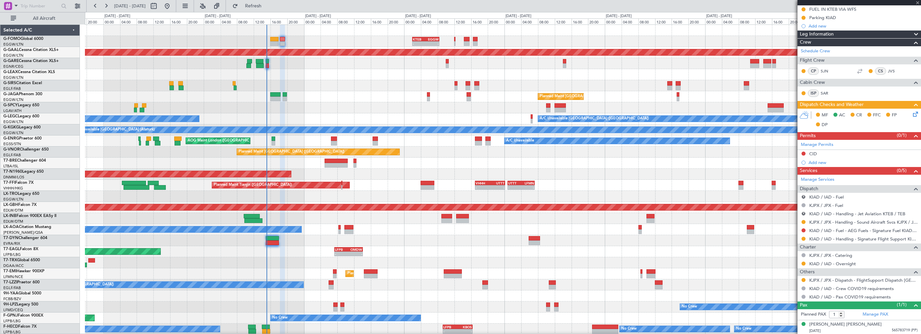
type input "-00:10"
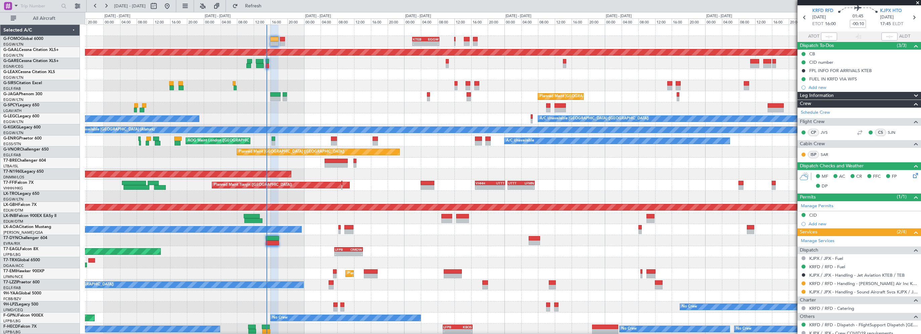
scroll to position [34, 0]
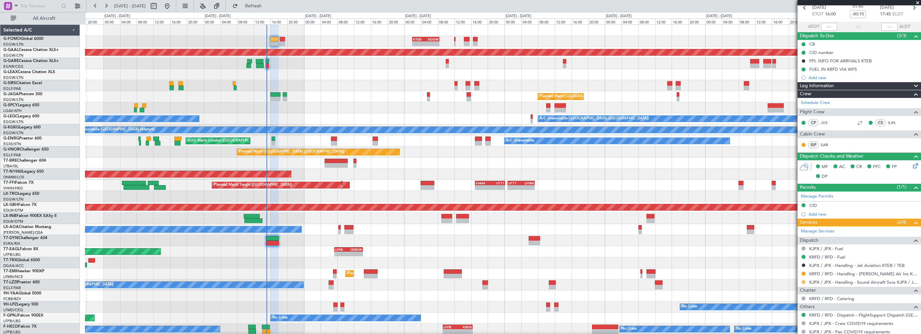
click at [805, 281] on button at bounding box center [804, 282] width 4 height 4
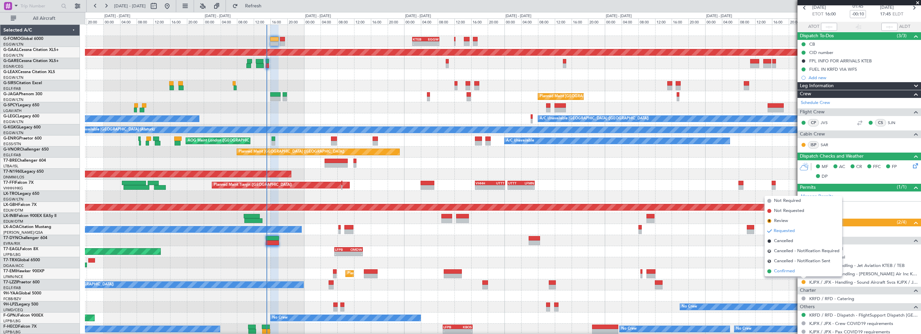
click at [787, 269] on span "Confirmed" at bounding box center [784, 271] width 21 height 7
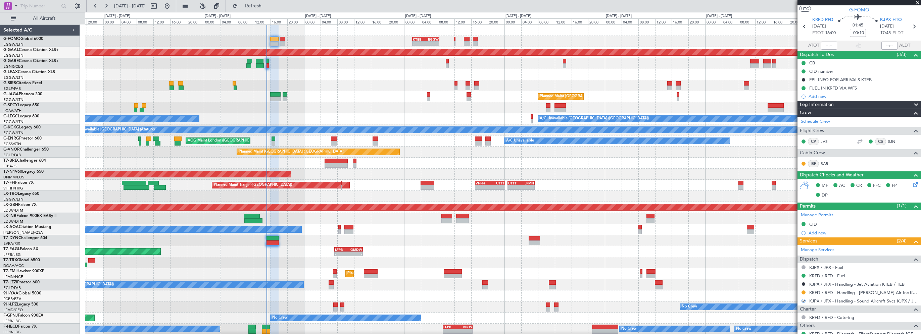
scroll to position [0, 0]
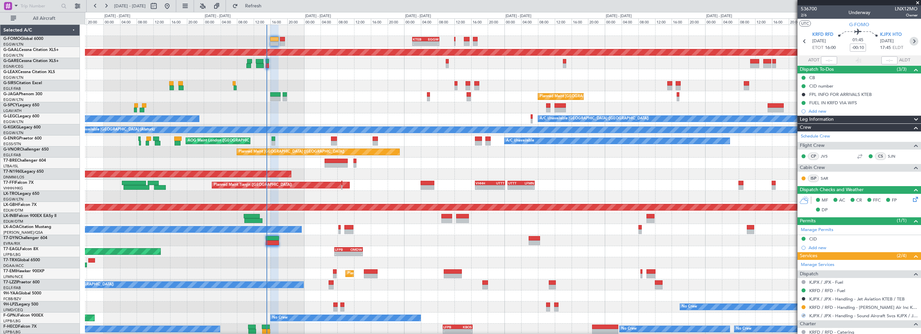
click at [911, 42] on icon at bounding box center [914, 41] width 9 height 9
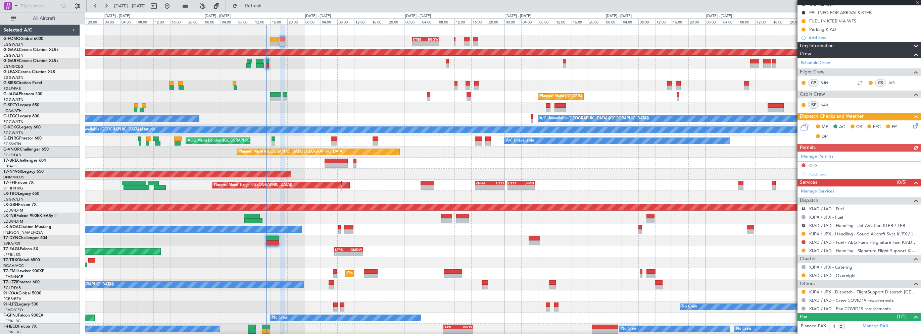
scroll to position [94, 0]
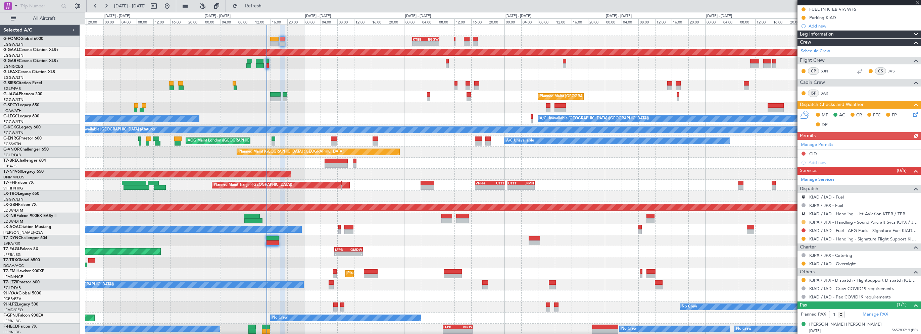
click at [802, 220] on button at bounding box center [804, 222] width 4 height 4
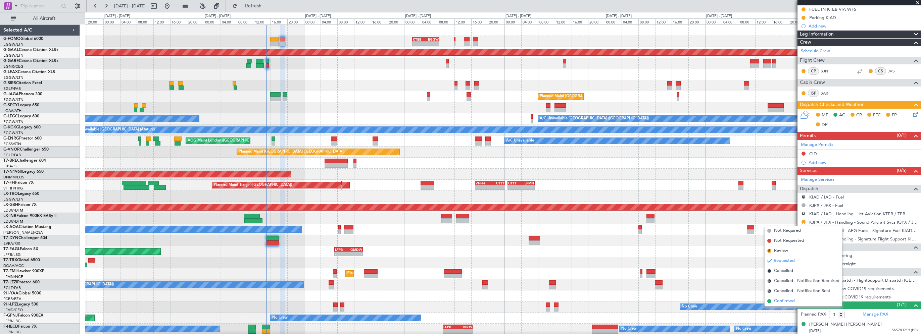
click at [791, 302] on span "Confirmed" at bounding box center [784, 301] width 21 height 7
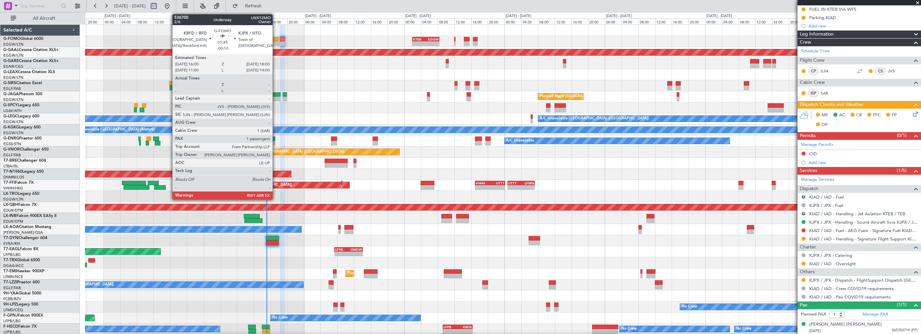
click at [276, 40] on div at bounding box center [274, 39] width 8 height 5
click at [273, 38] on div at bounding box center [274, 39] width 8 height 5
click at [274, 38] on div at bounding box center [274, 39] width 8 height 5
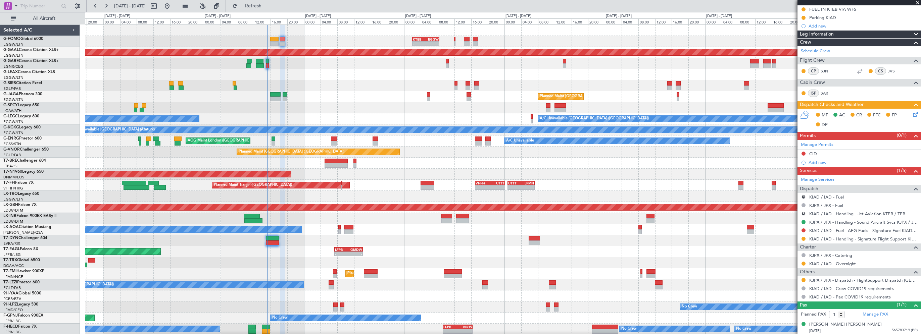
click at [403, 244] on div at bounding box center [503, 240] width 836 height 11
click at [267, 4] on span "Refresh" at bounding box center [253, 6] width 28 height 5
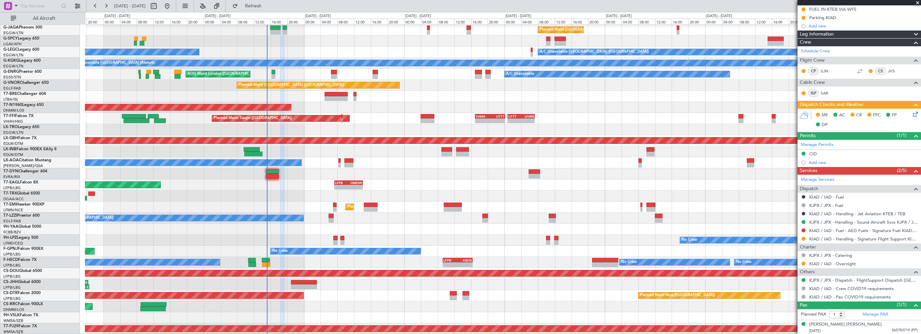
click at [451, 256] on div "AOG Maint Paris (Le Bourget) No Crew Planned Maint Paris (Le Bourget)" at bounding box center [503, 251] width 836 height 11
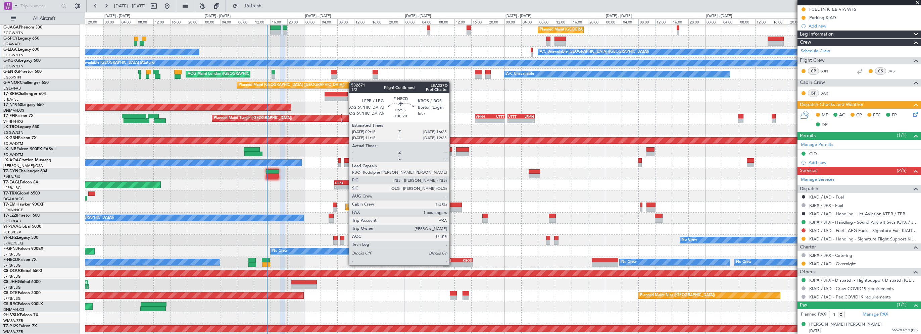
click at [453, 259] on div "LFPB" at bounding box center [451, 261] width 14 height 4
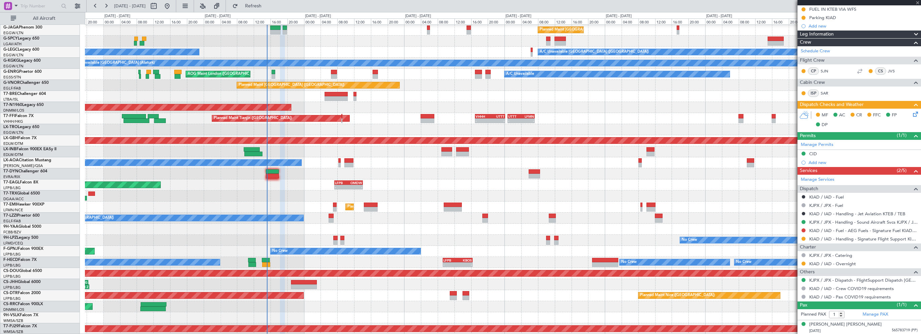
type input "+00:20"
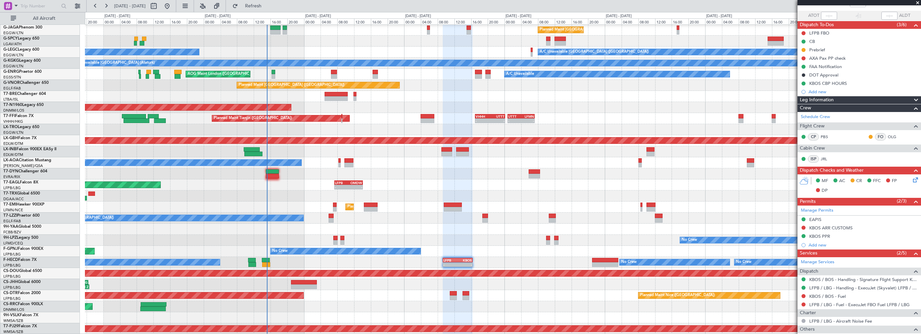
scroll to position [101, 0]
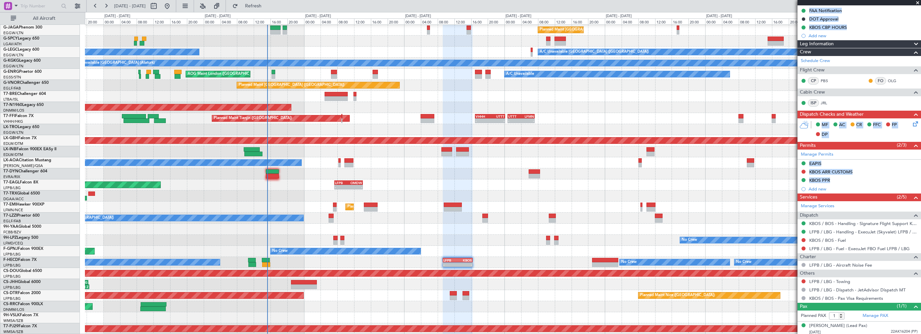
drag, startPoint x: 860, startPoint y: 0, endPoint x: 814, endPoint y: -35, distance: 58.0
click at [814, 0] on html "19 Sep 2025 - 28 Sep 2025 Refresh Quick Links All Aircraft Unplanned Maint Lond…" at bounding box center [460, 167] width 921 height 334
